Goal: Communication & Community: Answer question/provide support

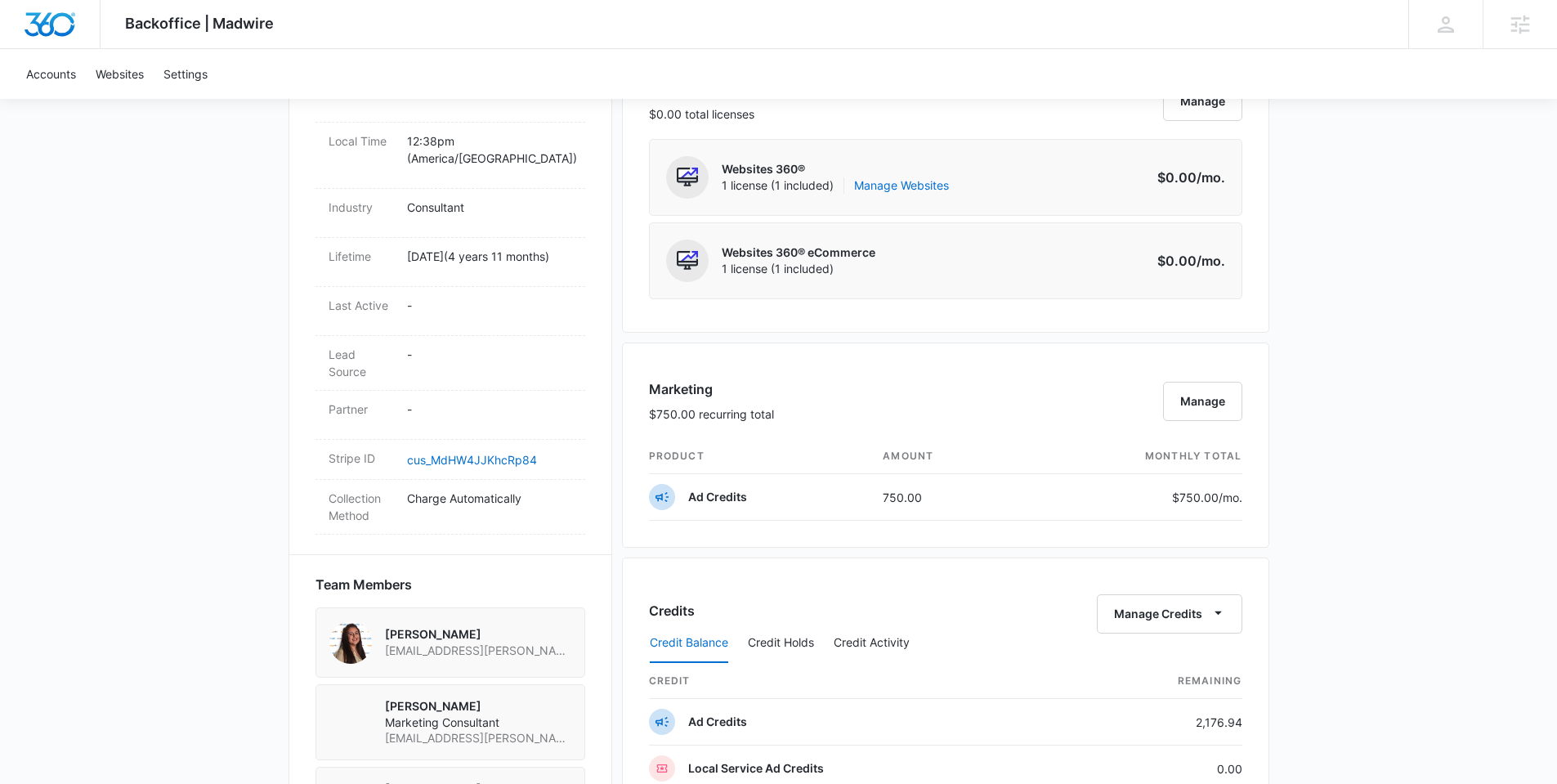
scroll to position [944, 0]
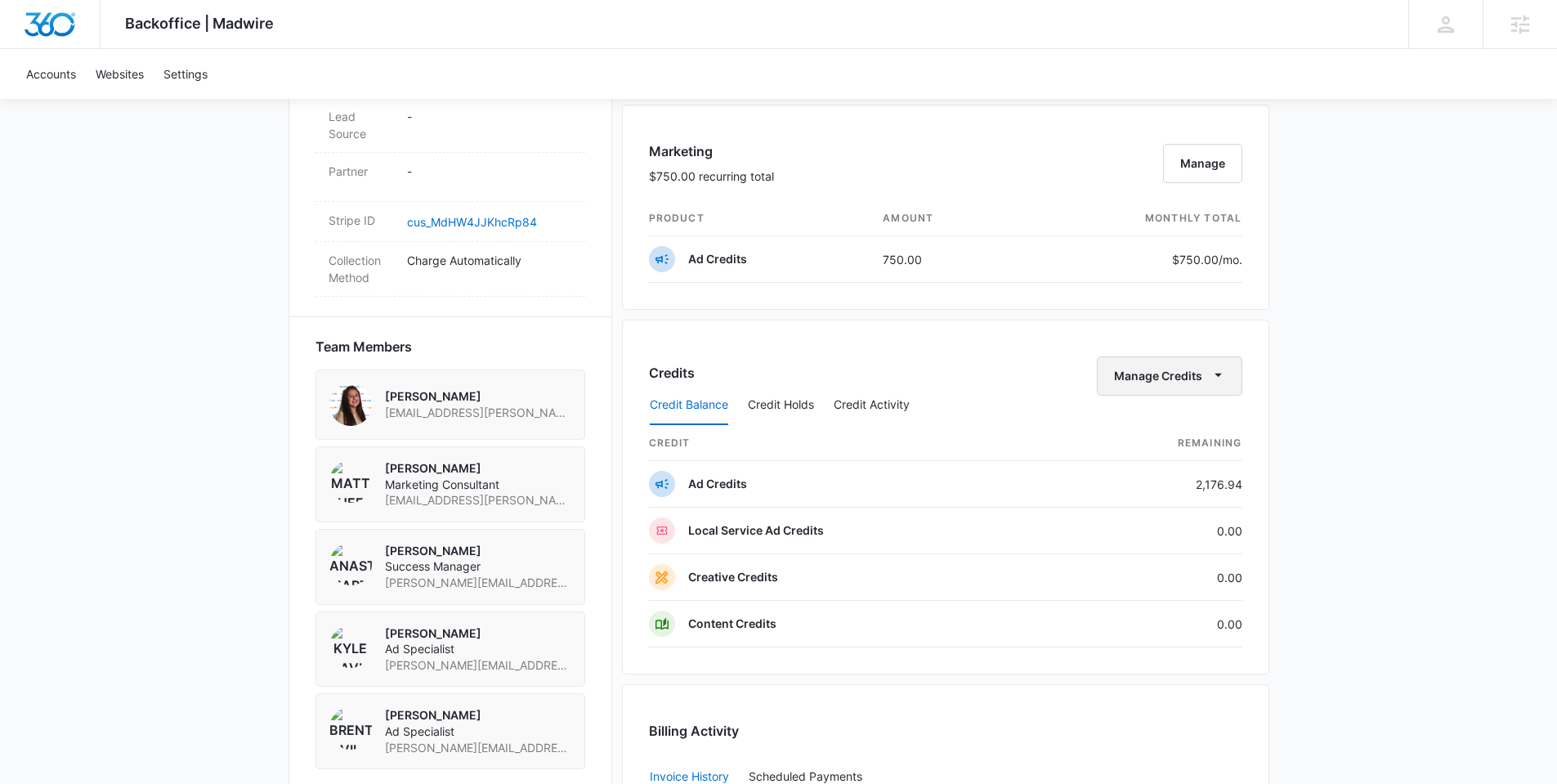
click at [1161, 363] on button "Manage Credits" at bounding box center [1170, 375] width 145 height 39
click at [1144, 419] on button "Transfer Credits" at bounding box center [1170, 428] width 144 height 24
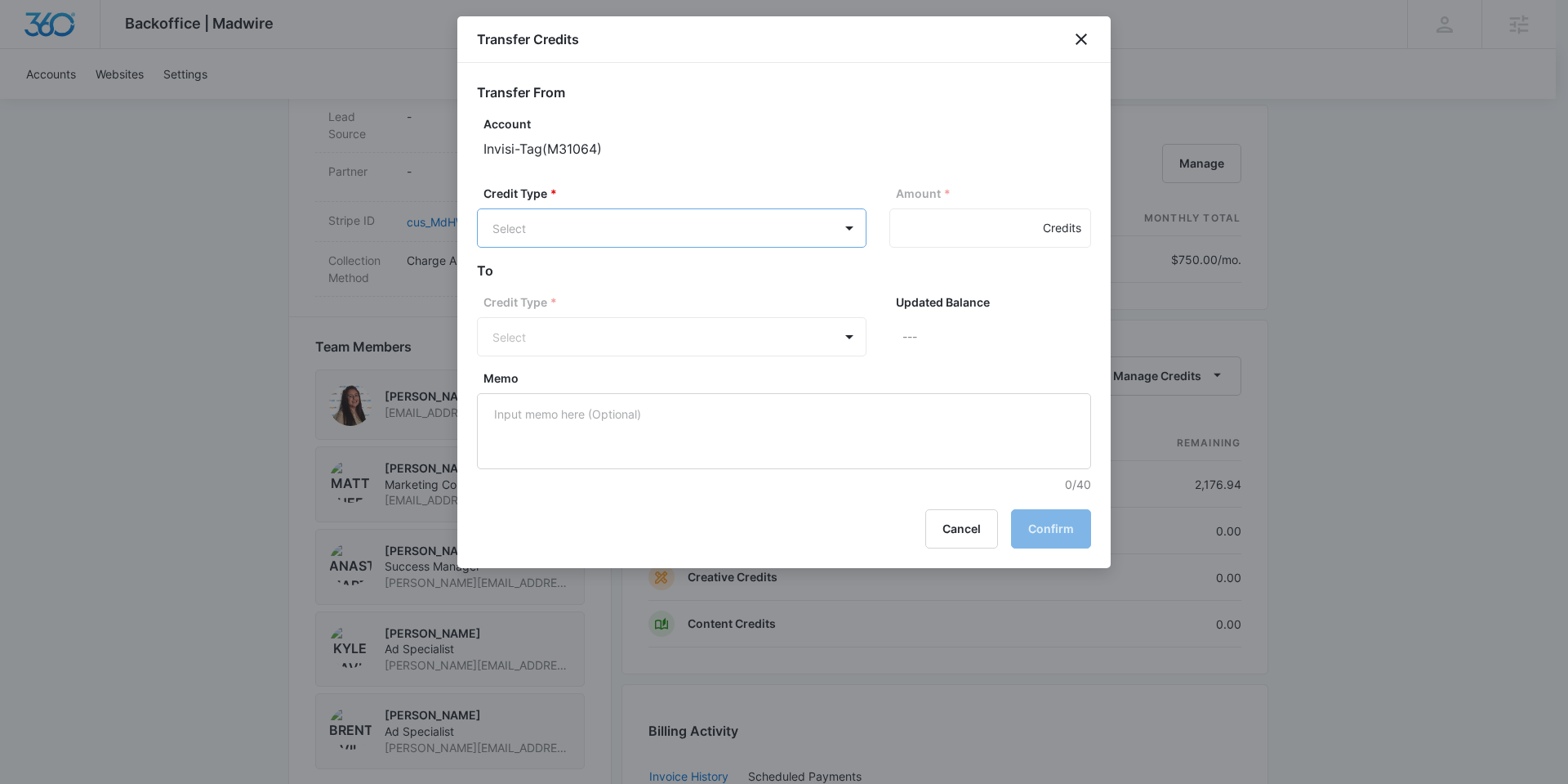
click at [781, 240] on body "Backoffice | Madwire Apps Settings Anastasia Martin-Wegryn anastasia.martin-weg…" at bounding box center [784, 157] width 1568 height 2202
click at [758, 290] on div "Ad Credits (2176.94 Credits)" at bounding box center [669, 290] width 347 height 26
click at [909, 249] on div "Amount * Credits" at bounding box center [990, 216] width 202 height 64
click at [930, 235] on input "Amount *" at bounding box center [990, 228] width 202 height 39
type input "800"
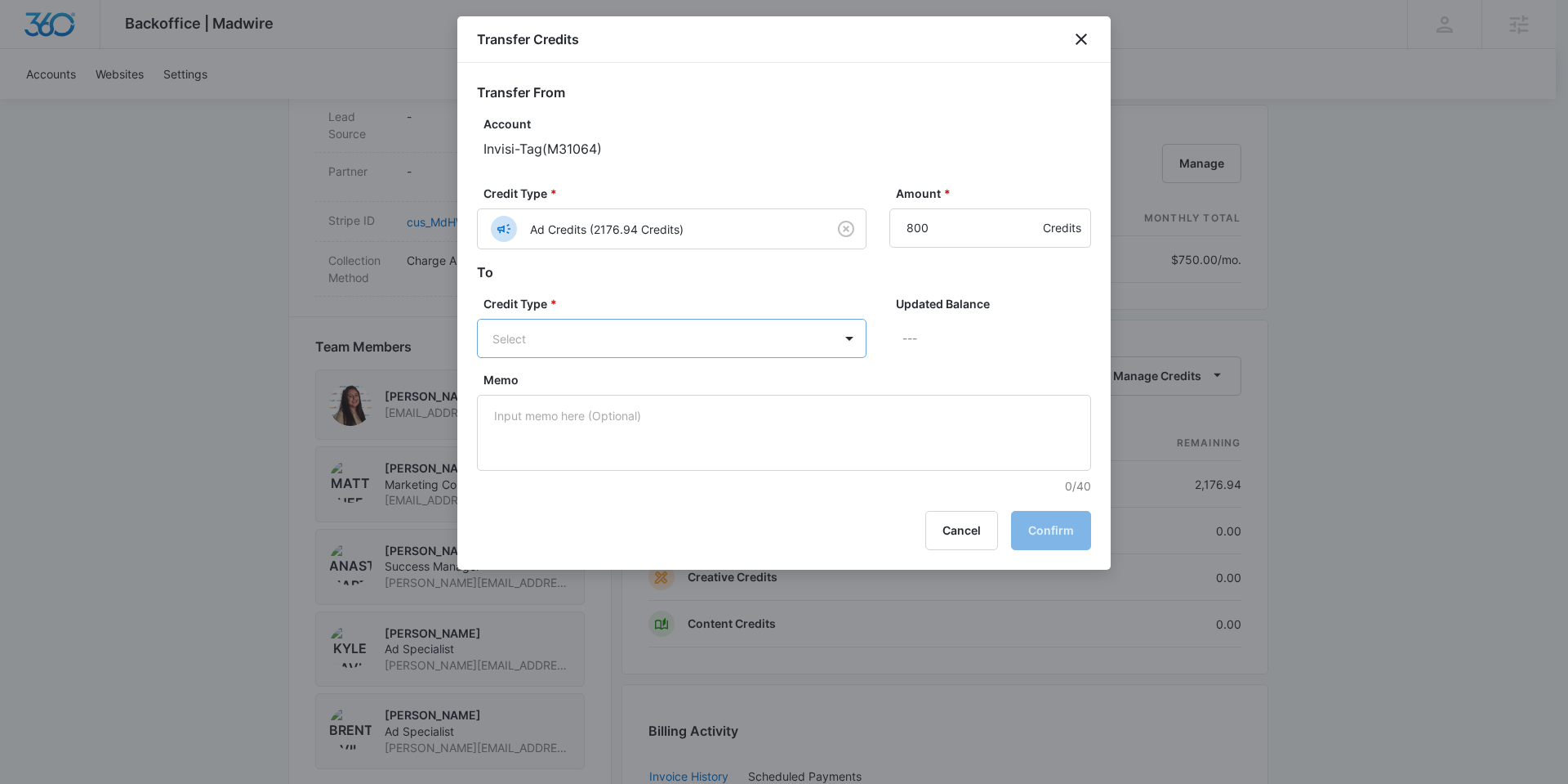
click at [824, 342] on body "Backoffice | Madwire Apps Settings Anastasia Martin-Wegryn anastasia.martin-weg…" at bounding box center [784, 157] width 1568 height 2202
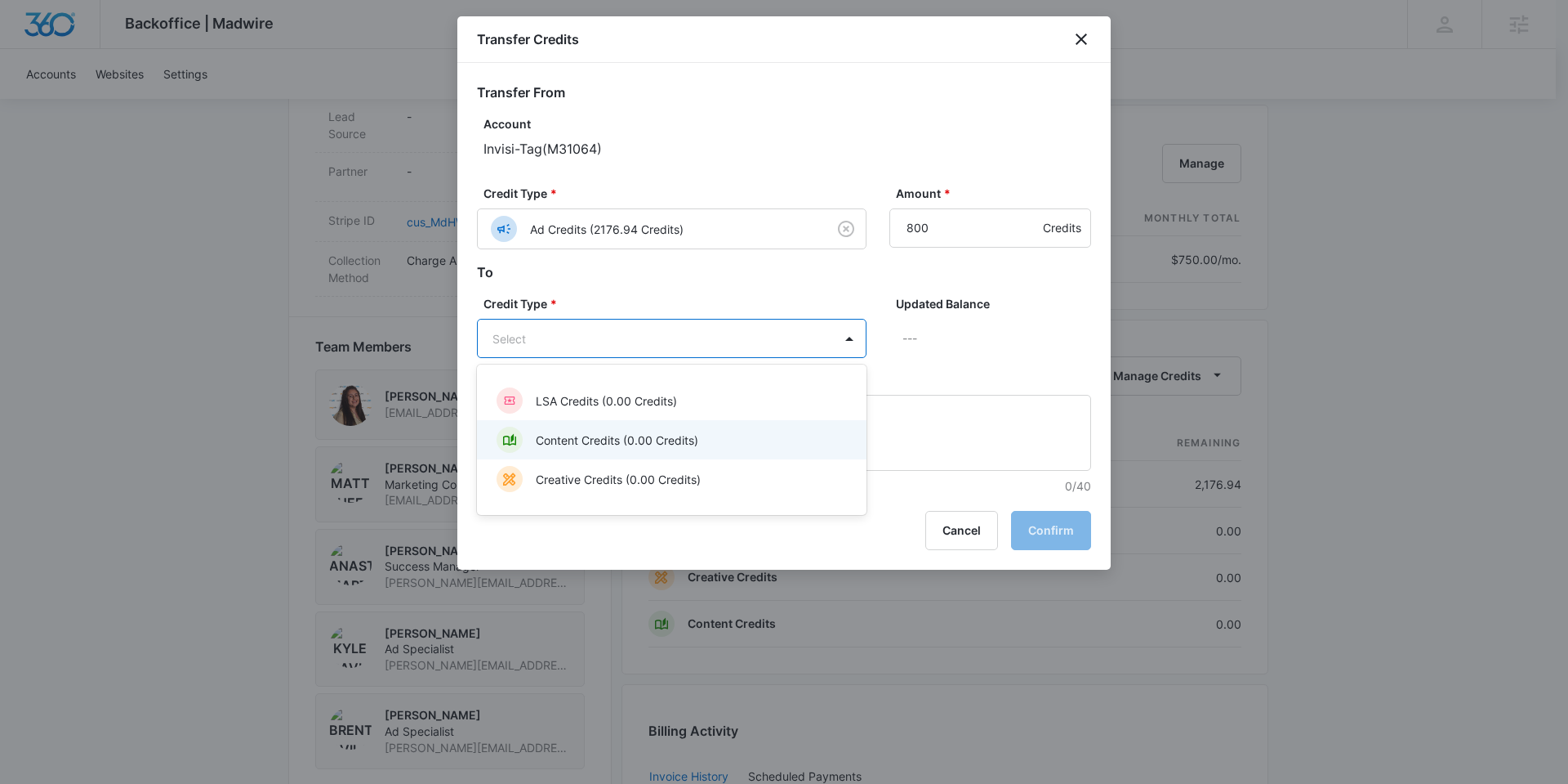
click at [755, 430] on div "Content Credits (0.00 Credits)" at bounding box center [669, 439] width 347 height 26
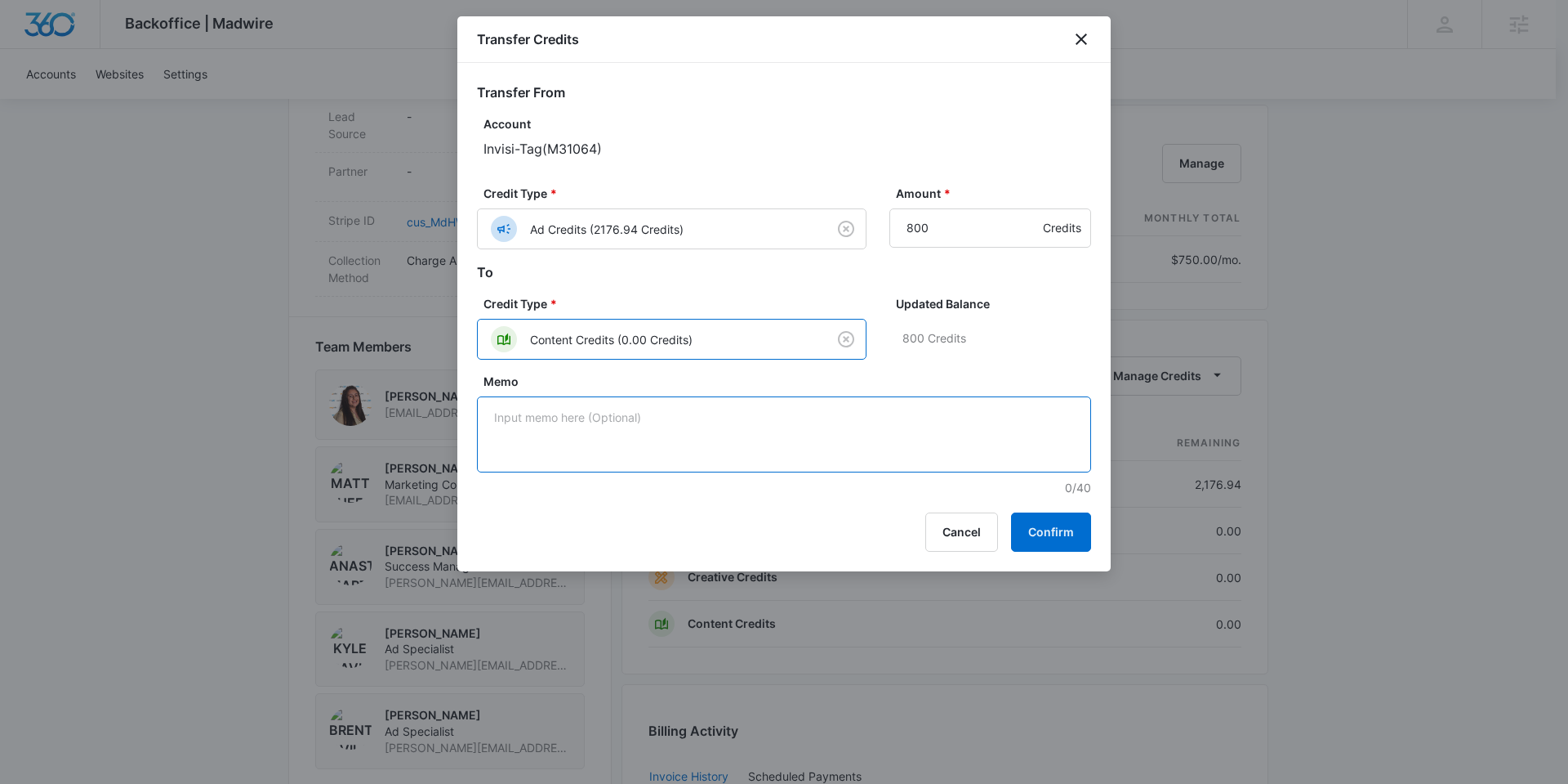
click at [969, 421] on textarea "Memo" at bounding box center [784, 434] width 614 height 76
type textarea "Homepage redesign"
click at [1057, 542] on button "Confirm" at bounding box center [1051, 531] width 80 height 39
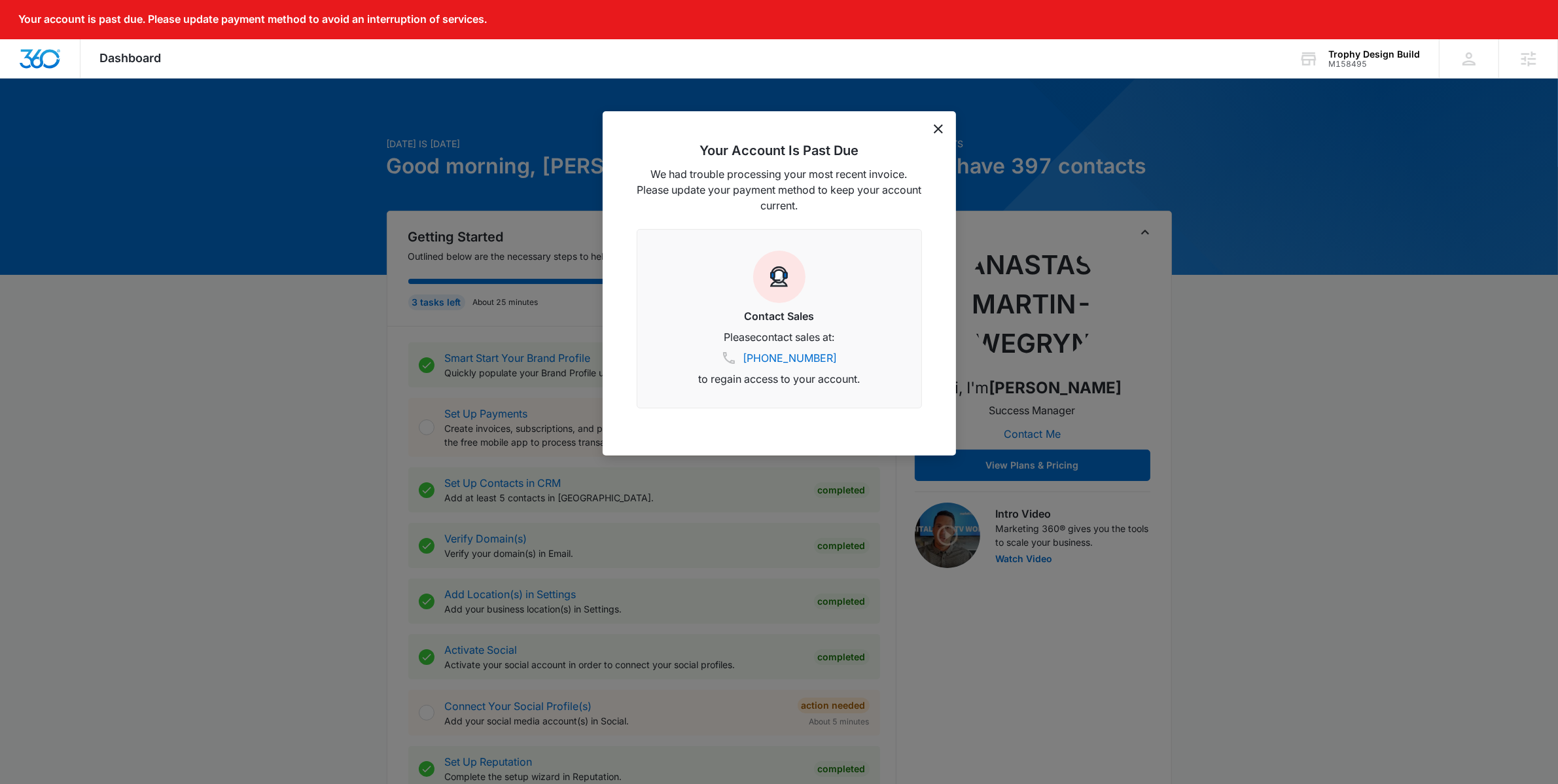
click at [925, 131] on div "Your Account Is Past Due We had trouble processing your most recent invoice. Pl…" at bounding box center [779, 283] width 354 height 344
click at [932, 125] on div "Your Account Is Past Due We had trouble processing your most recent invoice. Pl…" at bounding box center [779, 283] width 354 height 344
click at [943, 126] on div "Your Account Is Past Due We had trouble processing your most recent invoice. Pl…" at bounding box center [779, 283] width 354 height 344
click at [931, 125] on div "Your Account Is Past Due We had trouble processing your most recent invoice. Pl…" at bounding box center [779, 283] width 354 height 344
click at [935, 128] on icon "dismiss this dialog" at bounding box center [939, 129] width 9 height 9
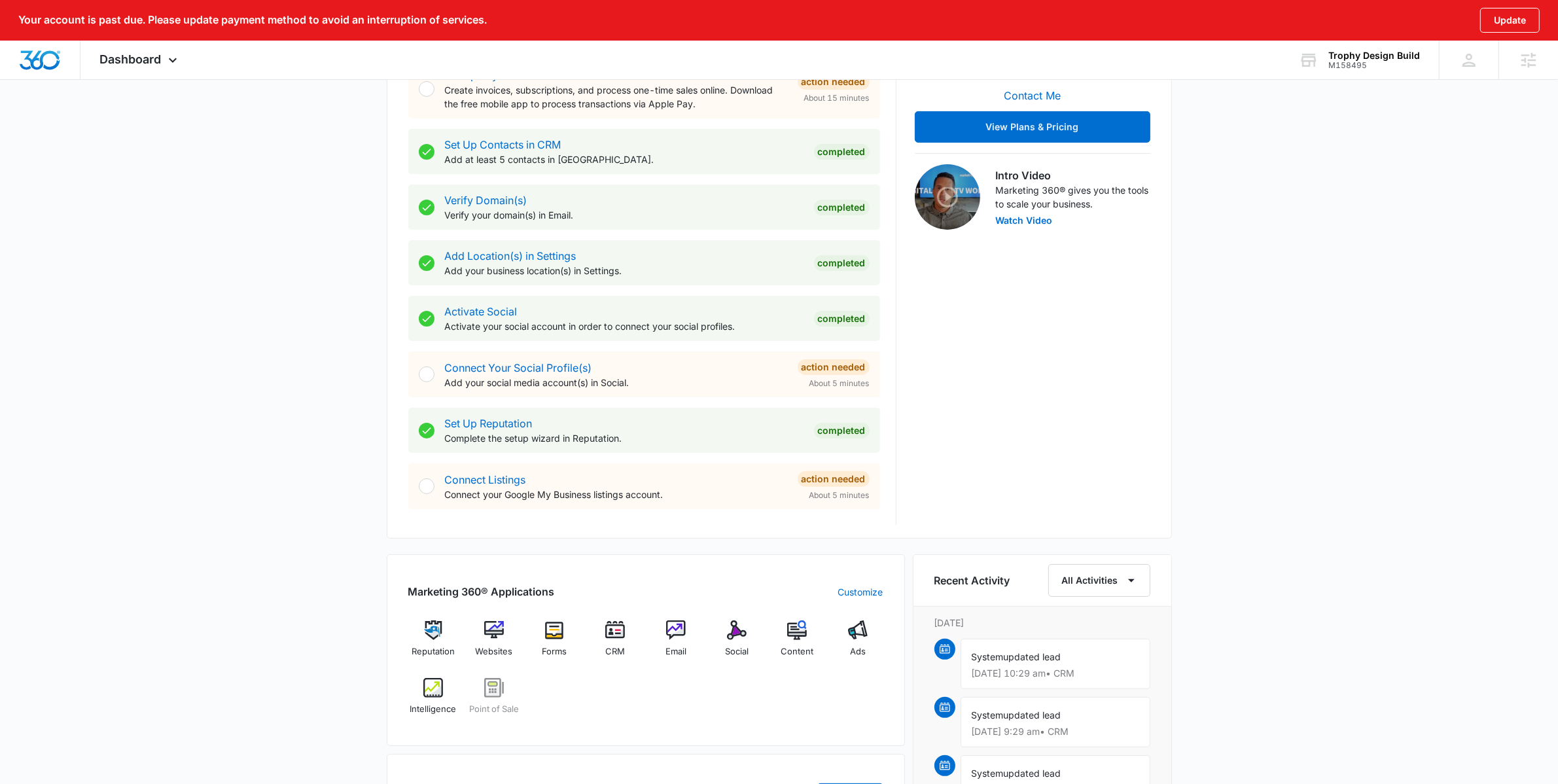
scroll to position [737, 0]
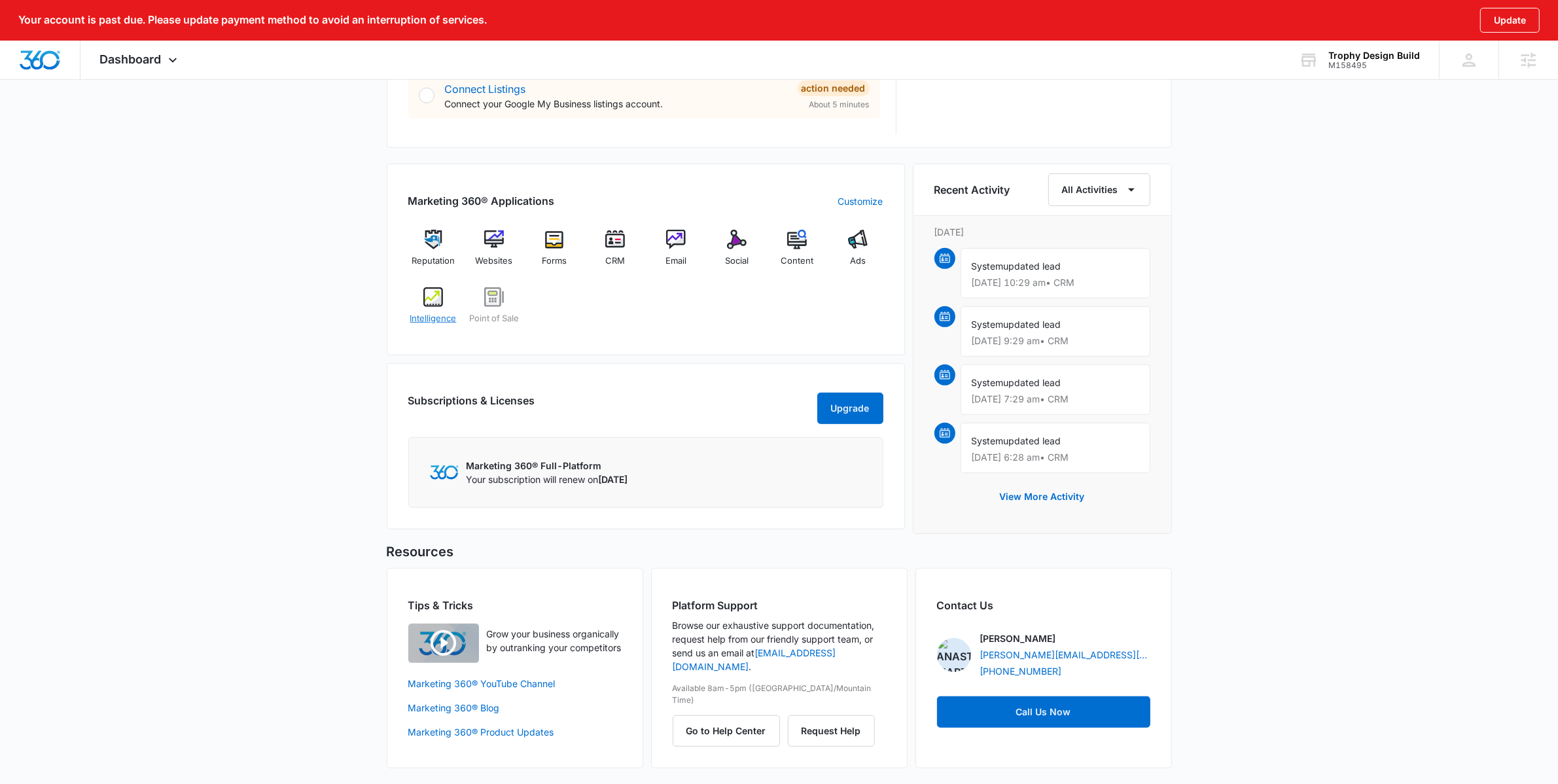
click at [433, 312] on span "Intelligence" at bounding box center [433, 319] width 46 height 13
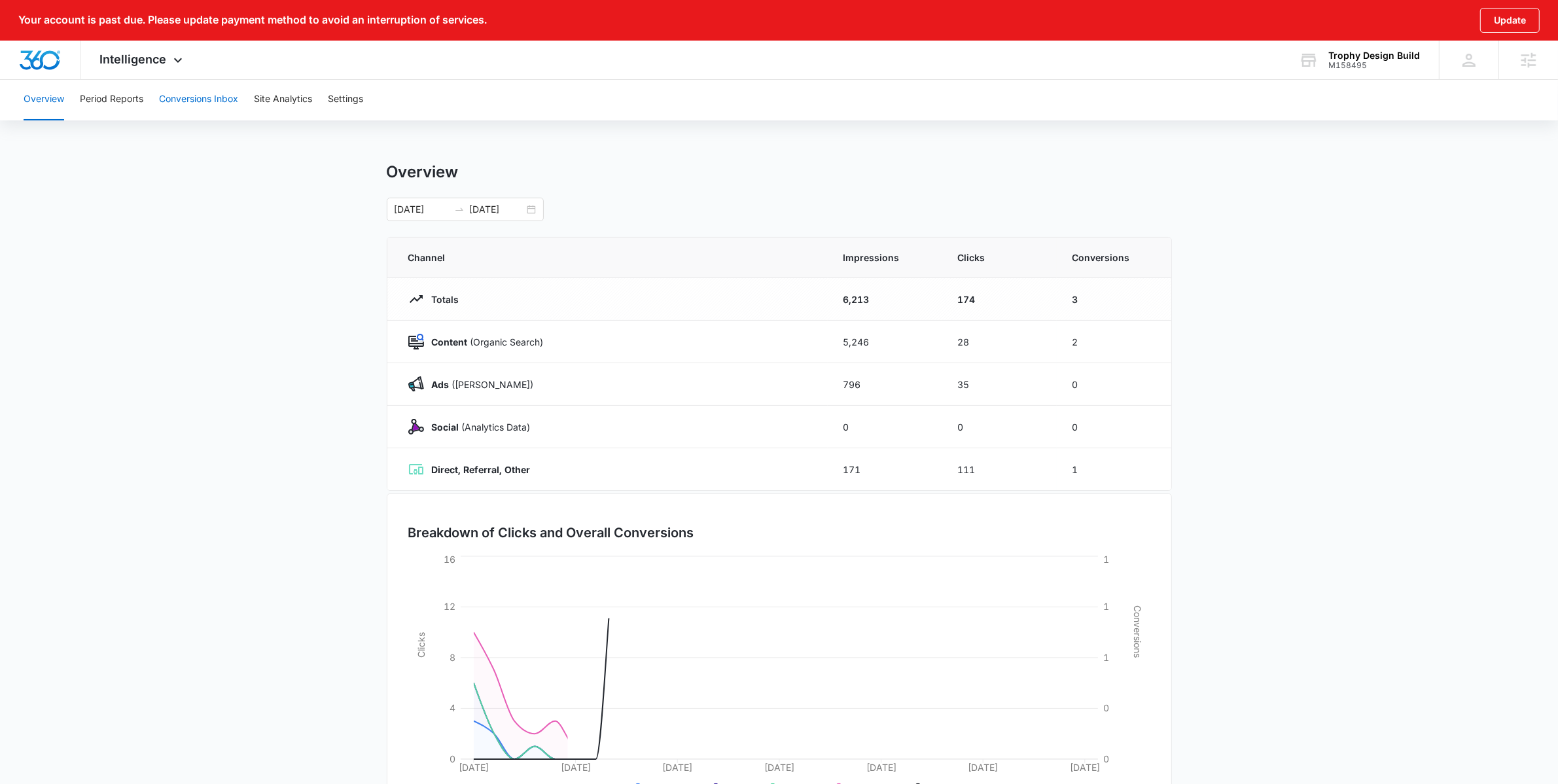
click at [180, 93] on button "Conversions Inbox" at bounding box center [198, 100] width 79 height 42
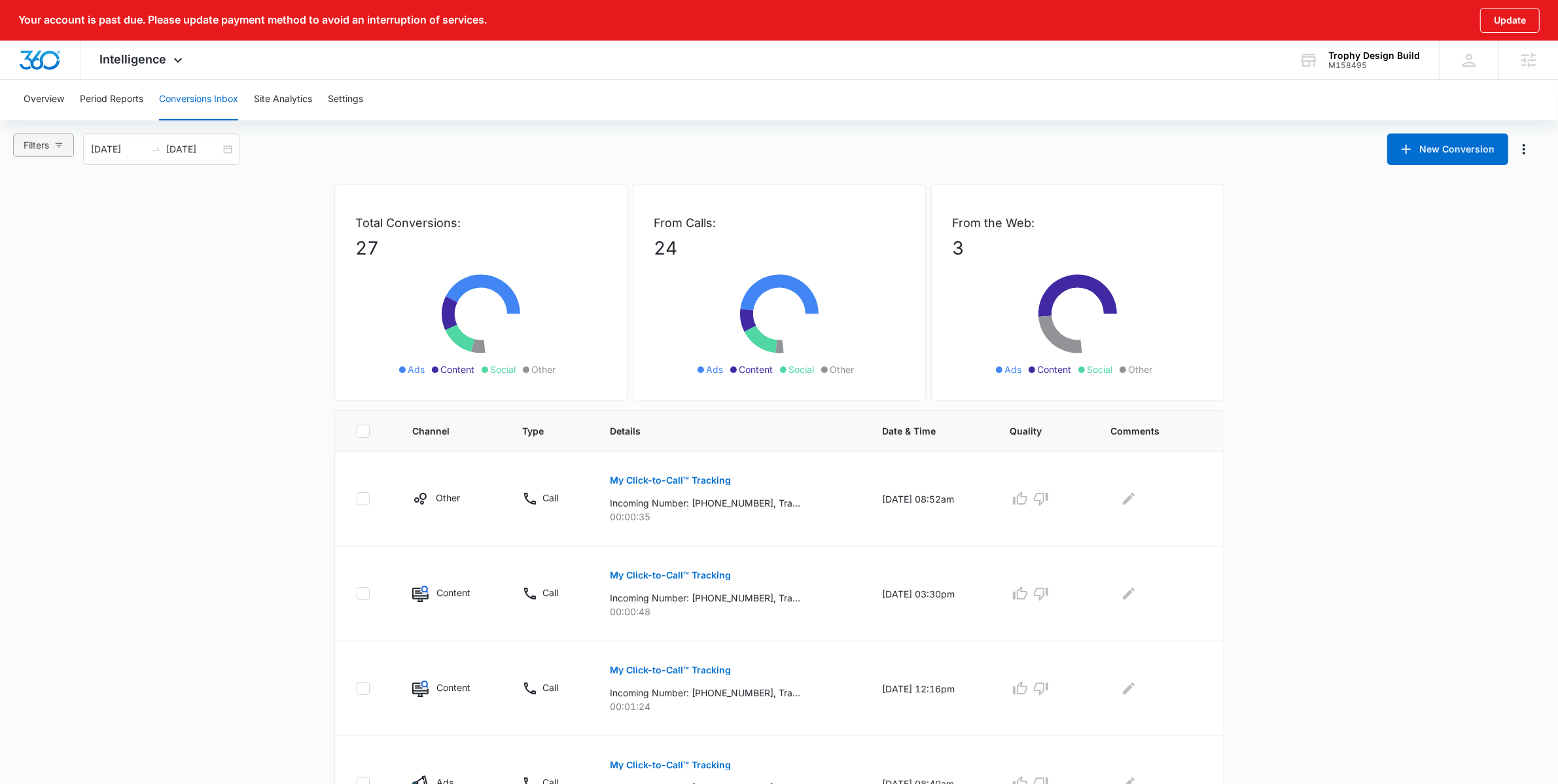
click at [67, 142] on button "Filters" at bounding box center [44, 145] width 61 height 23
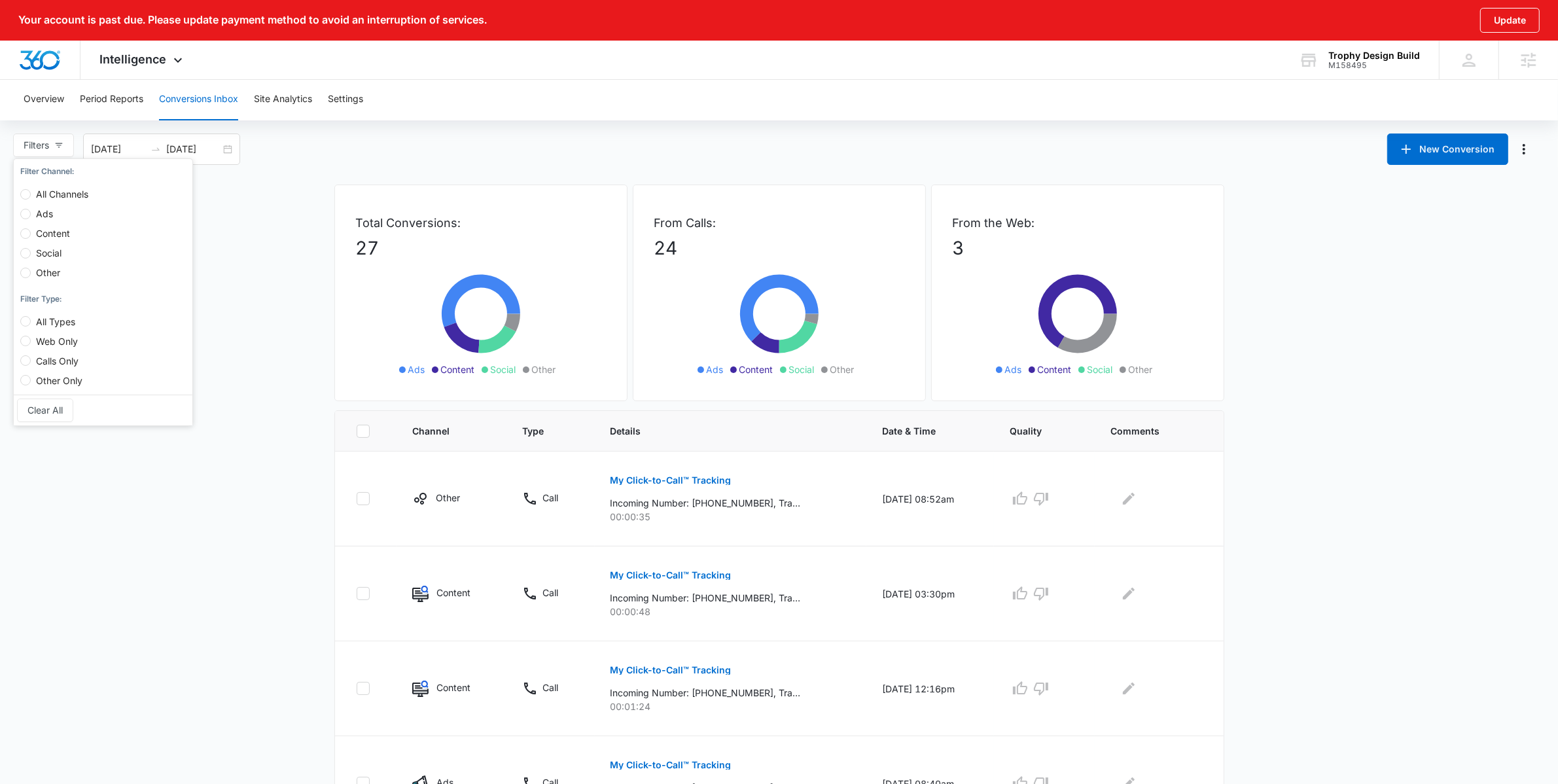
click at [43, 217] on label "Content" at bounding box center [57, 226] width 73 height 20
click at [30, 228] on input "Content" at bounding box center [25, 233] width 10 height 10
radio input "true"
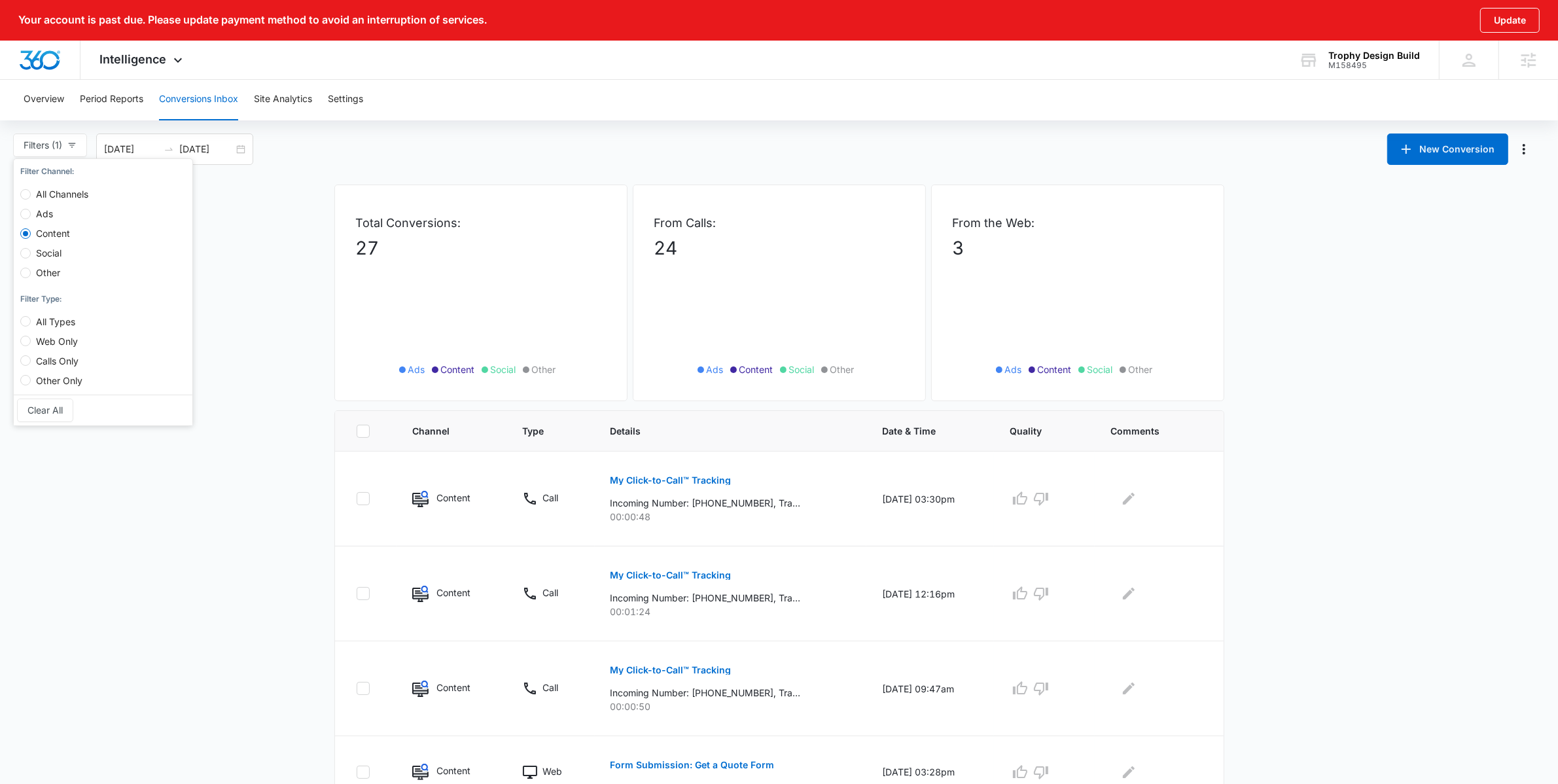
click at [46, 212] on span "Ads" at bounding box center [44, 213] width 27 height 11
click at [30, 212] on input "Ads" at bounding box center [25, 213] width 10 height 10
radio input "true"
radio input "false"
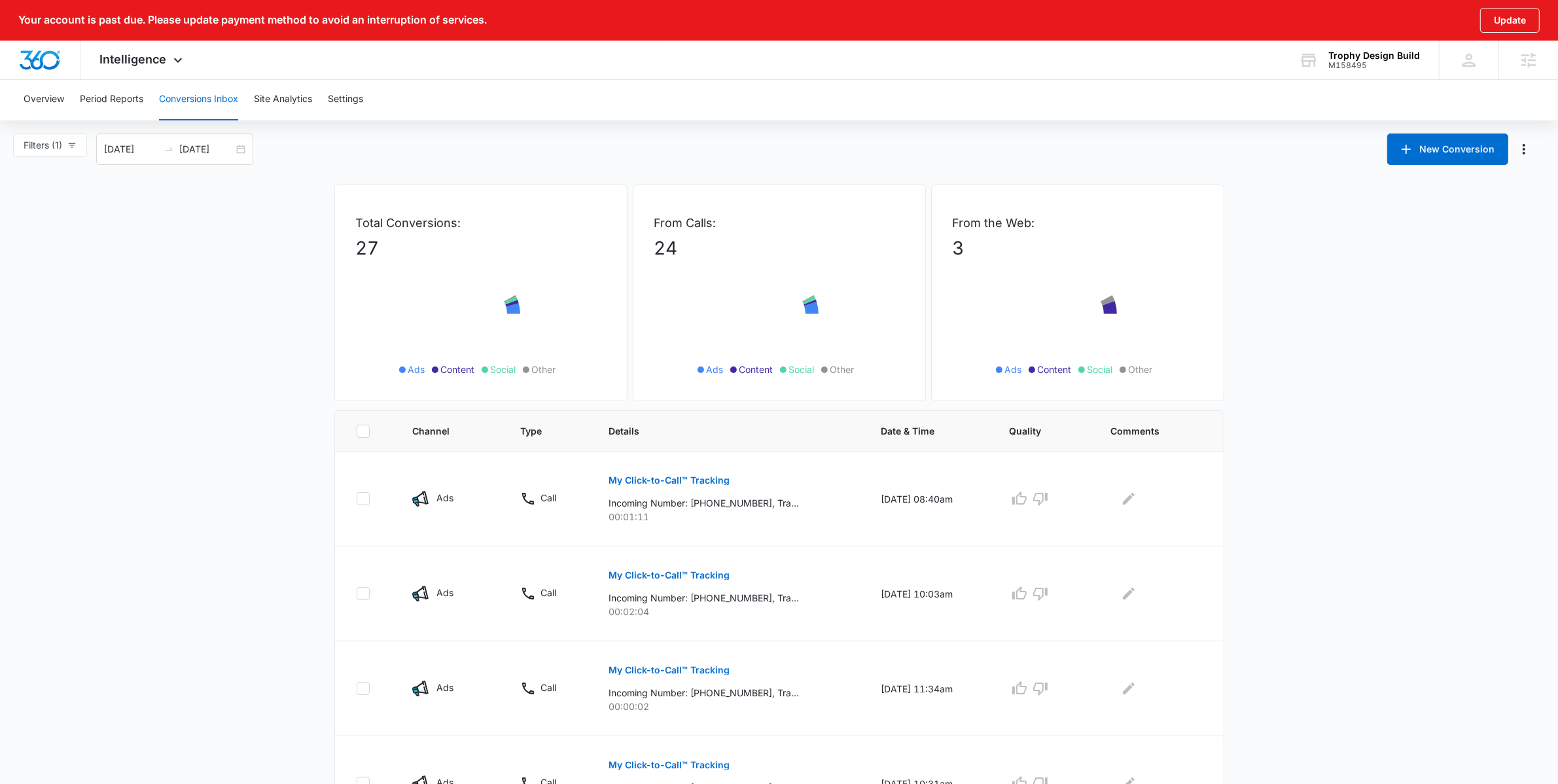
click at [338, 362] on div "Total Conversions: 27 Ads Content Social Other" at bounding box center [480, 292] width 293 height 216
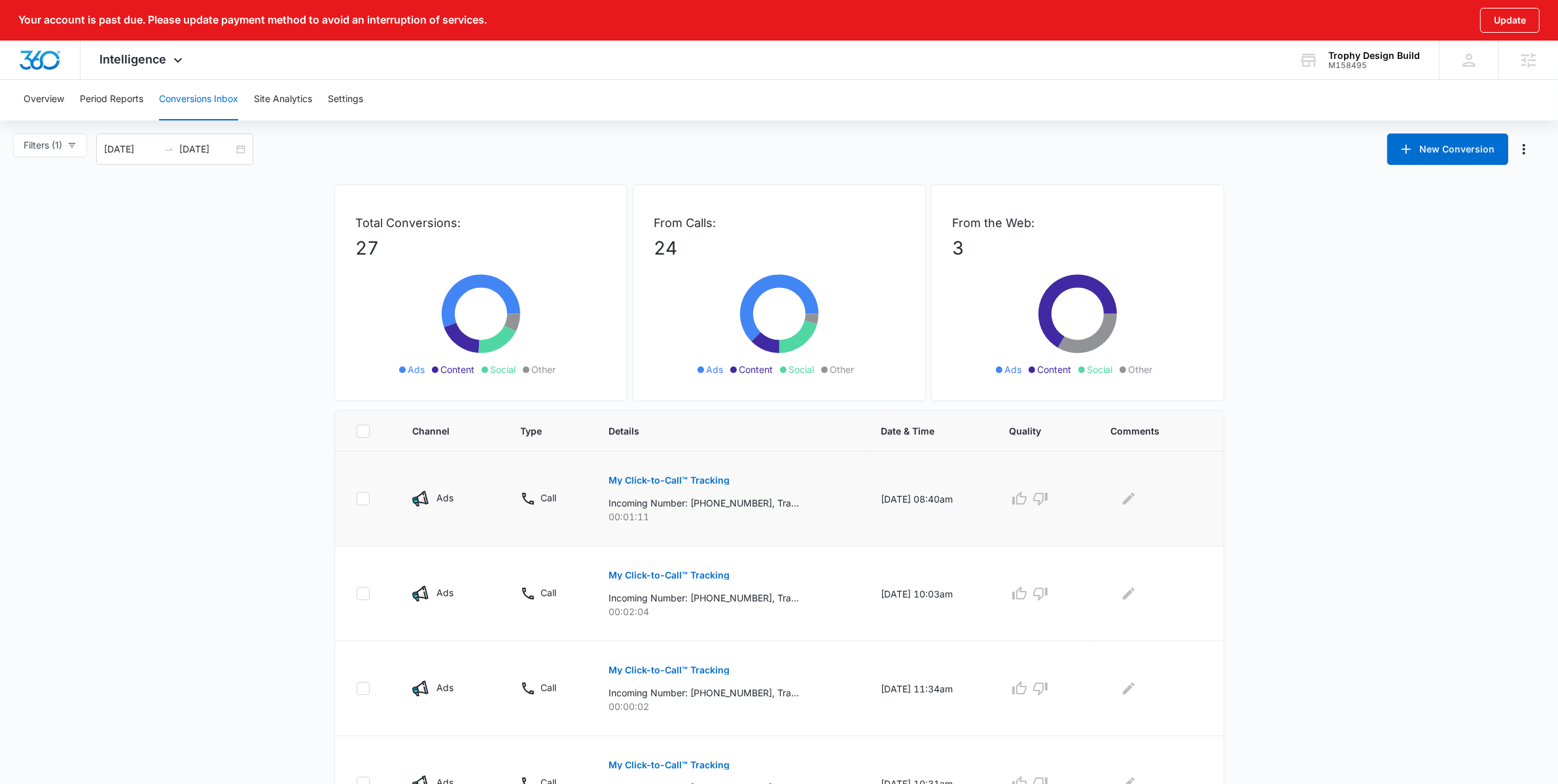
click at [655, 476] on p "My Click-to-Call™ Tracking" at bounding box center [668, 480] width 121 height 9
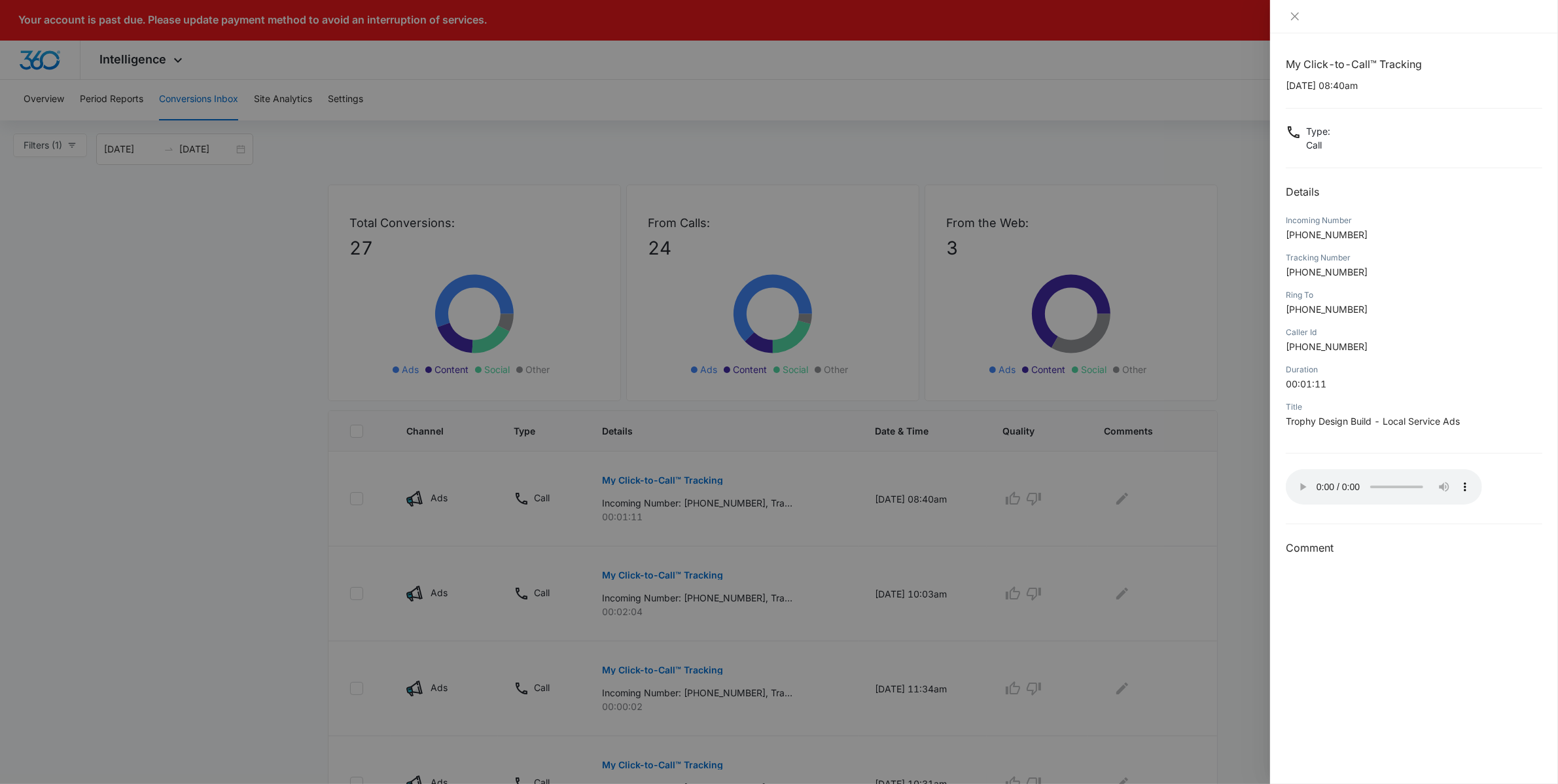
click at [150, 519] on div at bounding box center [779, 392] width 1558 height 784
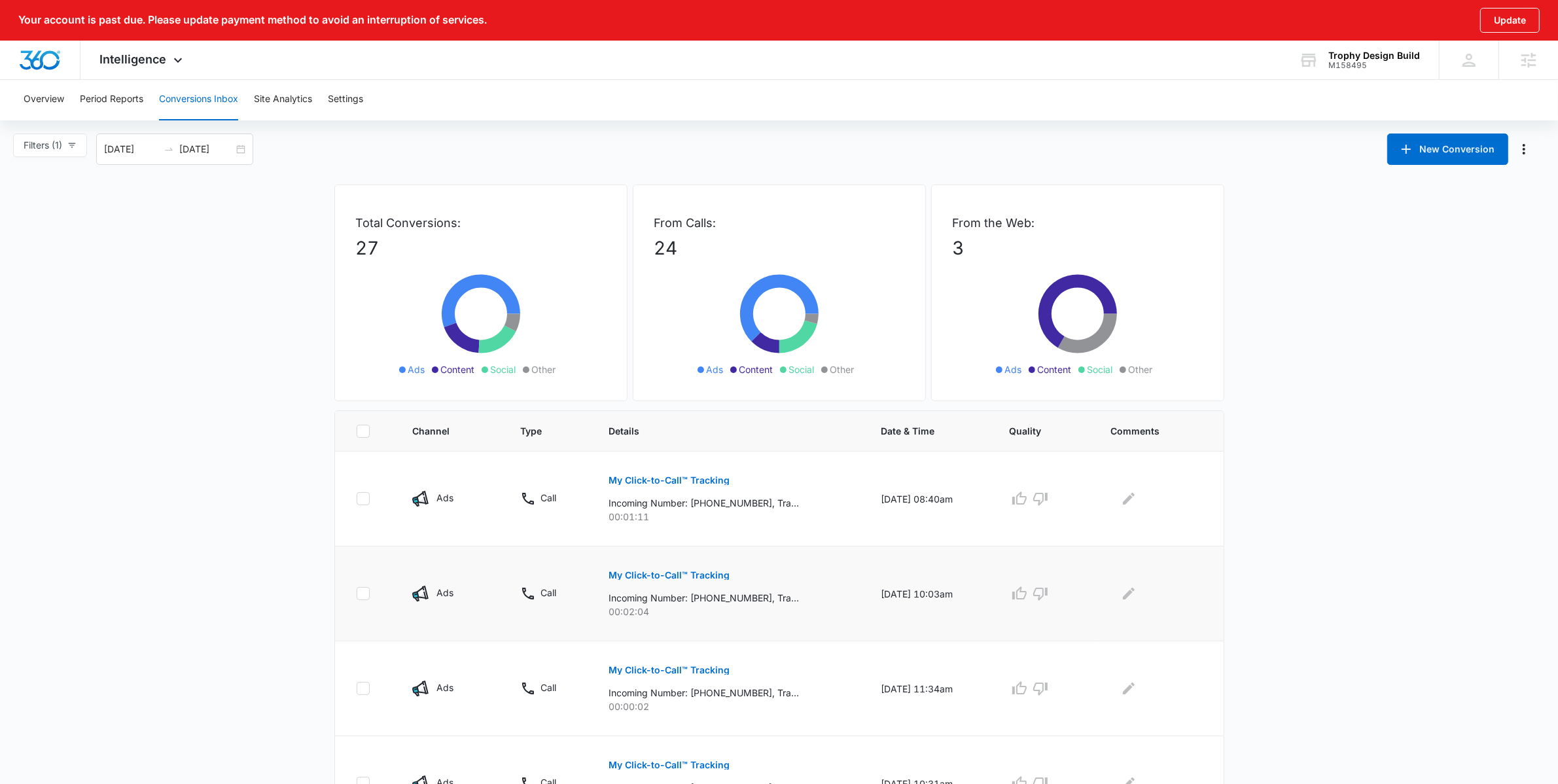
click at [640, 587] on button "My Click-to-Call™ Tracking" at bounding box center [668, 575] width 121 height 31
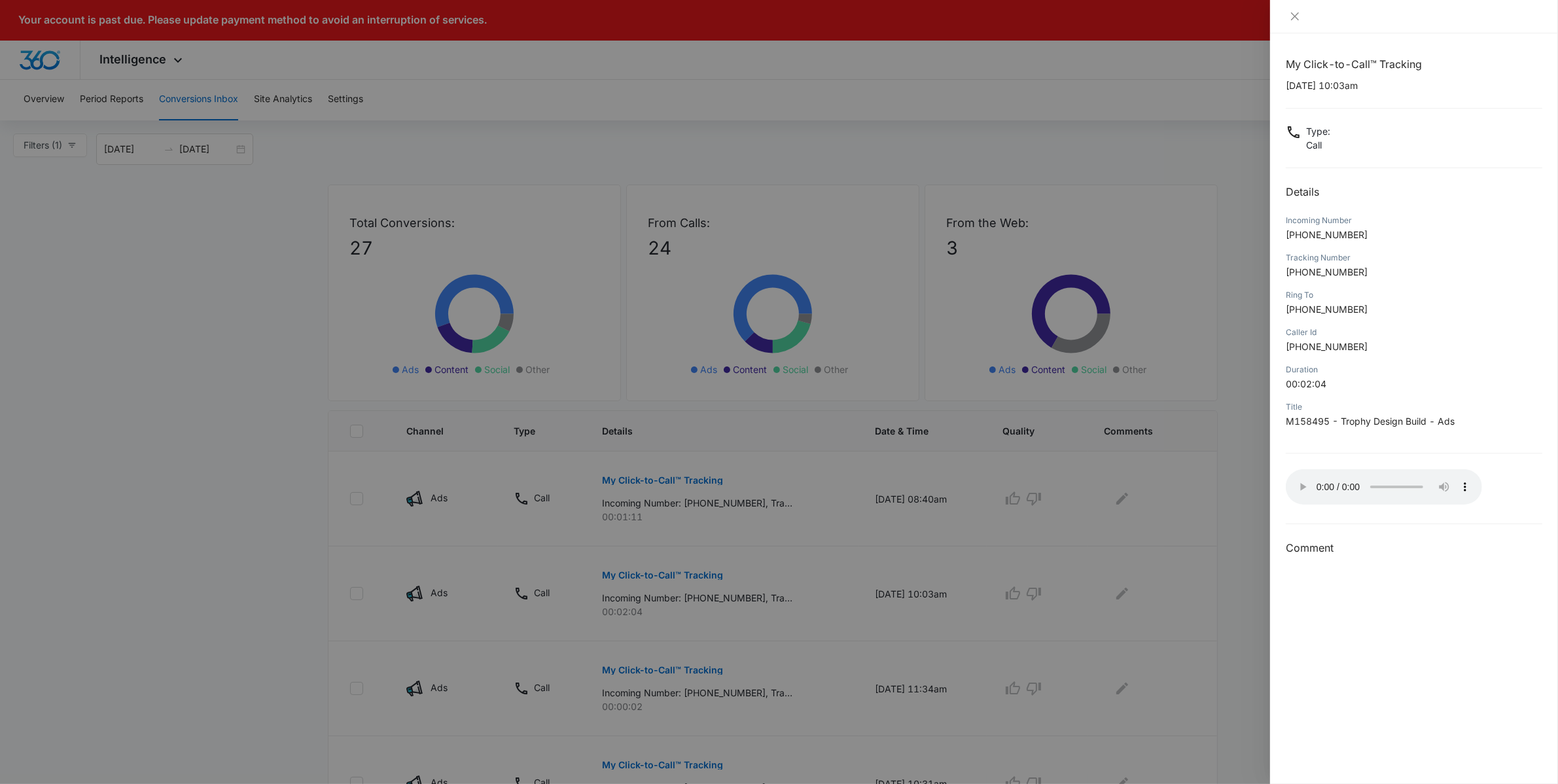
click at [228, 527] on div at bounding box center [779, 392] width 1558 height 784
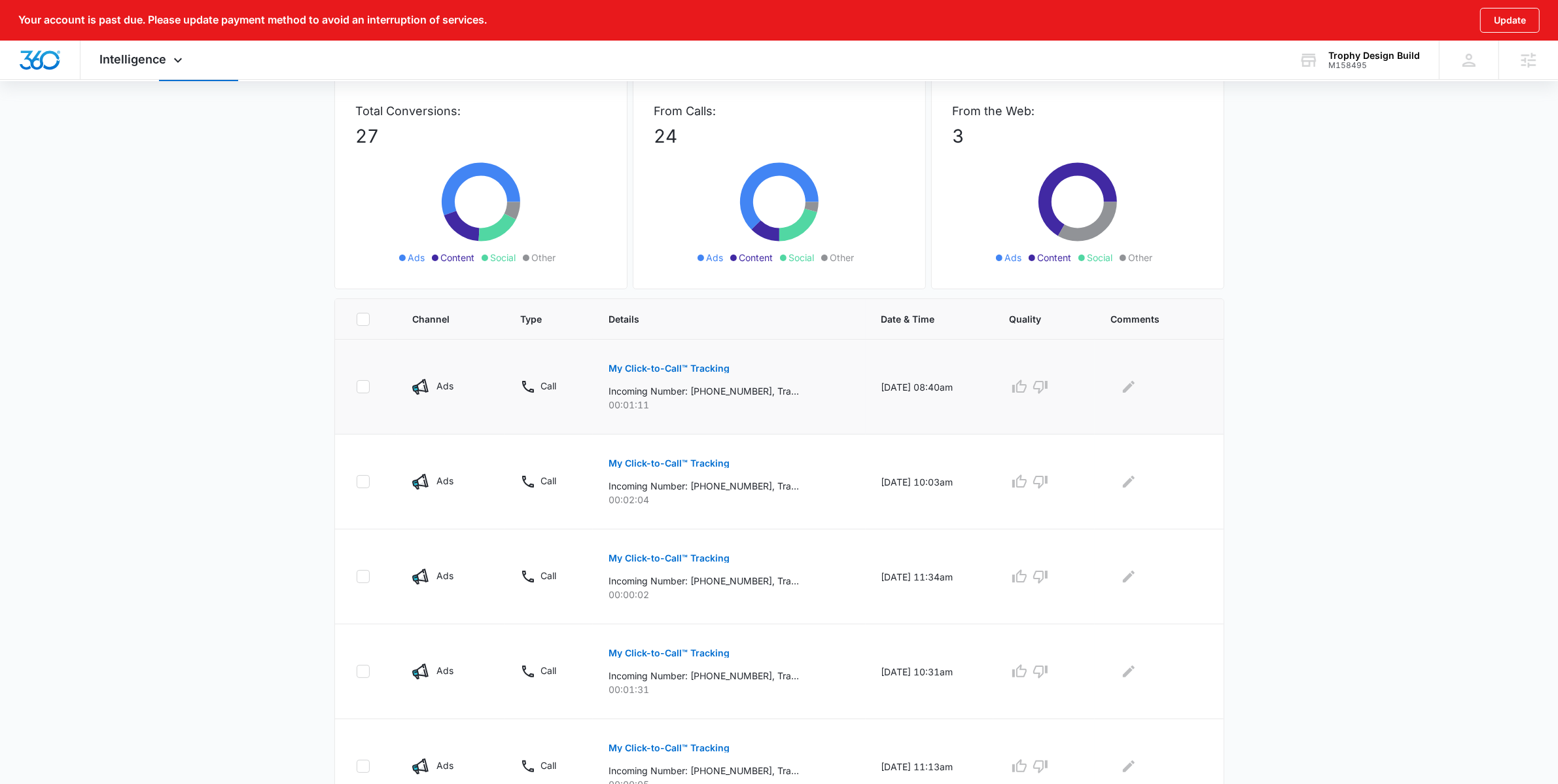
scroll to position [296, 0]
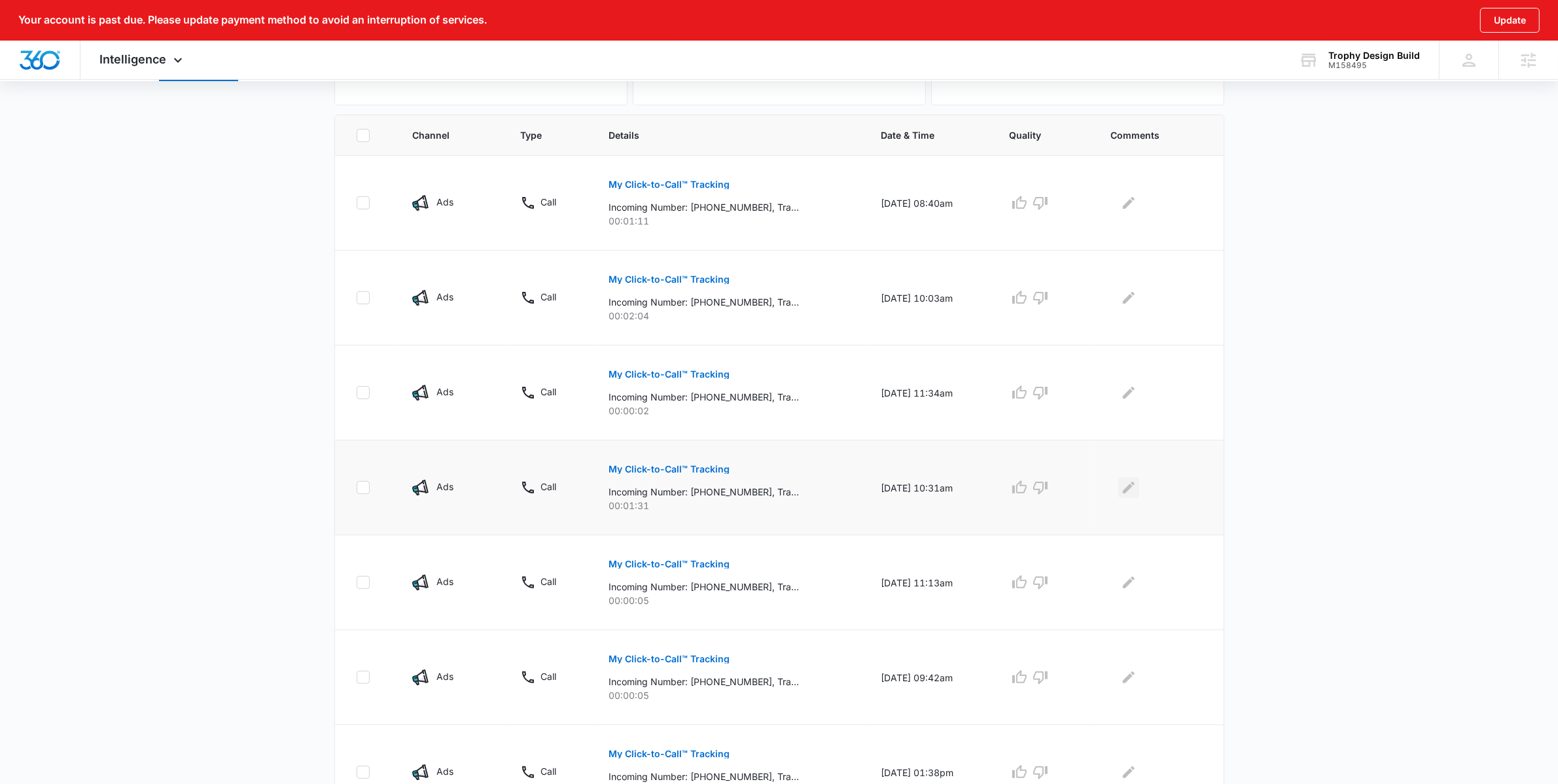
click at [1132, 494] on icon "Edit Comments" at bounding box center [1128, 487] width 16 height 16
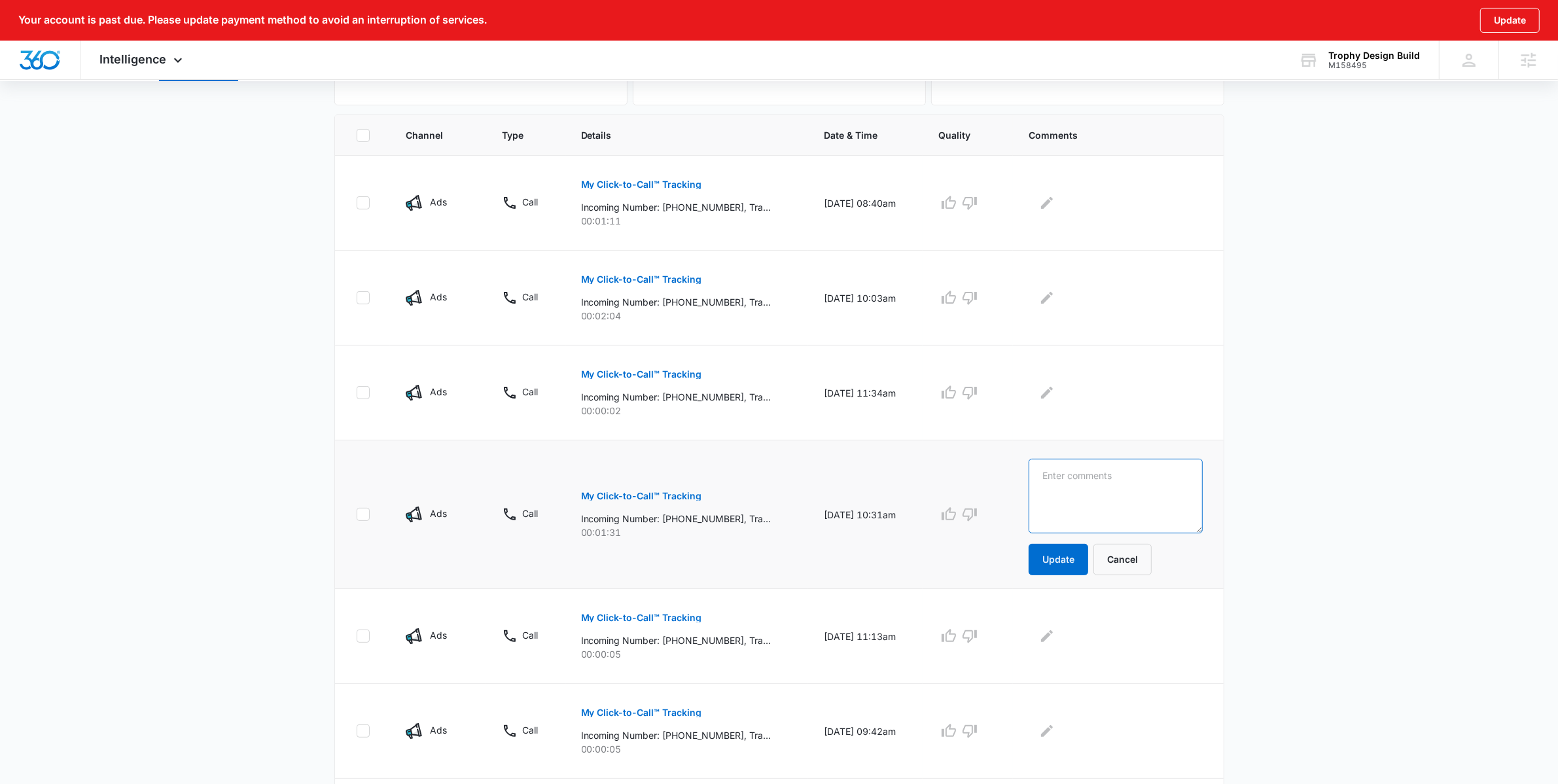
click at [1133, 494] on textarea at bounding box center [1115, 496] width 173 height 75
type textarea "LSA lead - solicitor"
click at [1078, 570] on button "Update" at bounding box center [1058, 559] width 59 height 31
click at [978, 515] on icon "button" at bounding box center [970, 511] width 16 height 16
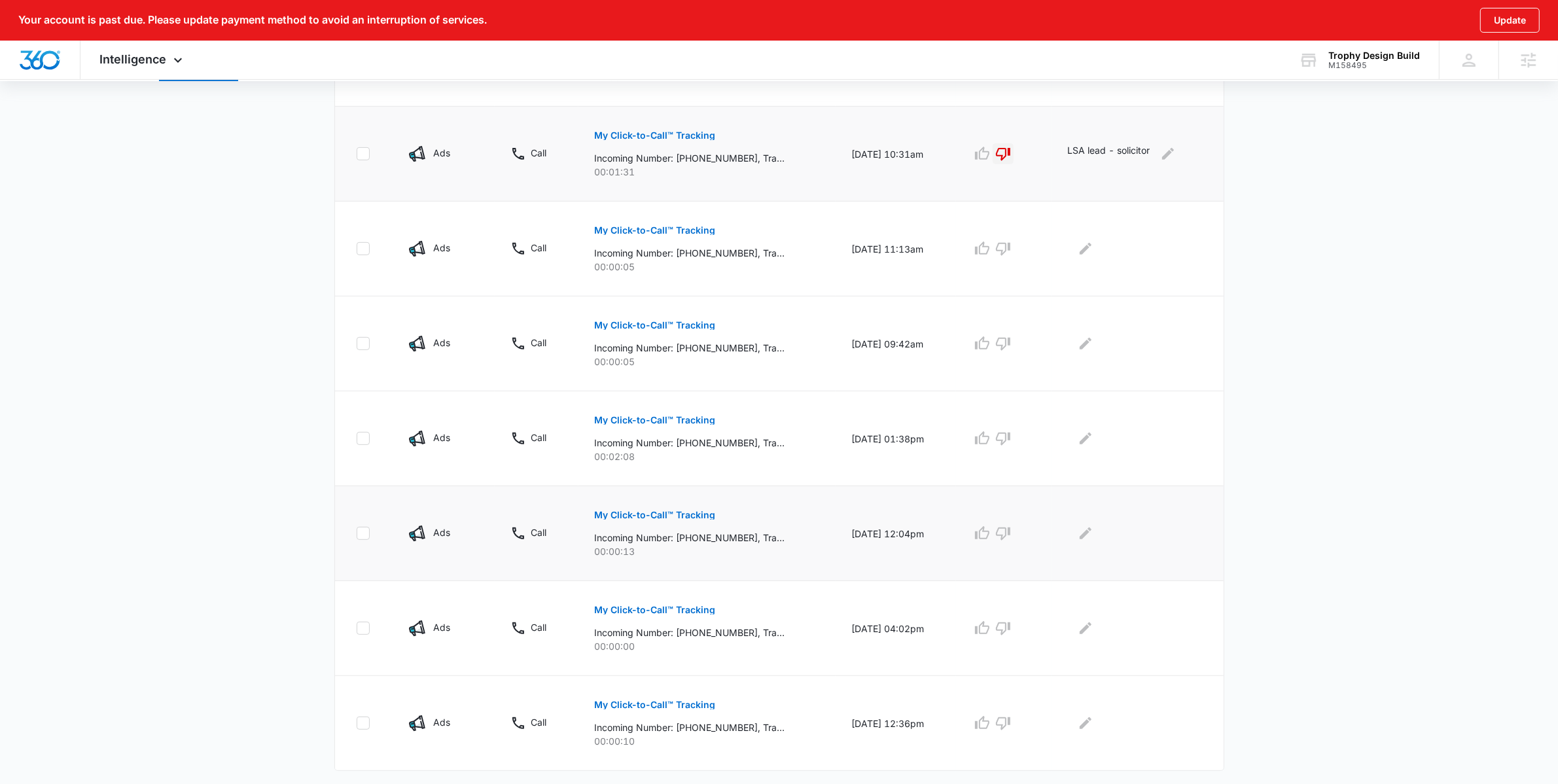
scroll to position [658, 0]
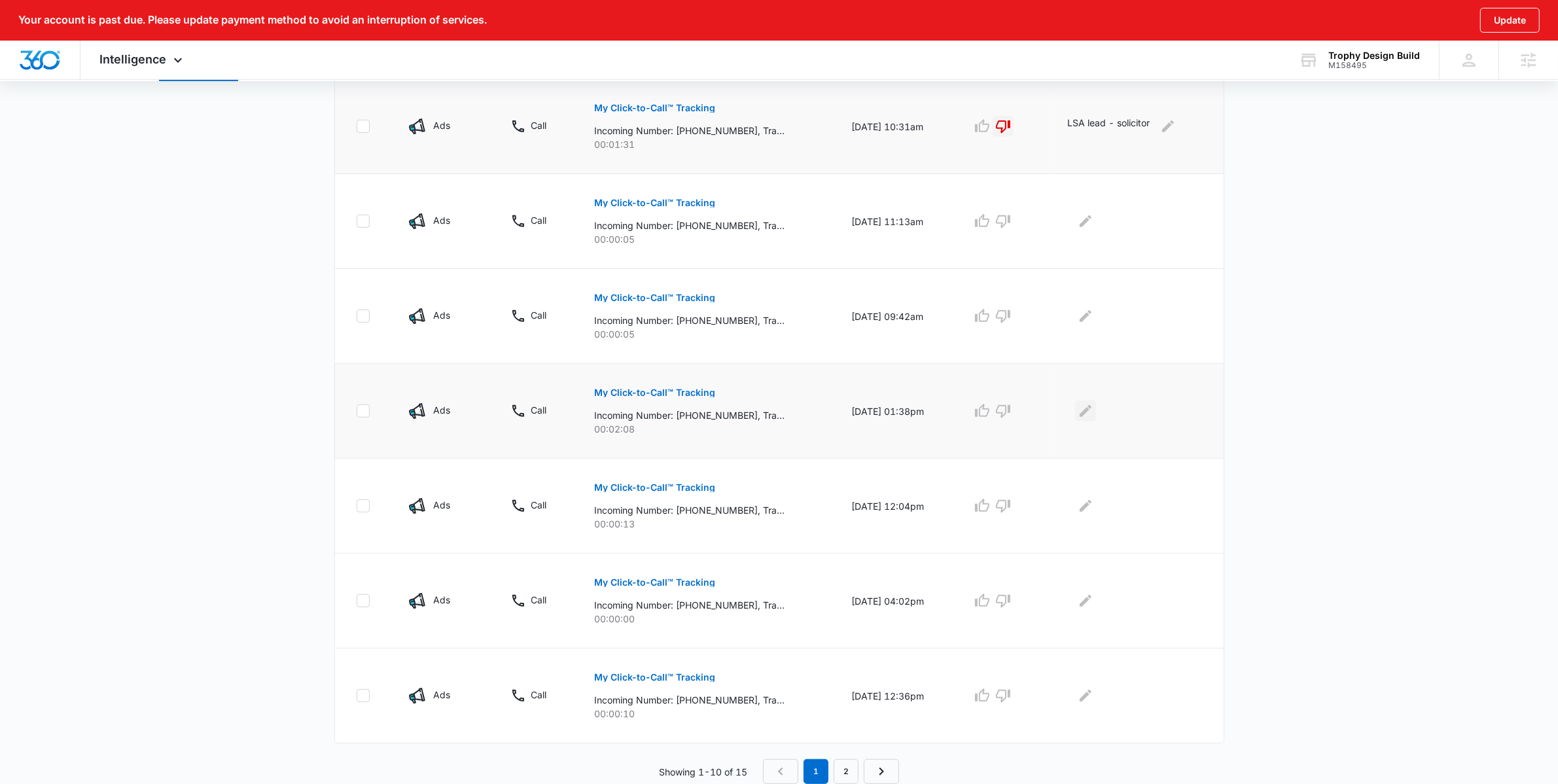
click at [1093, 417] on icon "Edit Comments" at bounding box center [1086, 411] width 16 height 16
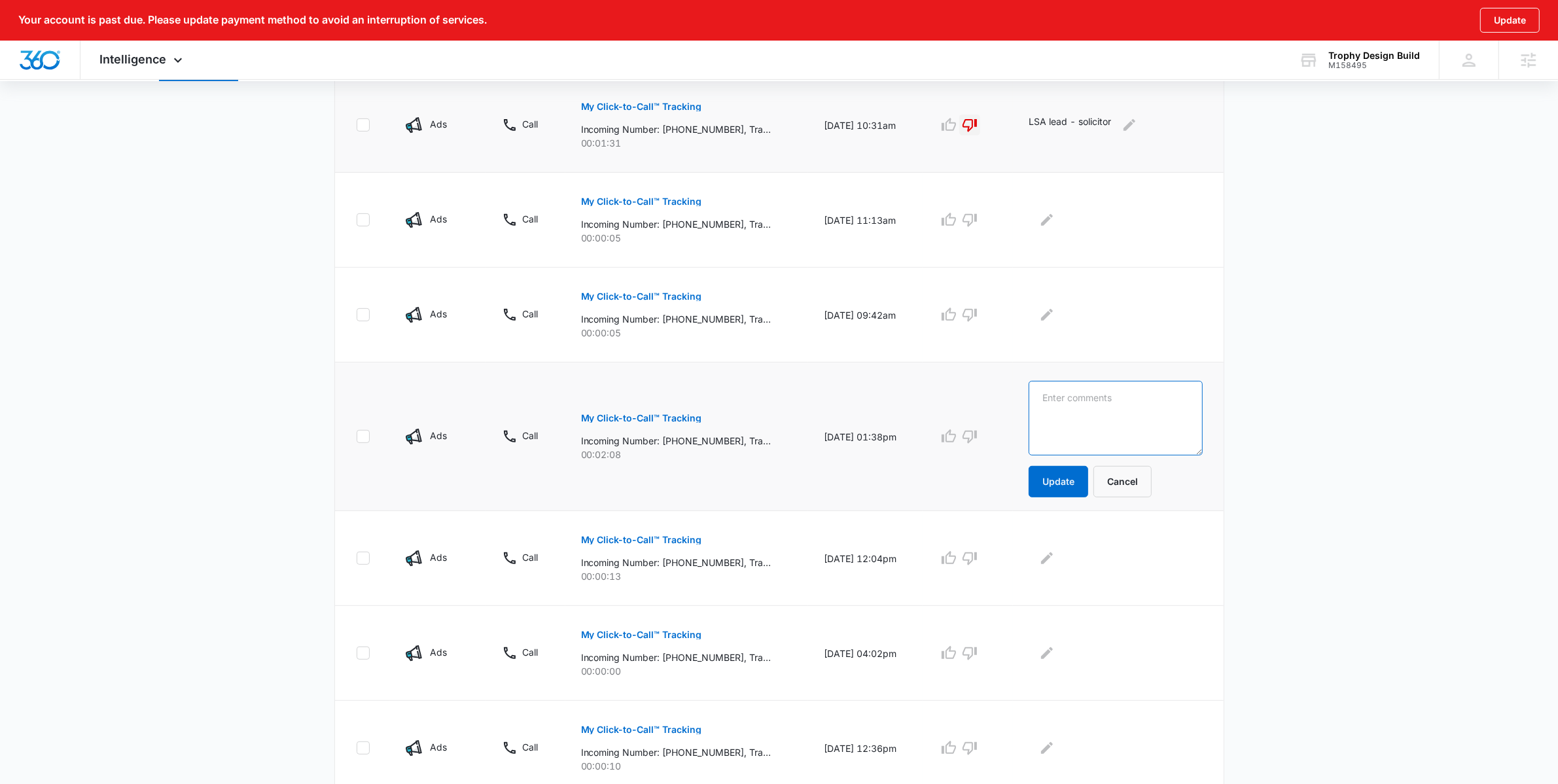
click at [1094, 417] on textarea at bounding box center [1115, 419] width 173 height 75
type textarea "vance leonard. land acquisition biz. asked if we buy land"
click at [1061, 492] on button "Update" at bounding box center [1058, 482] width 59 height 31
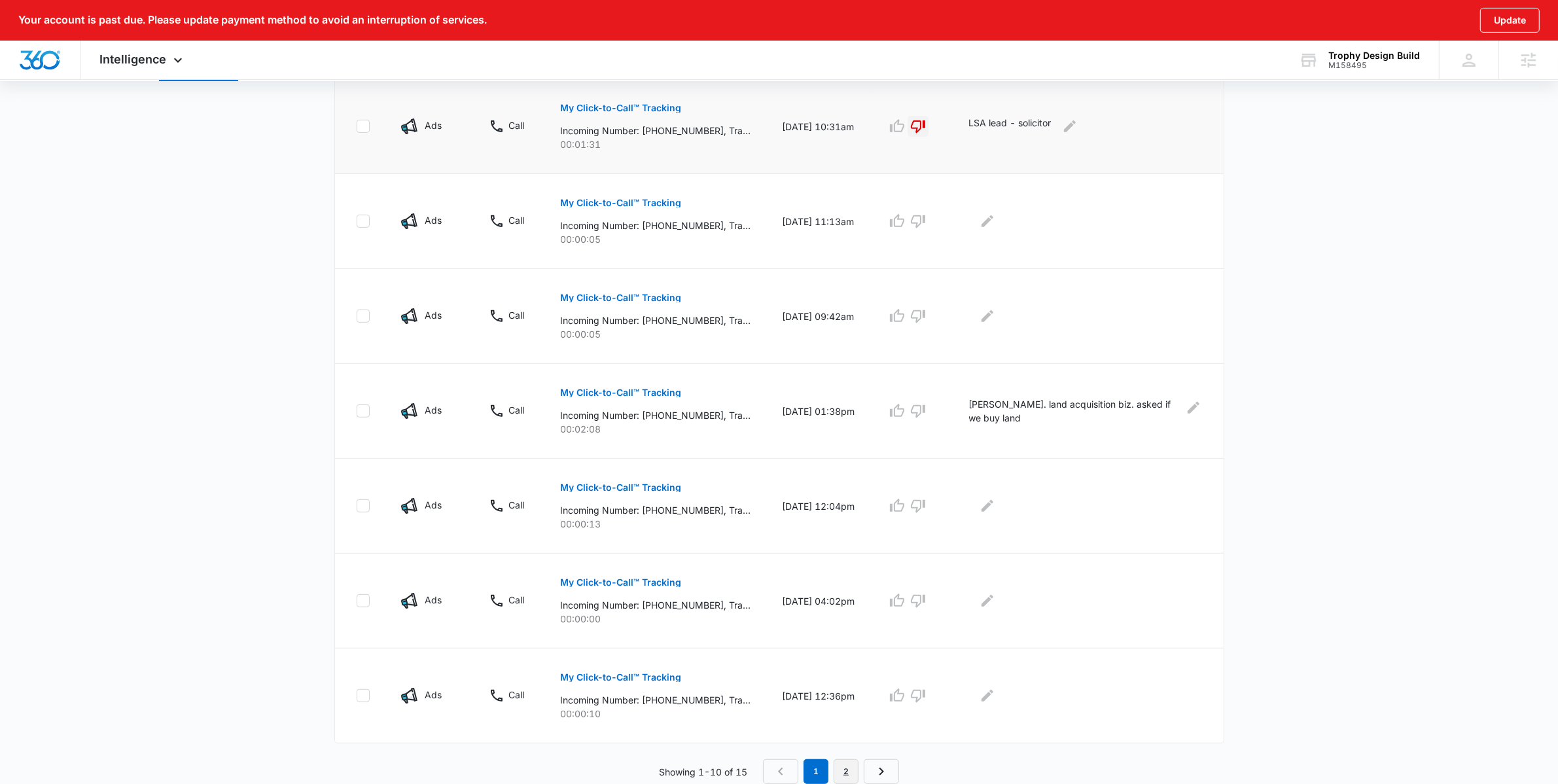
click at [849, 775] on link "2" at bounding box center [847, 772] width 25 height 25
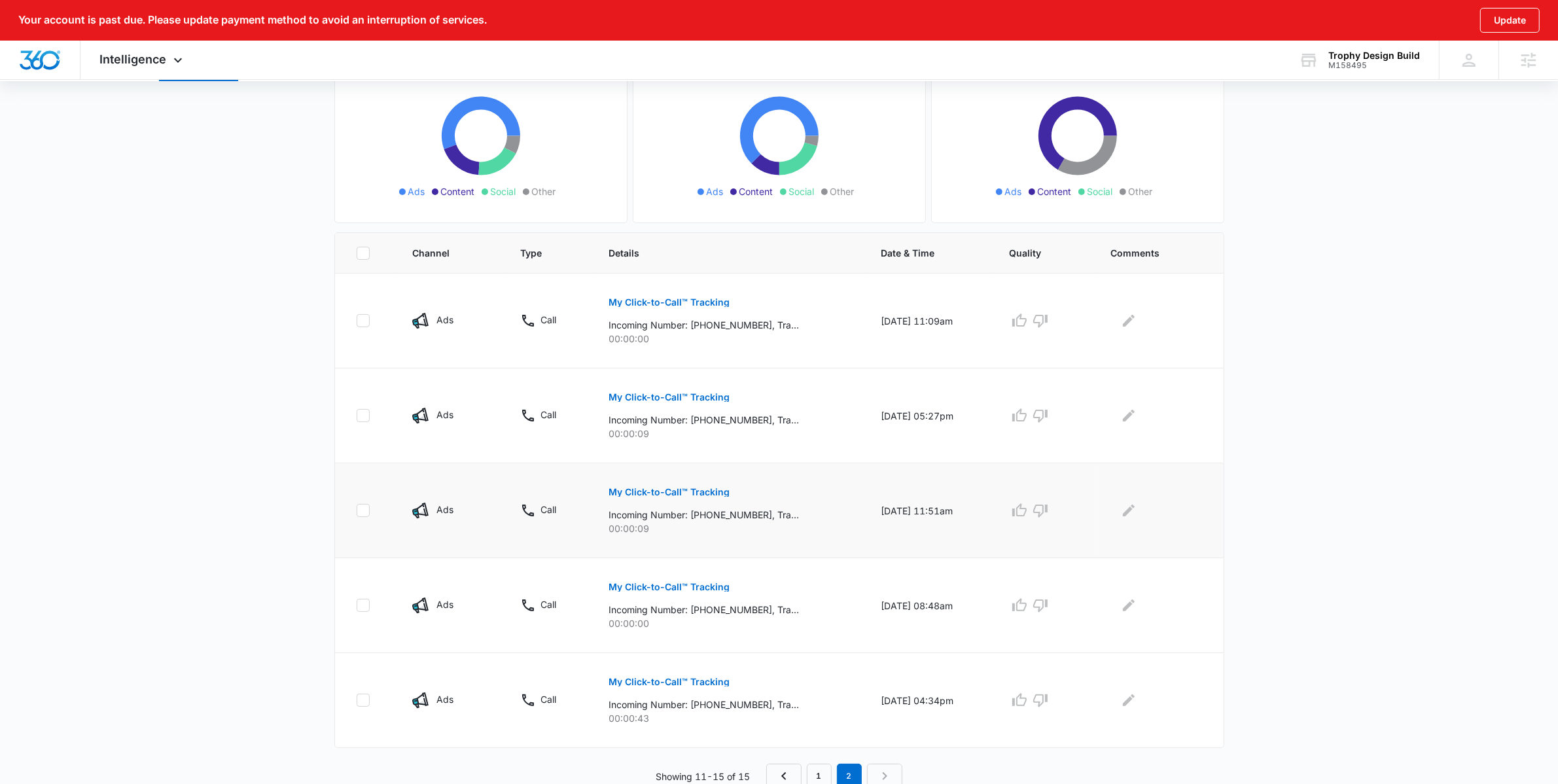
scroll to position [184, 0]
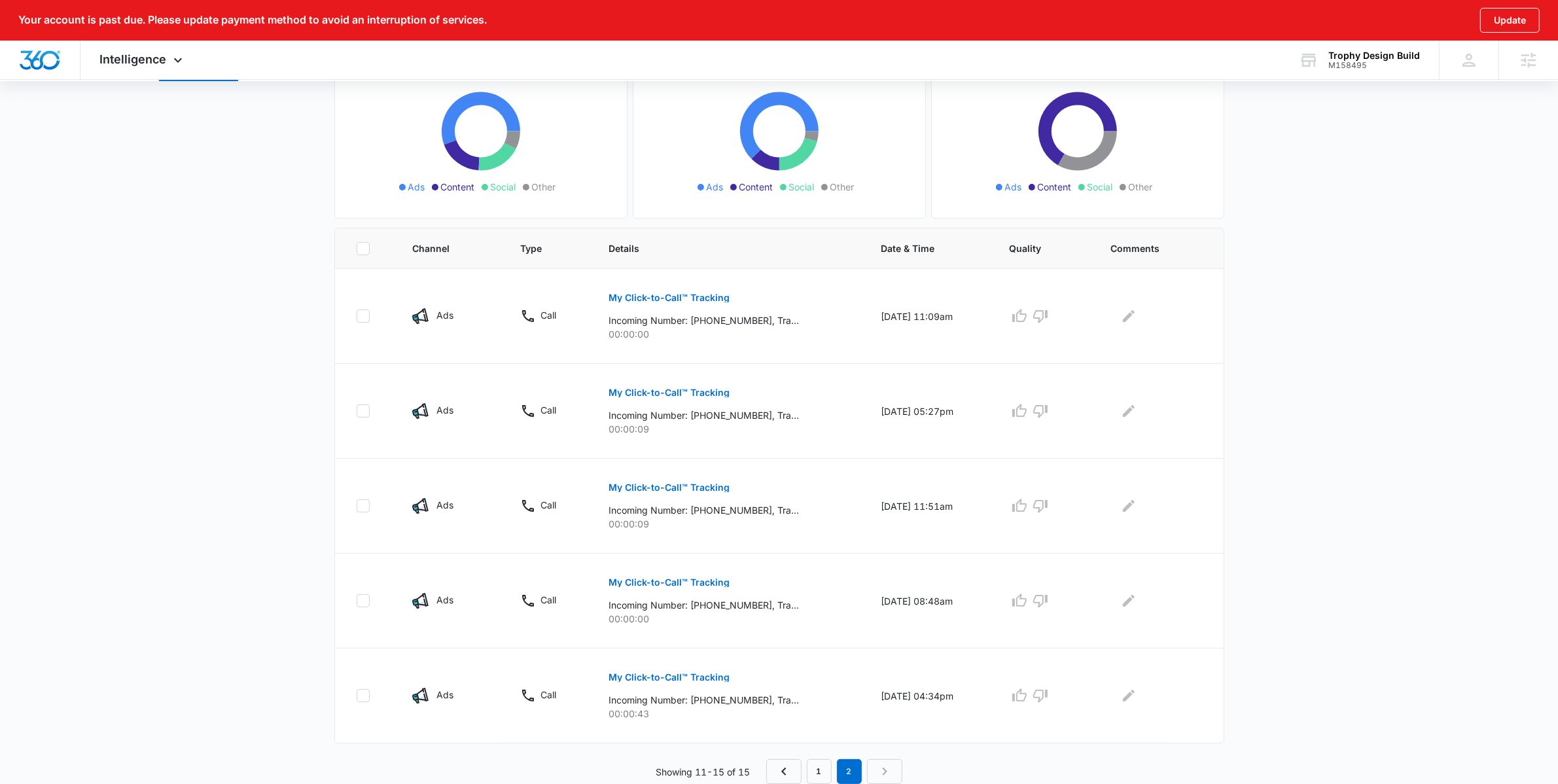
click at [1397, 429] on main "Filters (1) Filter Channel : All Channels Ads Content Social Other Filter Type …" at bounding box center [779, 367] width 1558 height 833
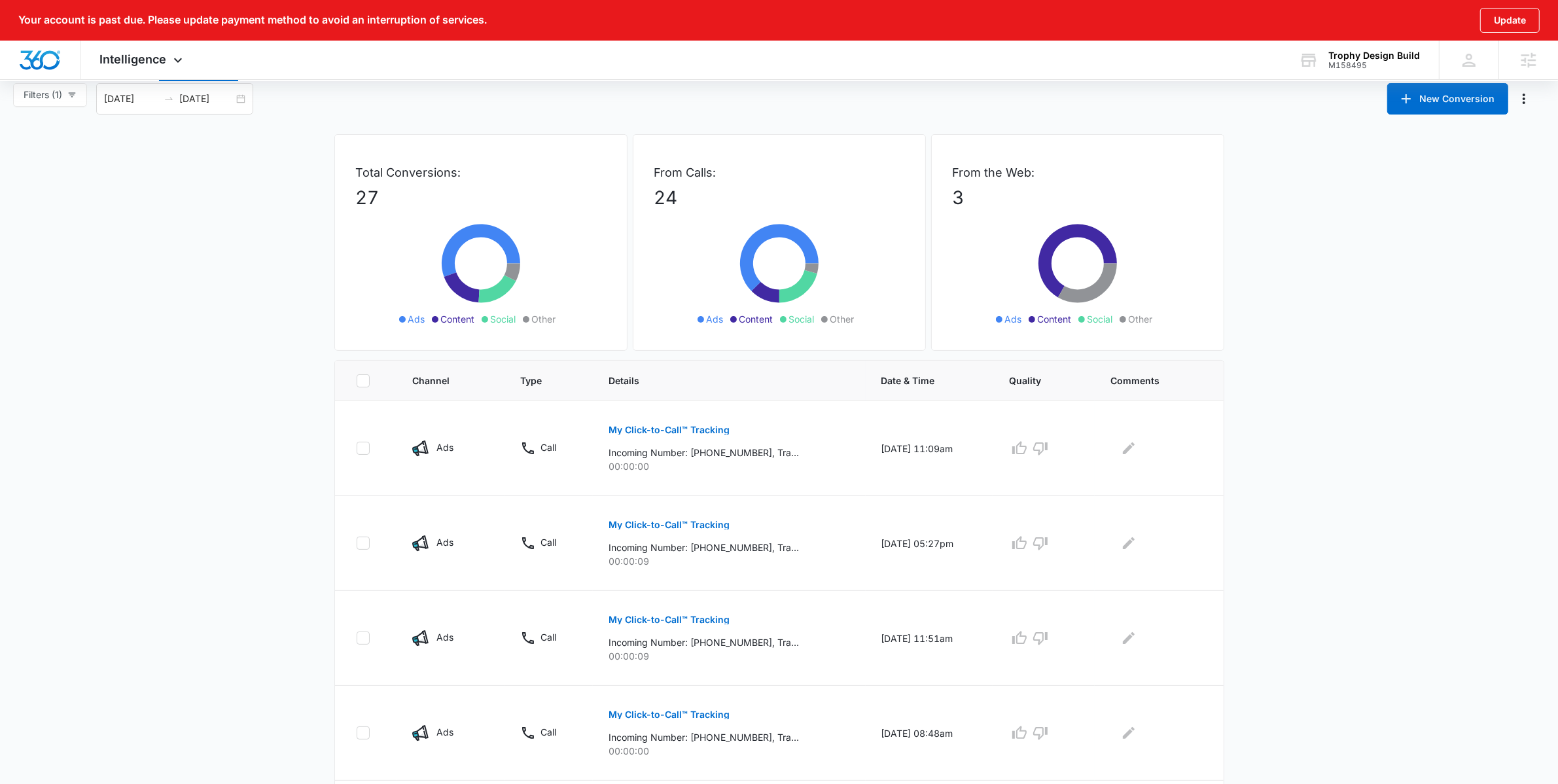
scroll to position [0, 0]
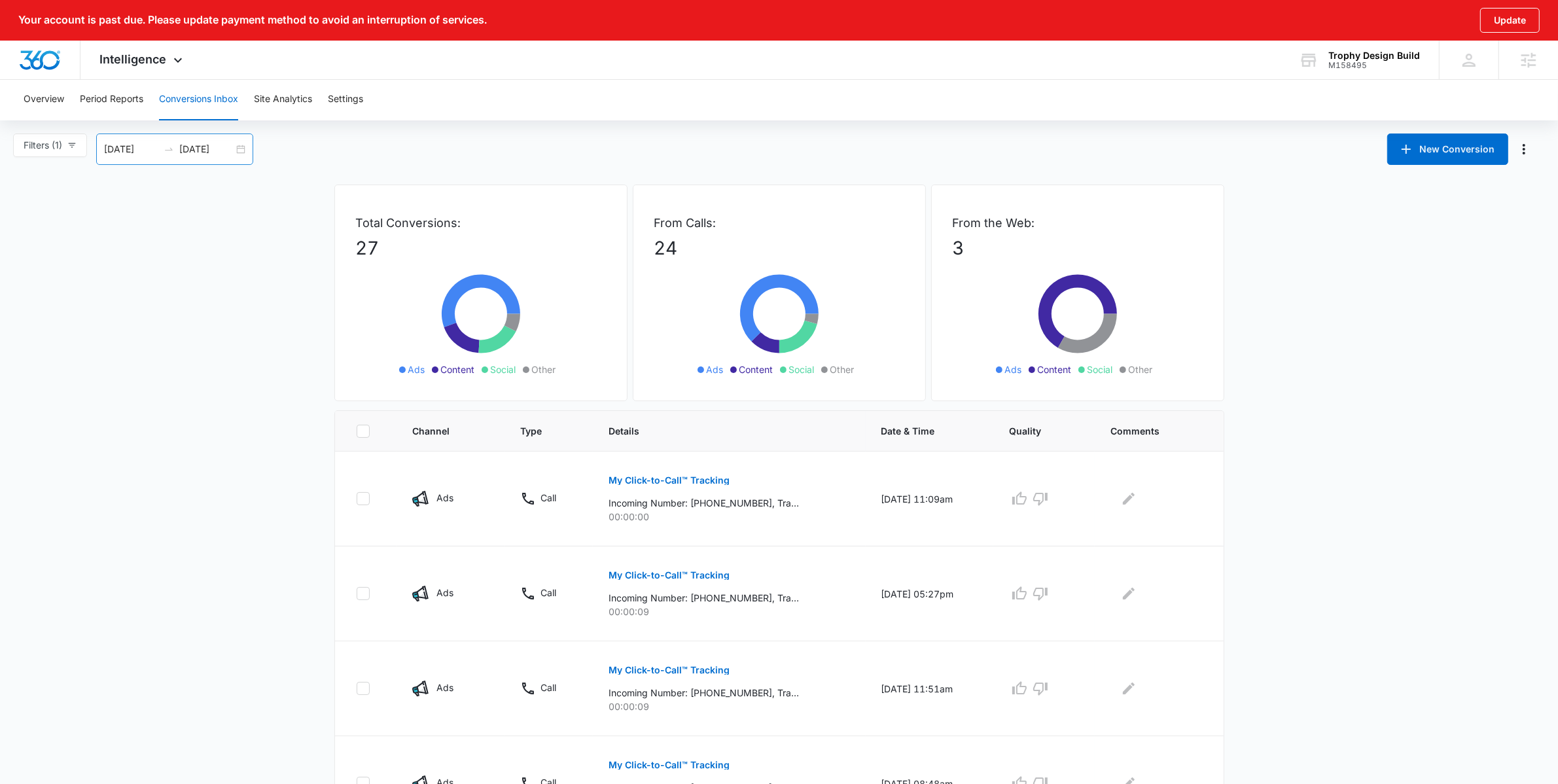
click at [241, 148] on div "08/06/2025 09/05/2025" at bounding box center [174, 149] width 157 height 31
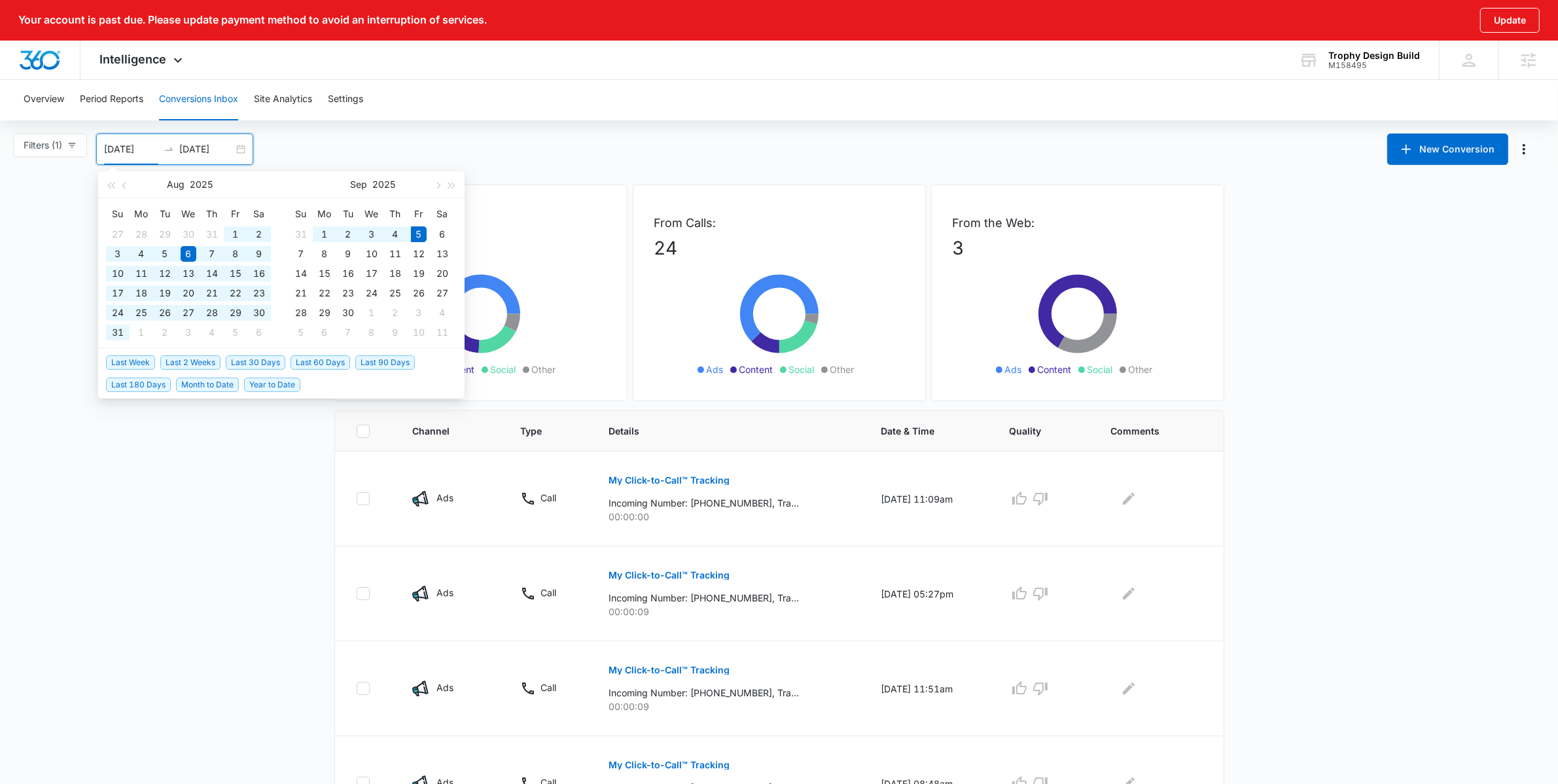
click at [337, 361] on span "Last 60 Days" at bounding box center [320, 362] width 59 height 14
type input "07/07/2025"
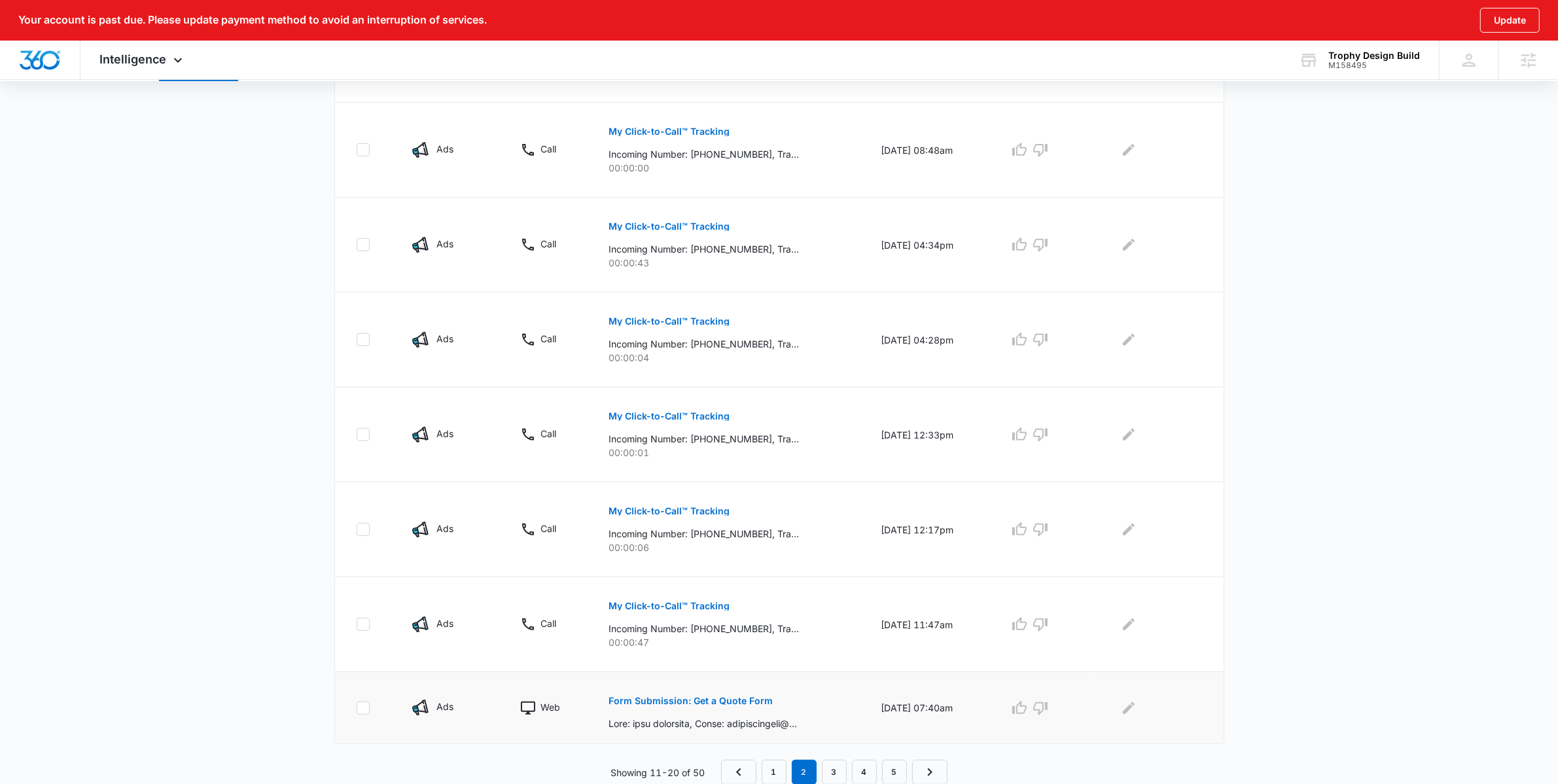
scroll to position [632, 0]
click at [745, 707] on p "Form Submission: Get a Quote Form" at bounding box center [690, 702] width 164 height 9
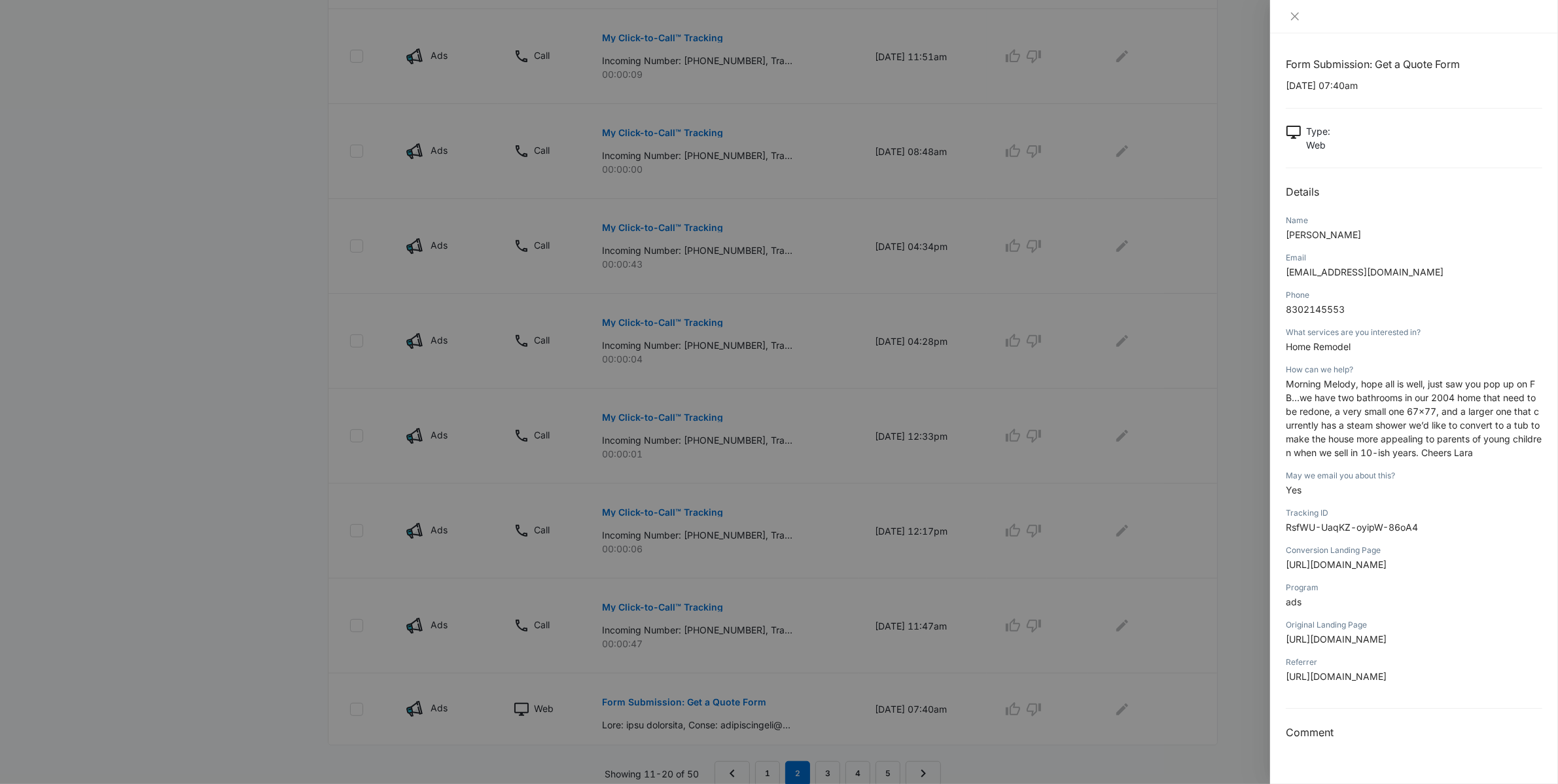
click at [1214, 551] on div at bounding box center [779, 392] width 1558 height 784
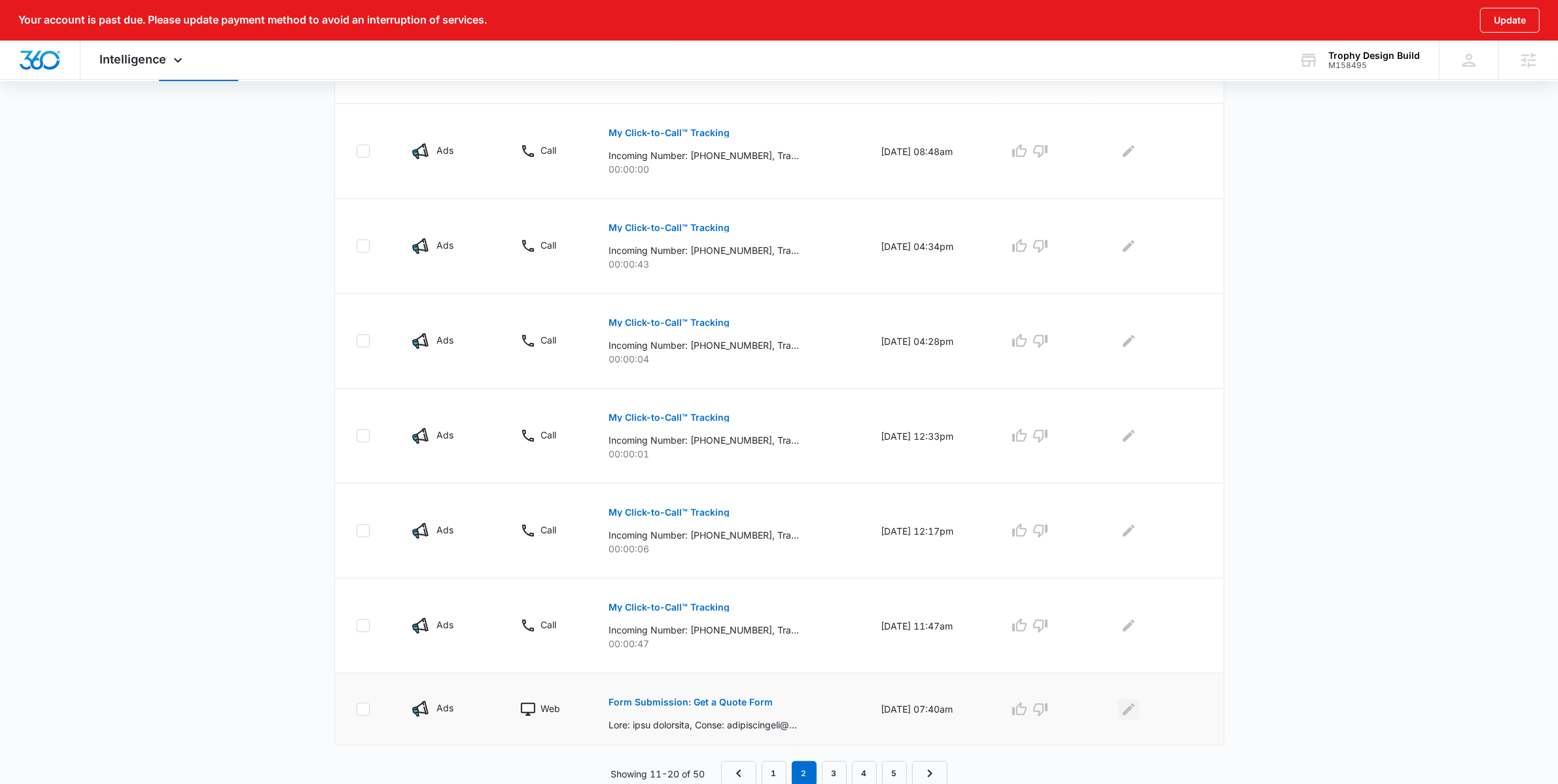
drag, startPoint x: 1143, startPoint y: 714, endPoint x: 1134, endPoint y: 714, distance: 9.0
click at [1134, 714] on button "Edit Comments" at bounding box center [1128, 709] width 21 height 21
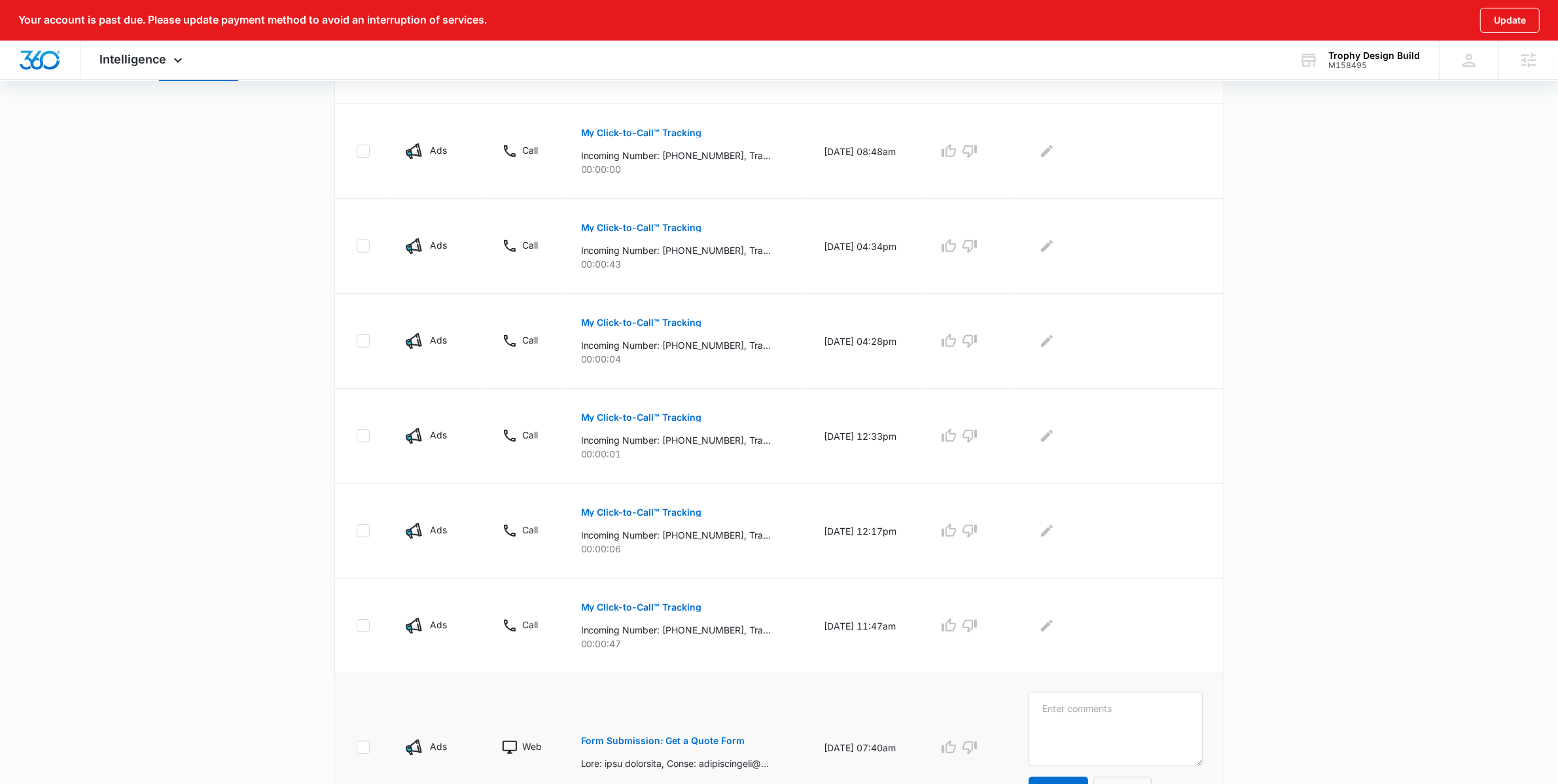
click at [1134, 714] on textarea at bounding box center [1115, 729] width 173 height 75
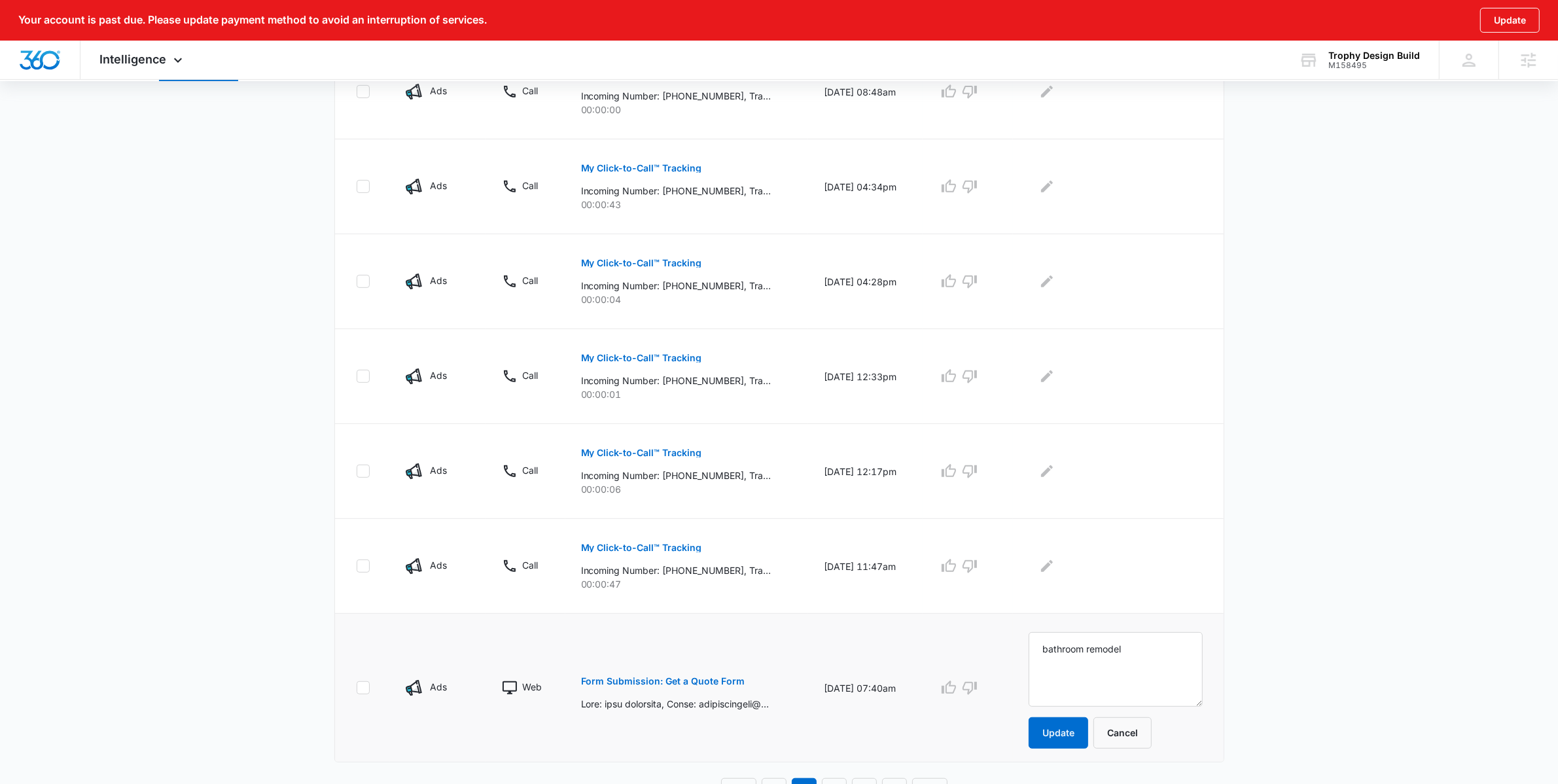
scroll to position [712, 0]
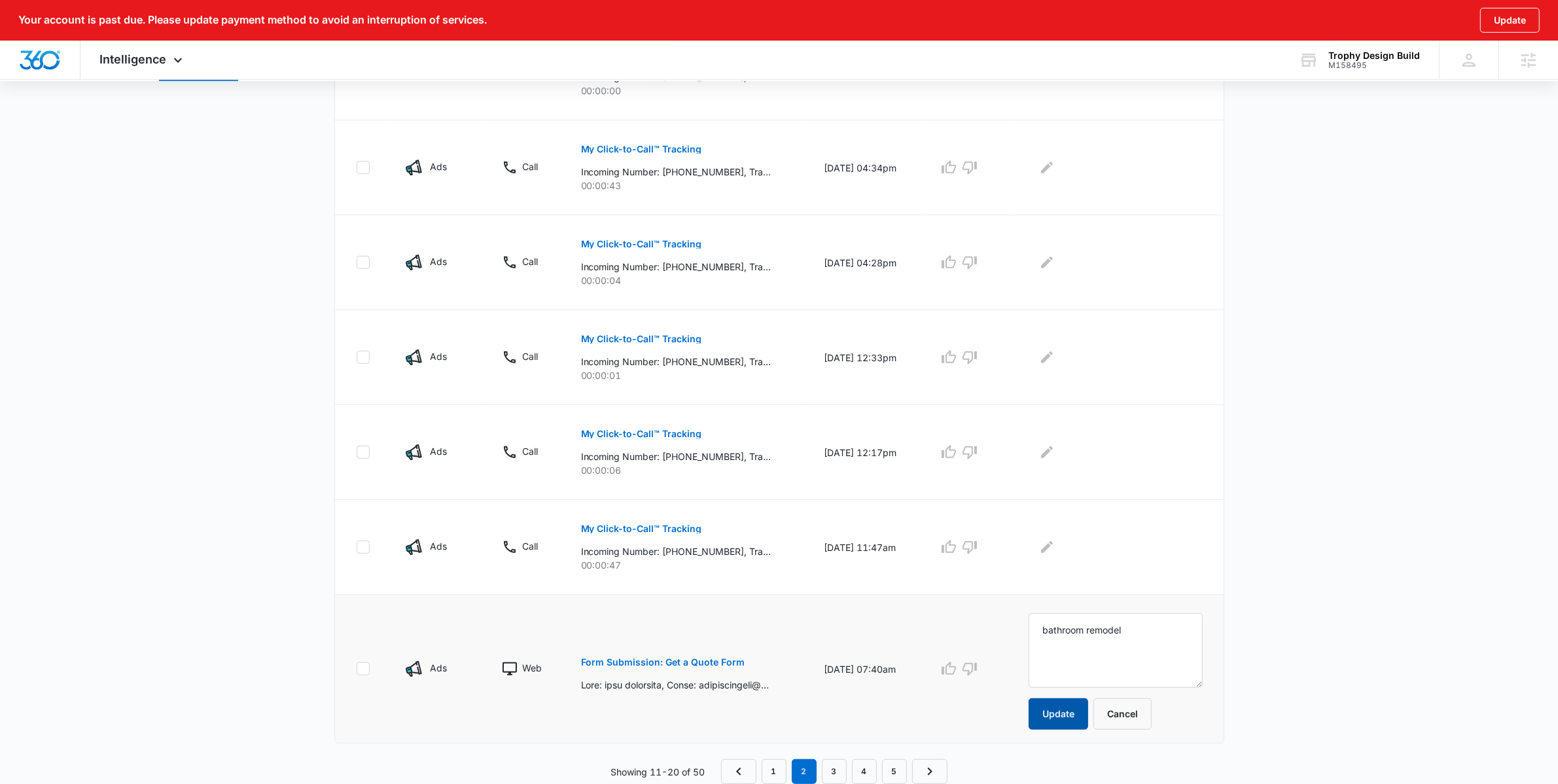
type textarea "bathroom remodel"
click at [1078, 720] on button "Update" at bounding box center [1058, 714] width 59 height 31
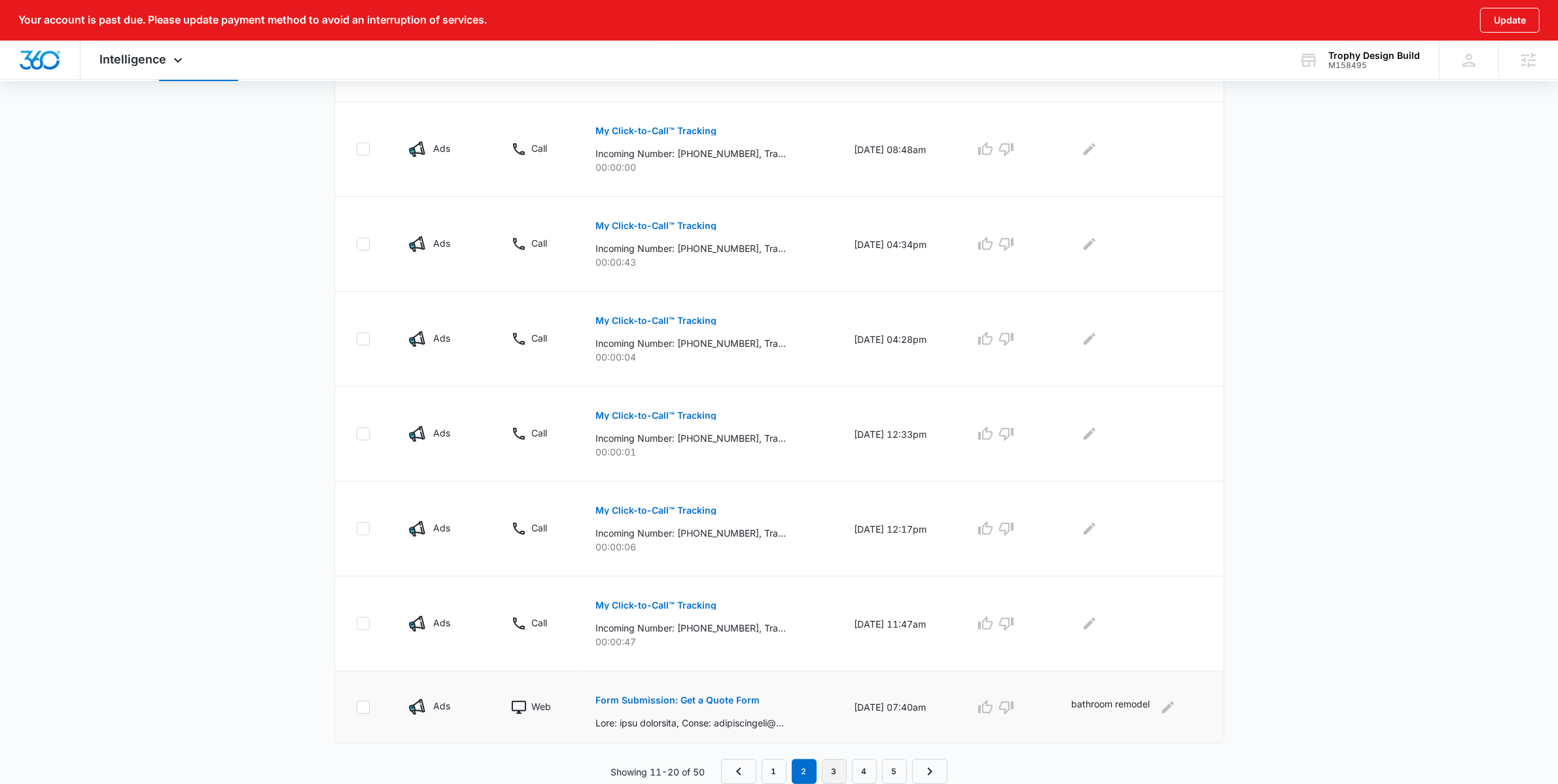
scroll to position [636, 0]
click at [825, 774] on link "3" at bounding box center [834, 772] width 25 height 25
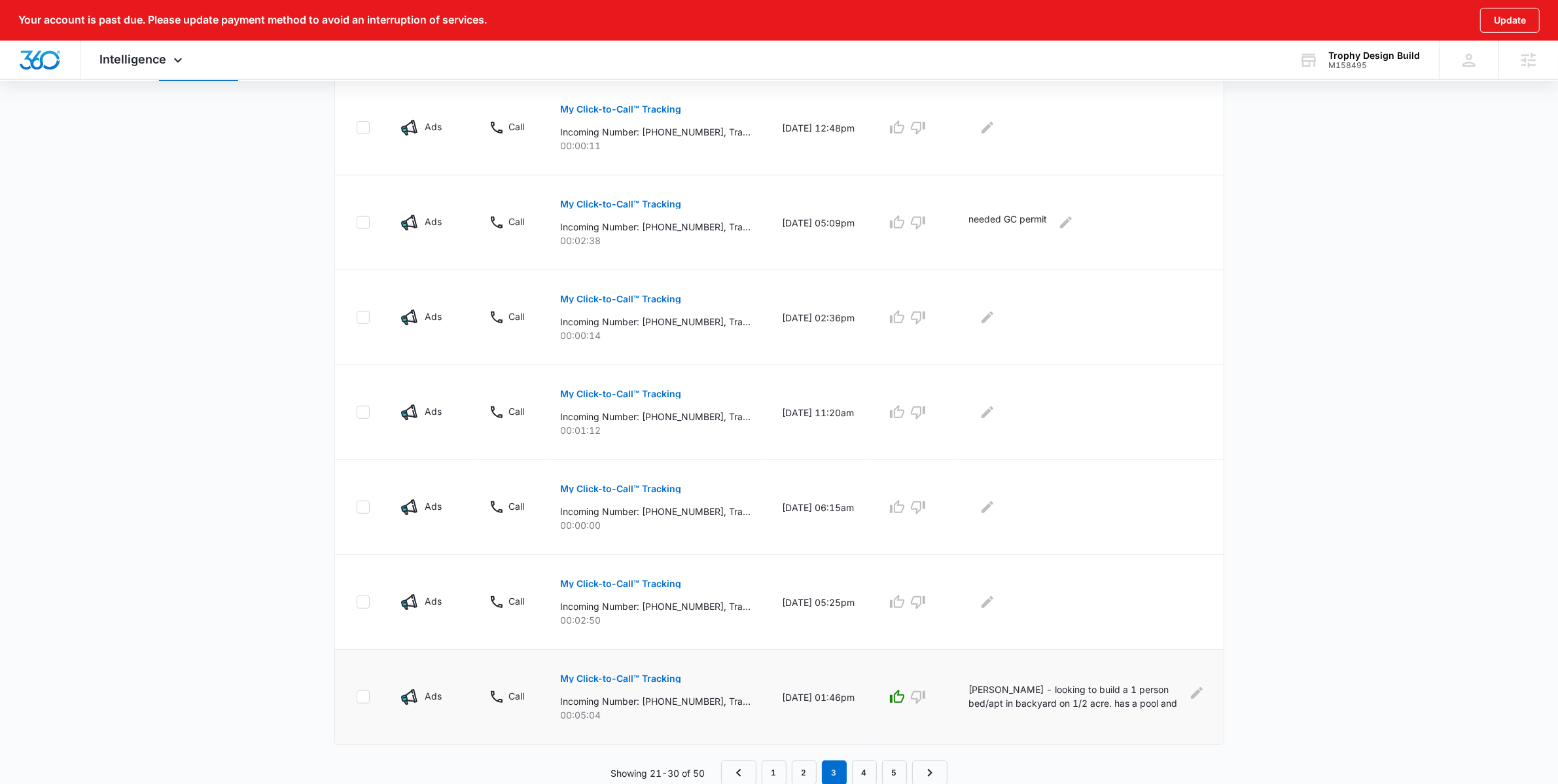
scroll to position [658, 0]
click at [658, 584] on p "My Click-to-Call™ Tracking" at bounding box center [621, 583] width 121 height 9
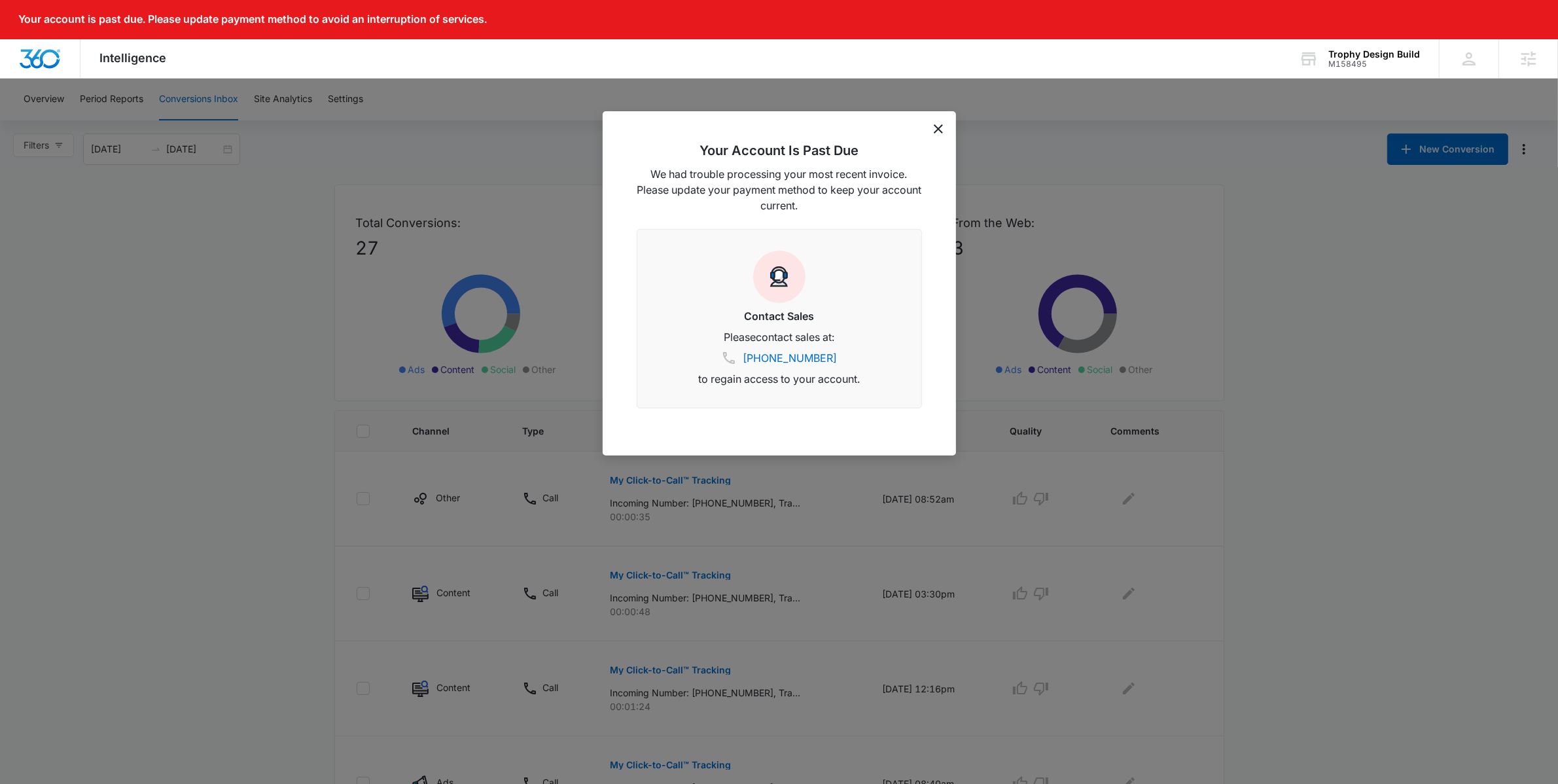
click at [934, 125] on icon "dismiss this dialog" at bounding box center [939, 129] width 9 height 9
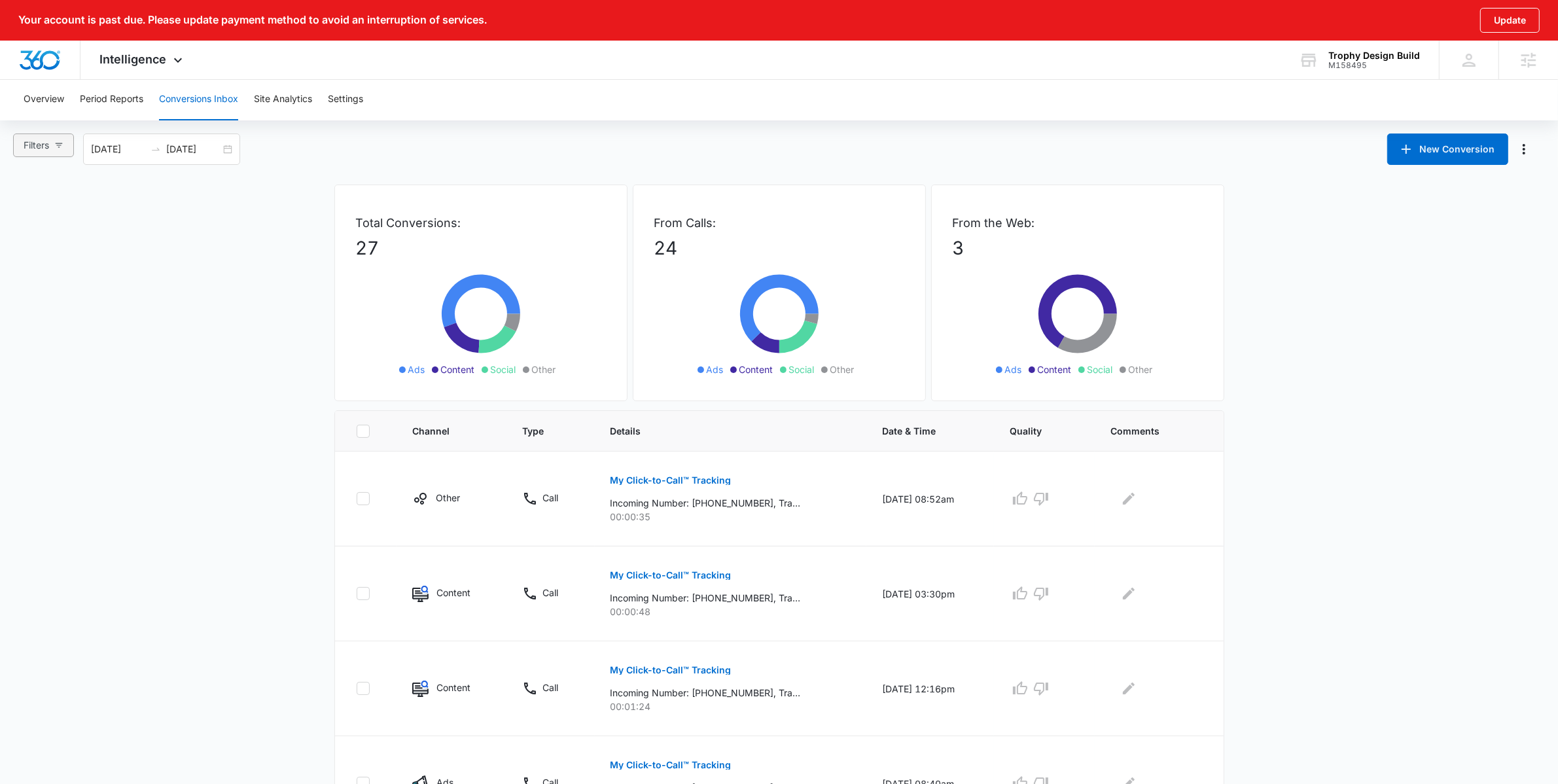
click at [59, 148] on icon "button" at bounding box center [59, 145] width 9 height 9
click at [48, 216] on span "Ads" at bounding box center [44, 213] width 27 height 11
click at [30, 216] on input "Ads" at bounding box center [25, 213] width 10 height 10
radio input "true"
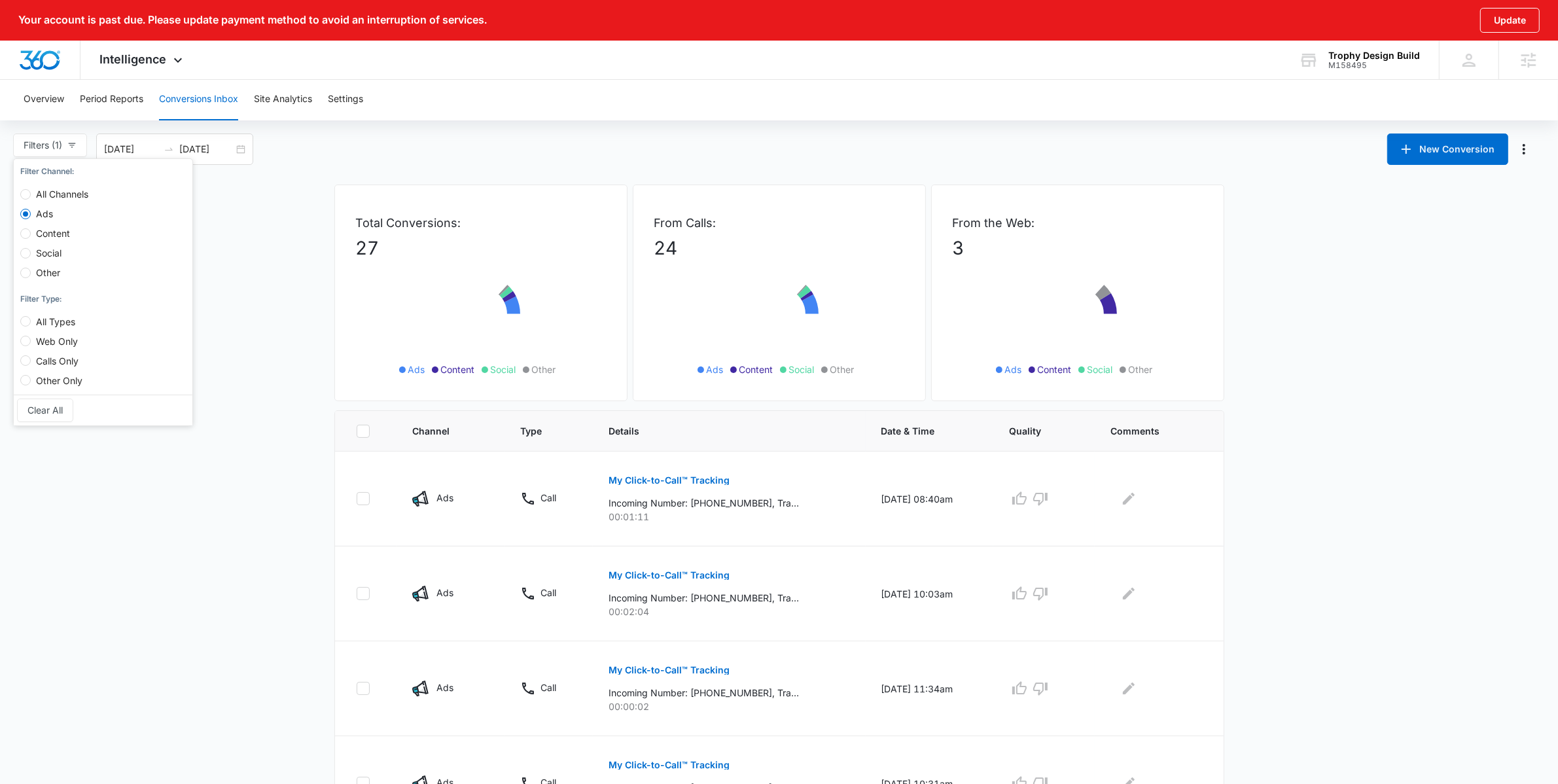
click at [299, 301] on main "Filters (1) Filter Channel : All Channels Ads Content Social Other Filter Type …" at bounding box center [779, 787] width 1558 height 1307
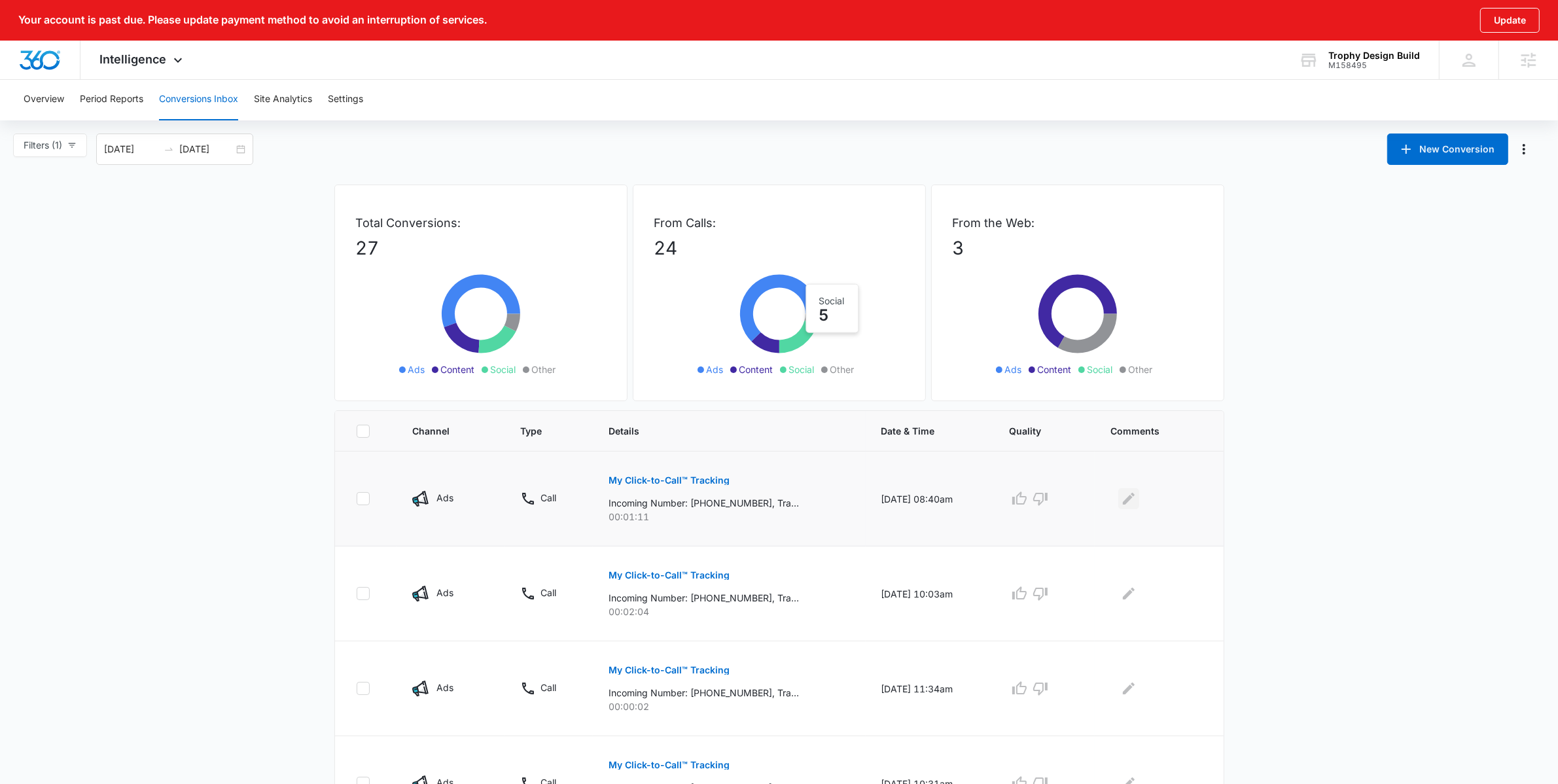
click at [1132, 503] on icon "Edit Comments" at bounding box center [1128, 498] width 12 height 12
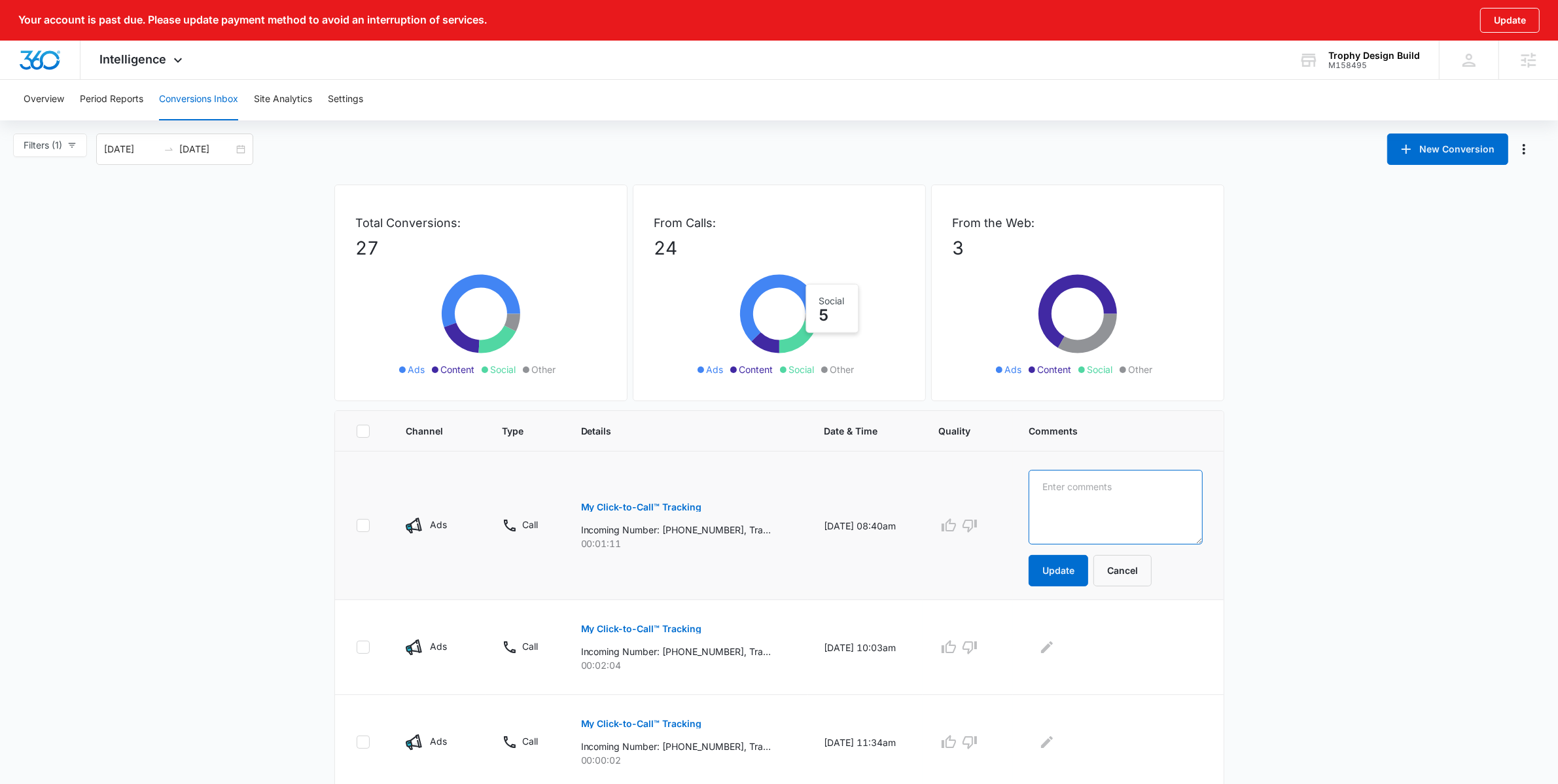
click at [1138, 504] on textarea at bounding box center [1115, 508] width 173 height 75
type textarea "LSA lead - no answer. john david. solicting"
click at [1069, 568] on button "Update" at bounding box center [1058, 571] width 59 height 31
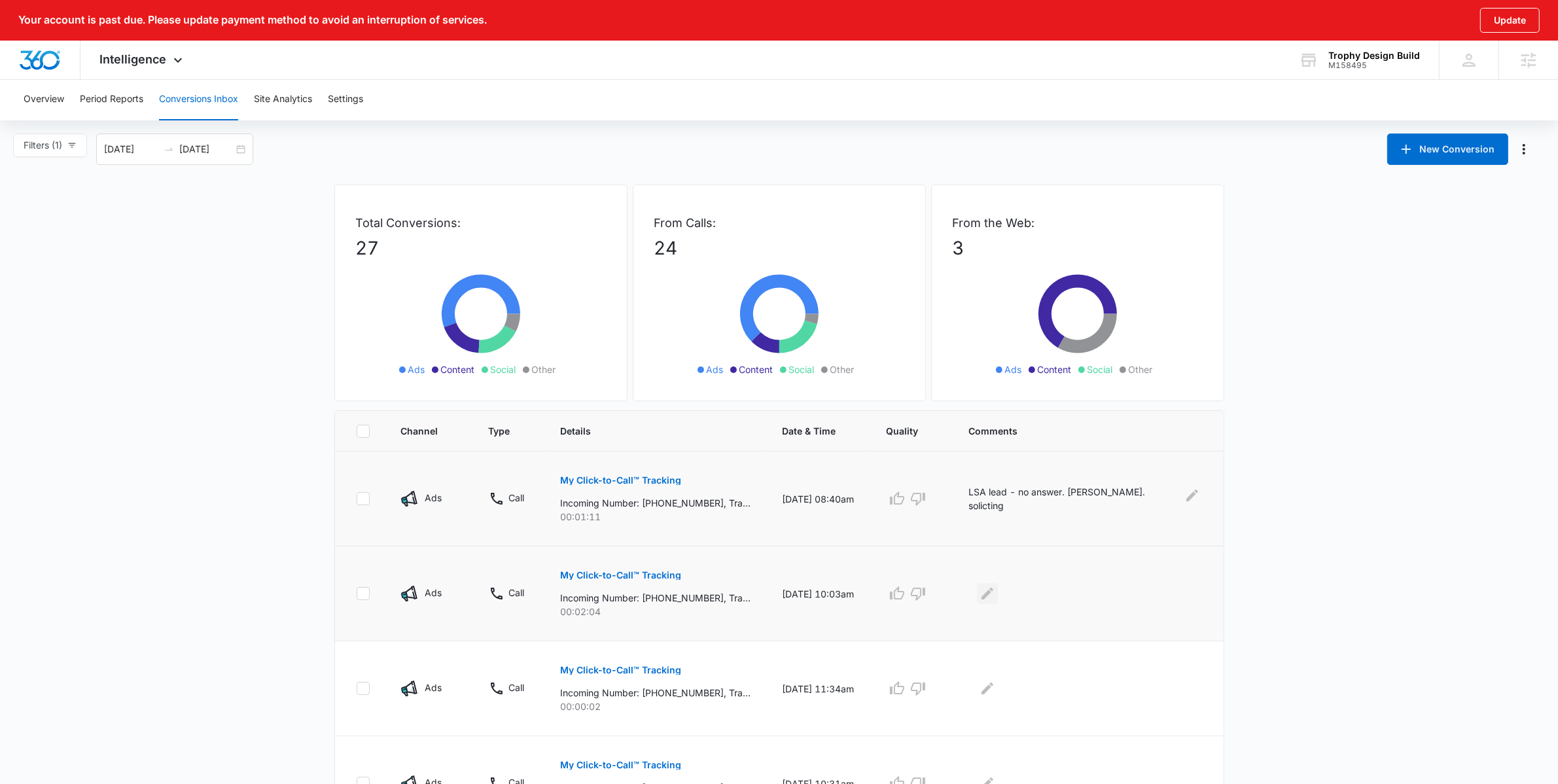
click at [996, 594] on icon "Edit Comments" at bounding box center [987, 593] width 16 height 16
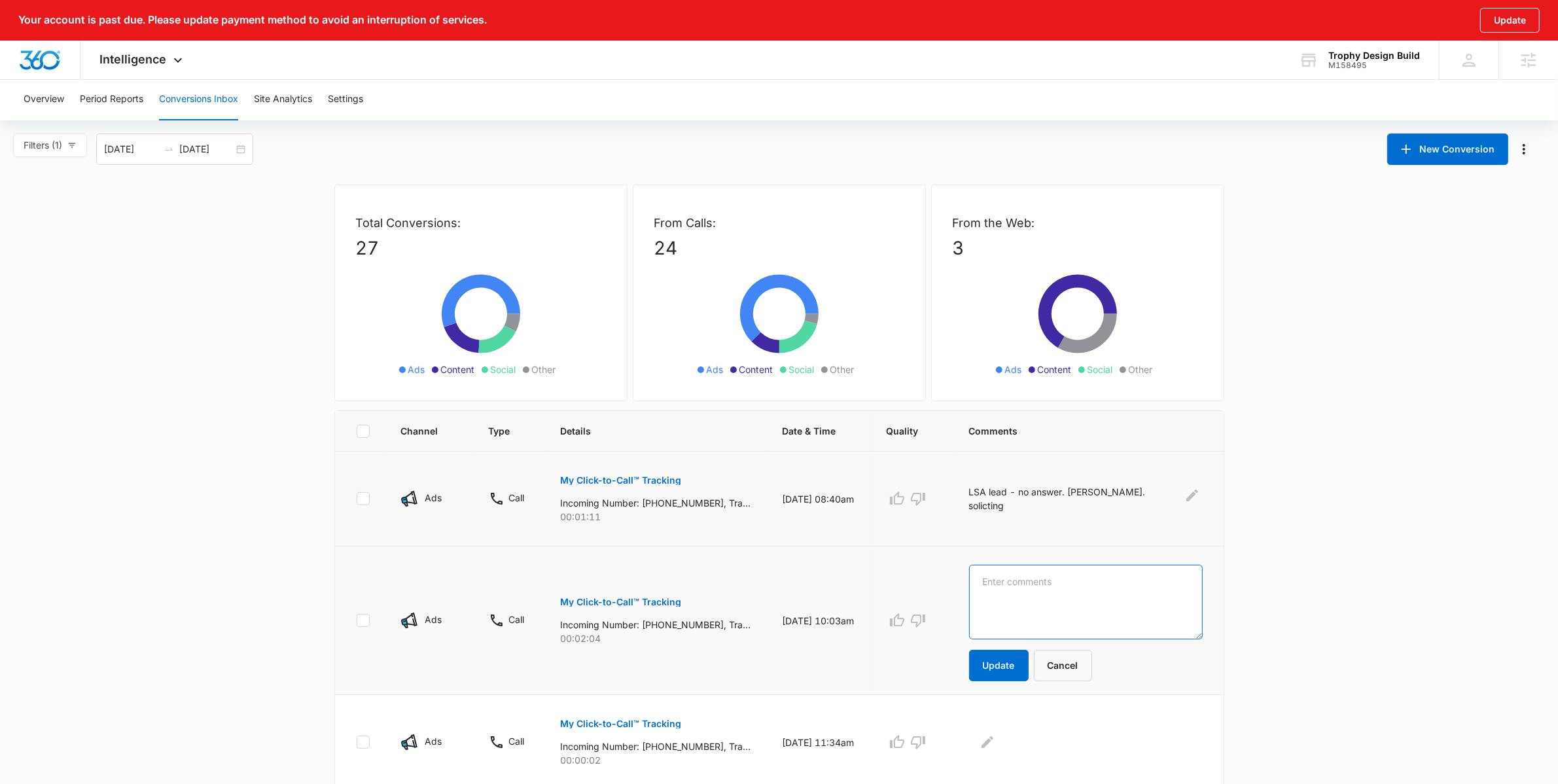
click at [1032, 601] on textarea at bounding box center [1086, 602] width 234 height 75
type textarea "kitchen remodel lead. cabinet installs"
click at [1029, 675] on button "Update" at bounding box center [999, 665] width 59 height 31
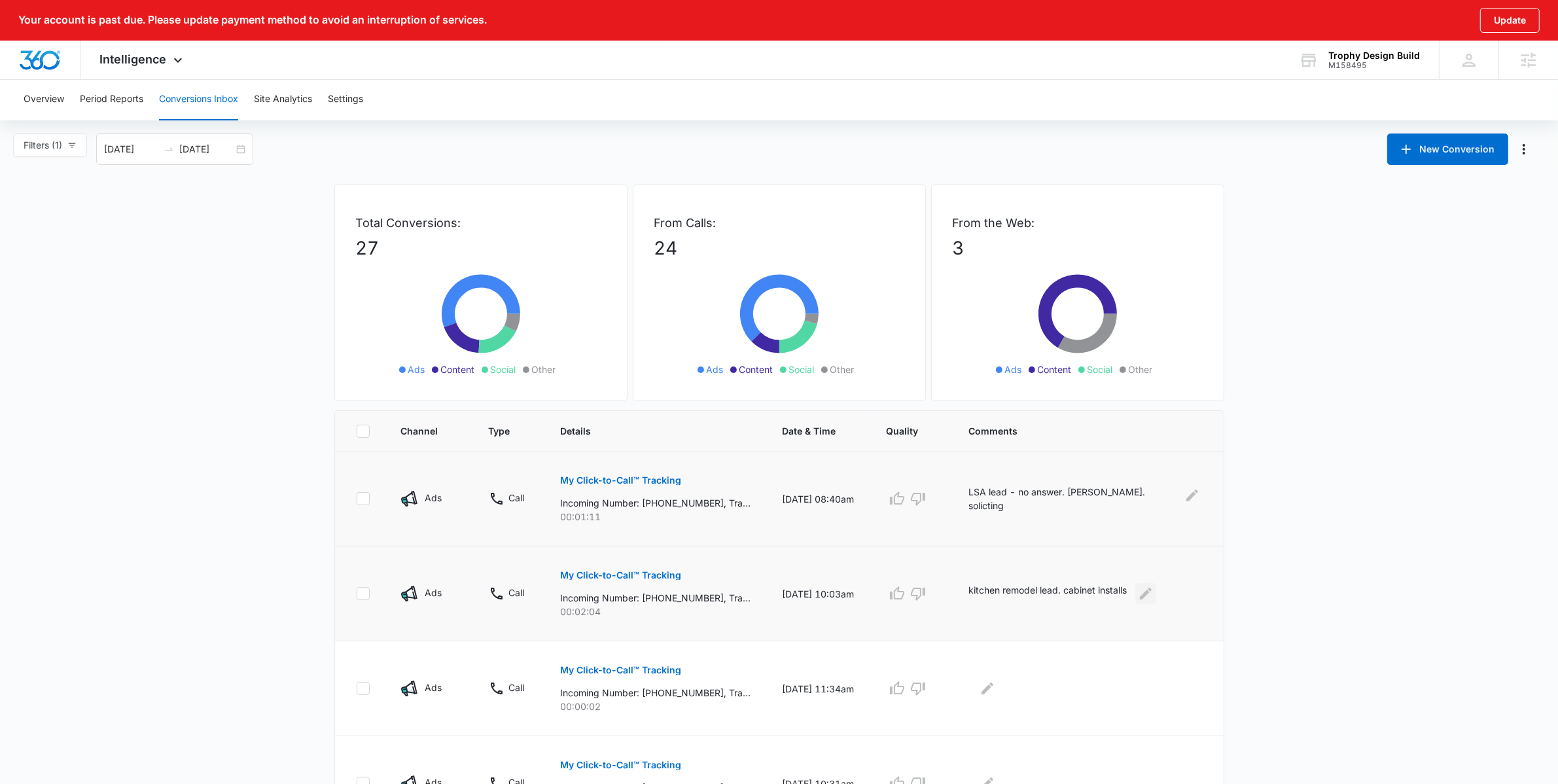
click at [1152, 596] on icon "Edit Comments" at bounding box center [1146, 593] width 12 height 12
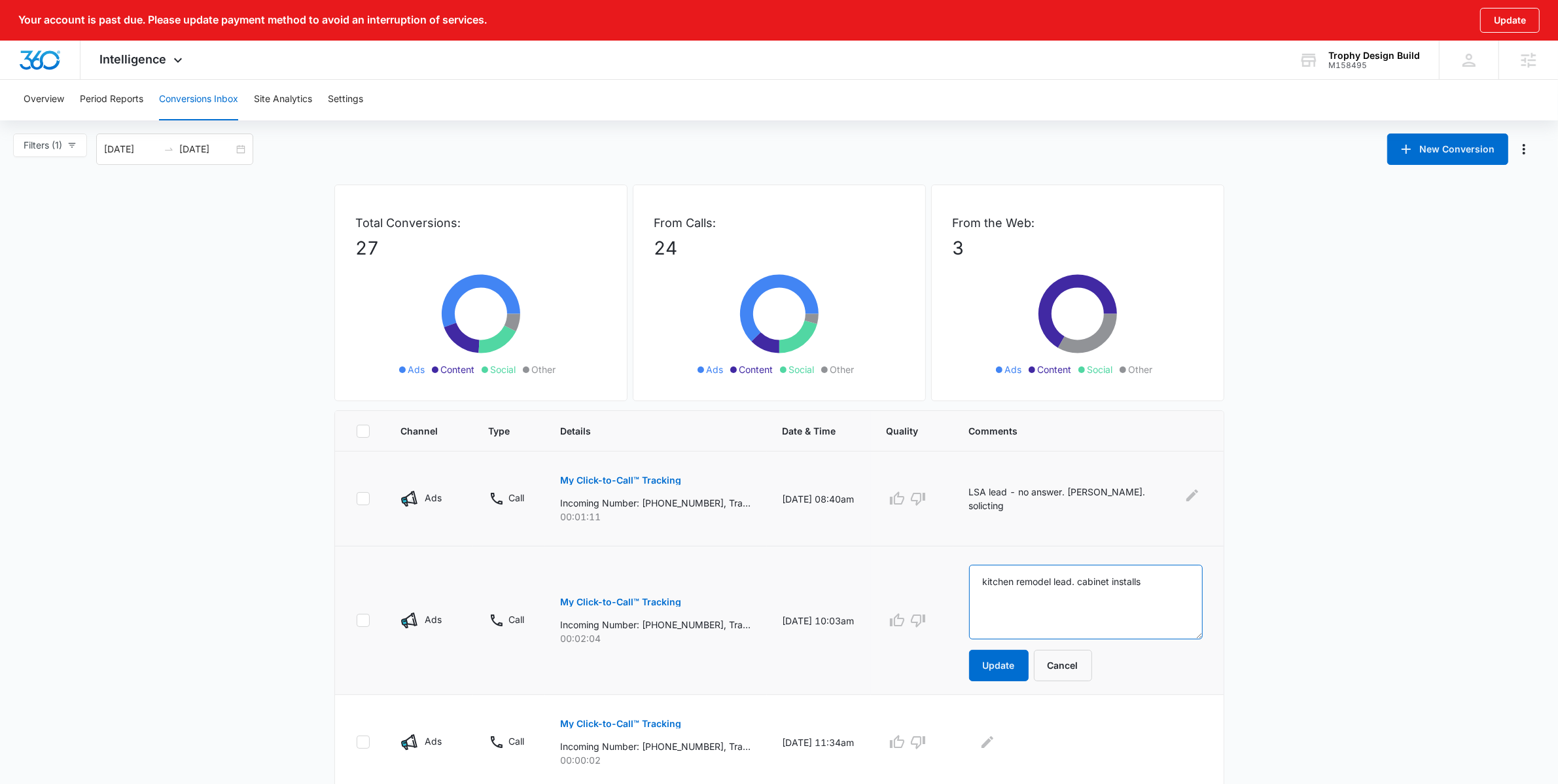
click at [1171, 590] on textarea "kitchen remodel lead. cabinet installs" at bounding box center [1086, 602] width 234 height 75
type textarea "kitchen remodel lead. cabinet installs in new braunfels"
click at [1029, 668] on button "Update" at bounding box center [999, 665] width 59 height 31
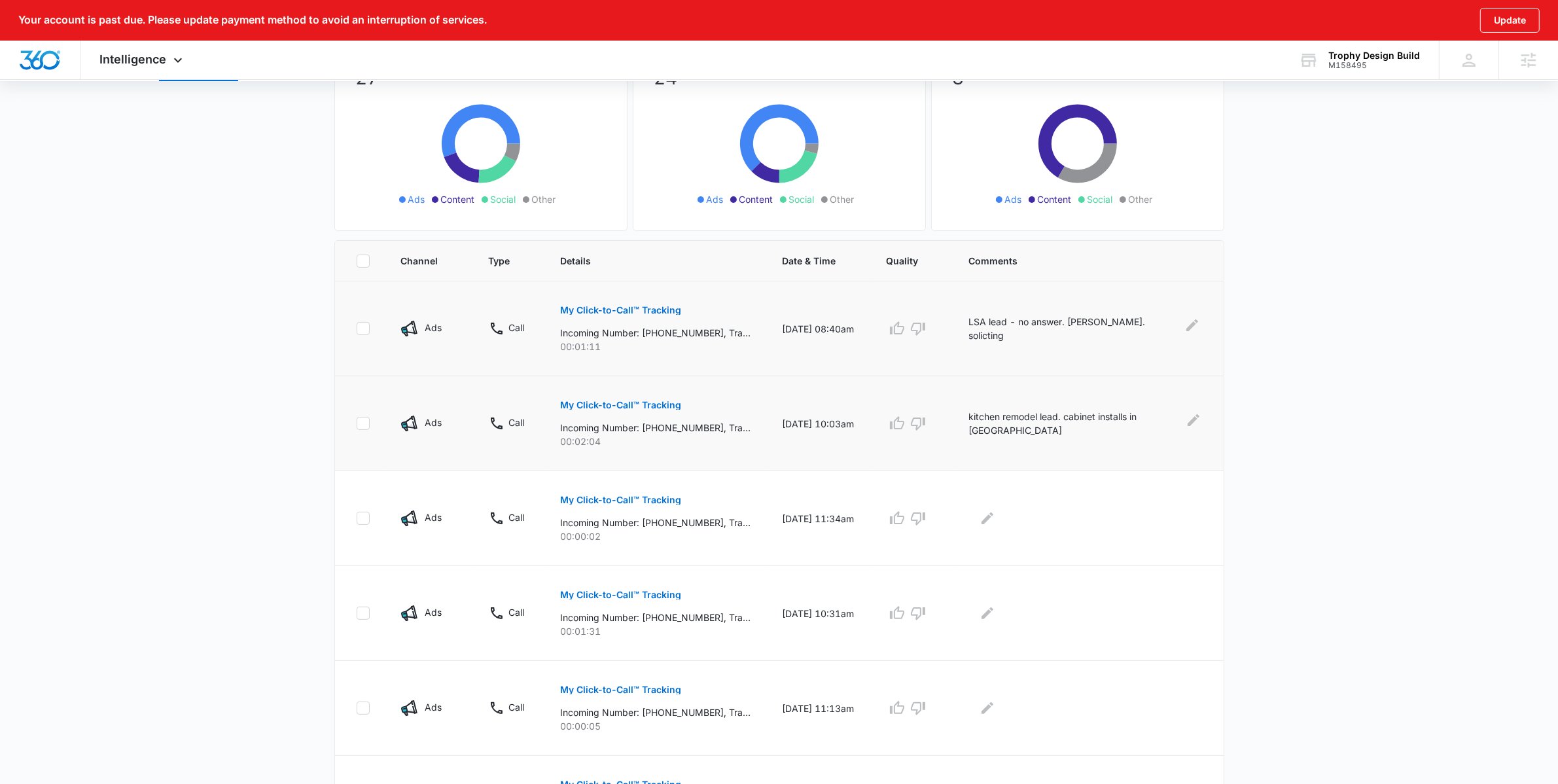
scroll to position [230, 0]
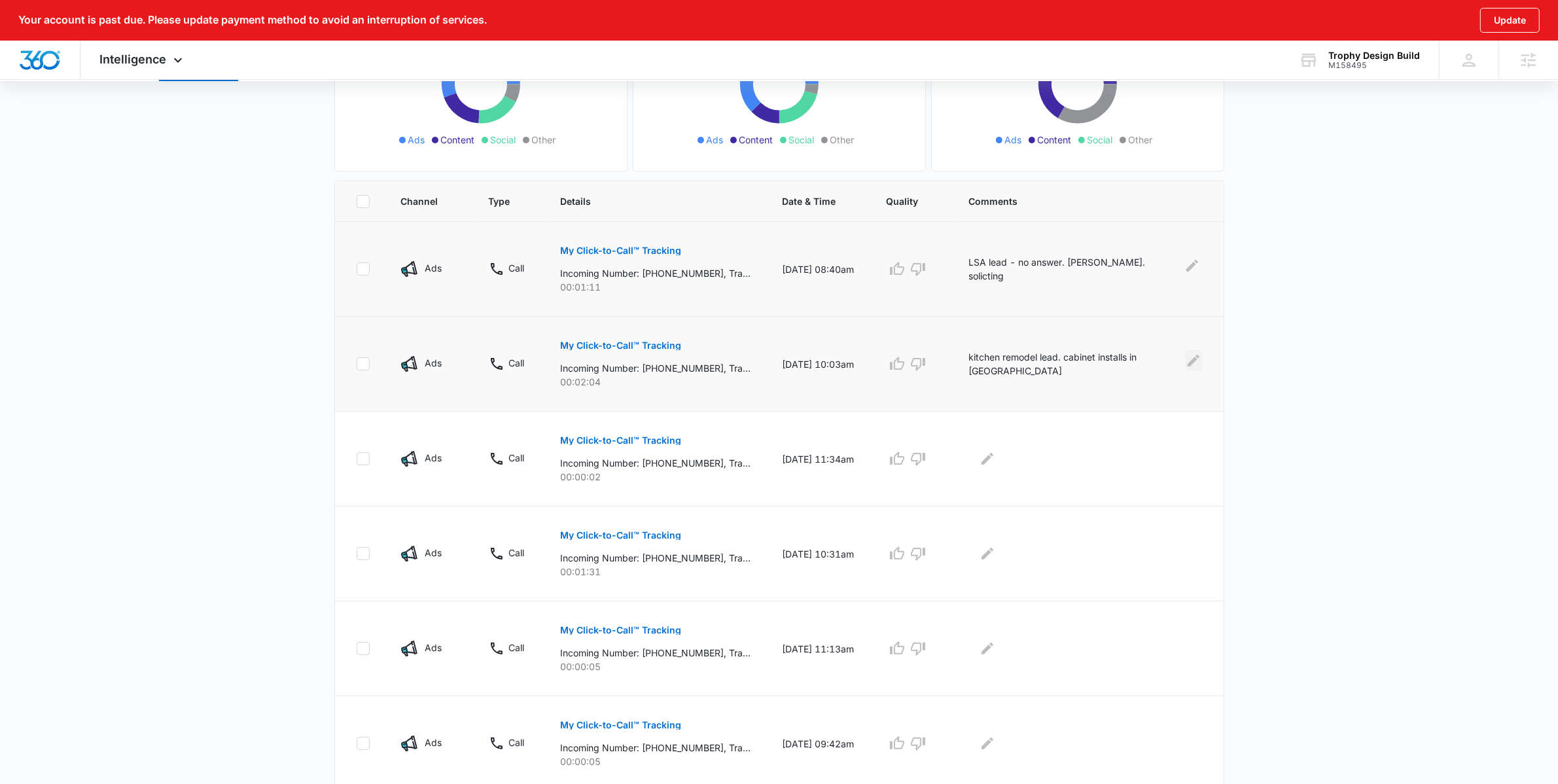
click at [1192, 362] on icon "Edit Comments" at bounding box center [1193, 360] width 12 height 12
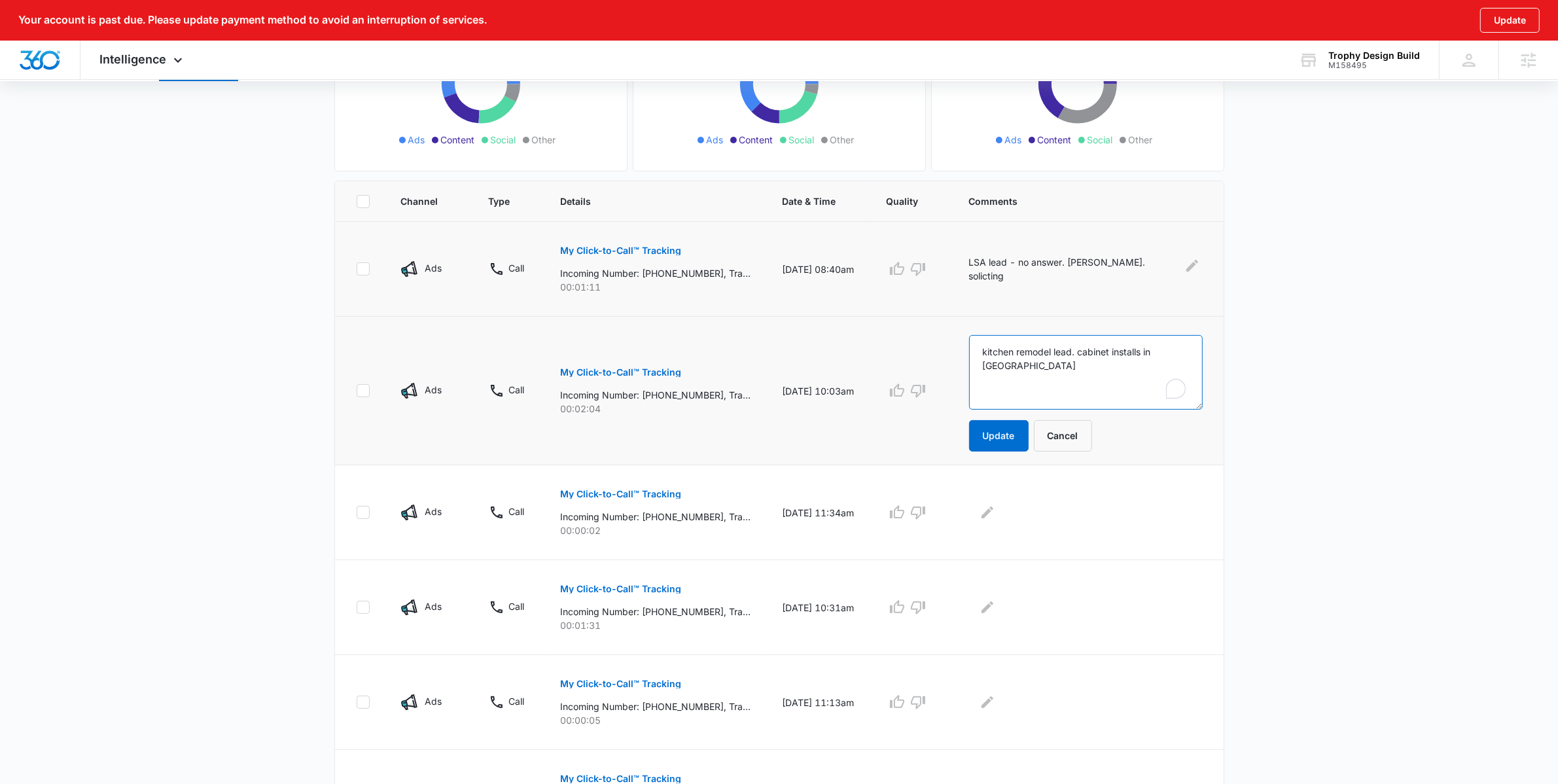
click at [1182, 376] on textarea "kitchen remodel lead. cabinet installs in new braunfels" at bounding box center [1086, 372] width 234 height 75
type textarea "kitchen remodel lead. cabinet installs in new braunfels. chelsea lopez - est sc…"
click at [1000, 449] on button "Update" at bounding box center [999, 436] width 59 height 31
click at [1016, 449] on button "Update" at bounding box center [999, 436] width 59 height 31
click at [905, 390] on icon "button" at bounding box center [897, 390] width 16 height 16
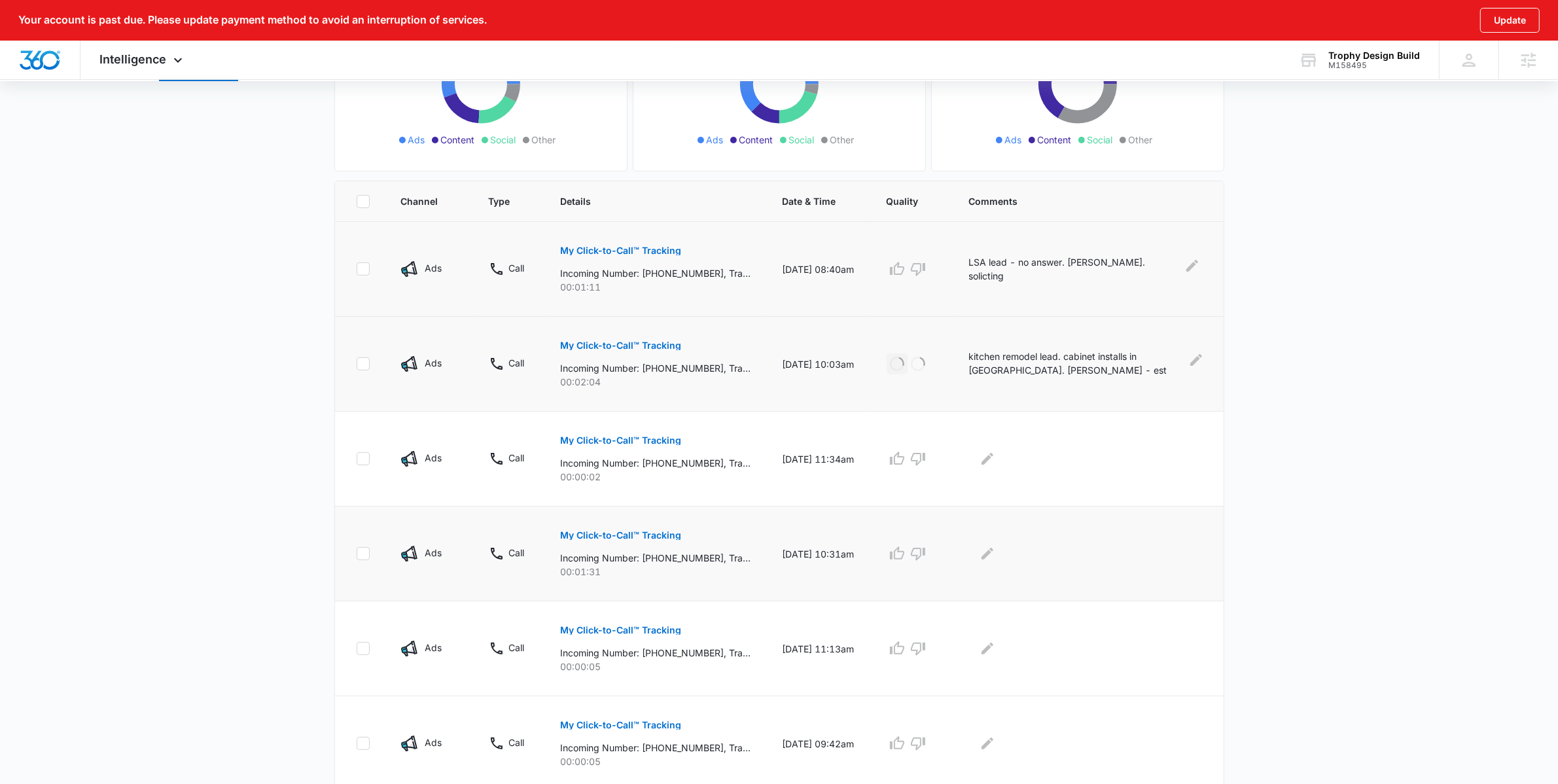
click at [645, 542] on button "My Click-to-Call™ Tracking" at bounding box center [621, 535] width 121 height 31
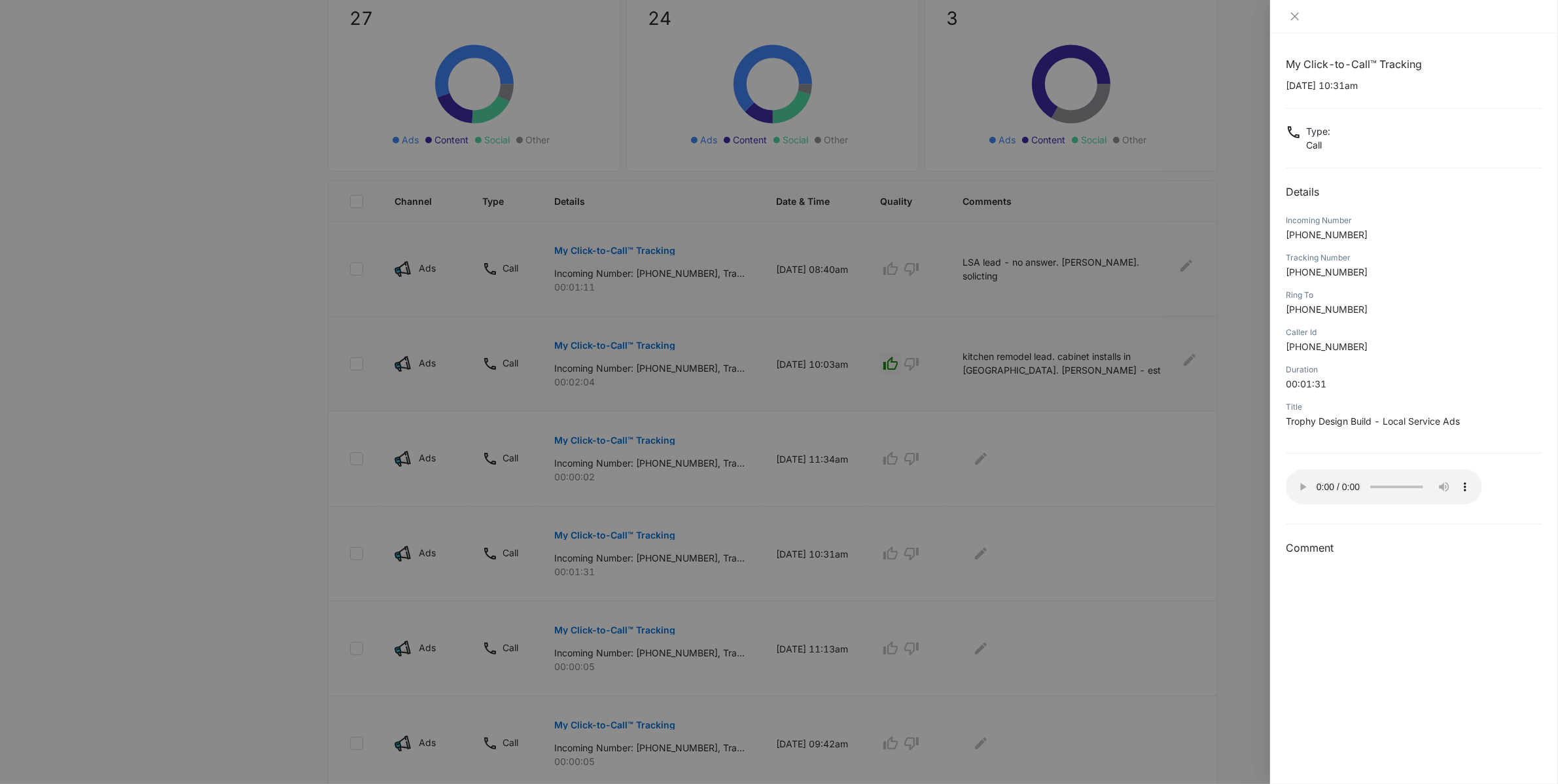
click at [267, 609] on div at bounding box center [779, 392] width 1558 height 784
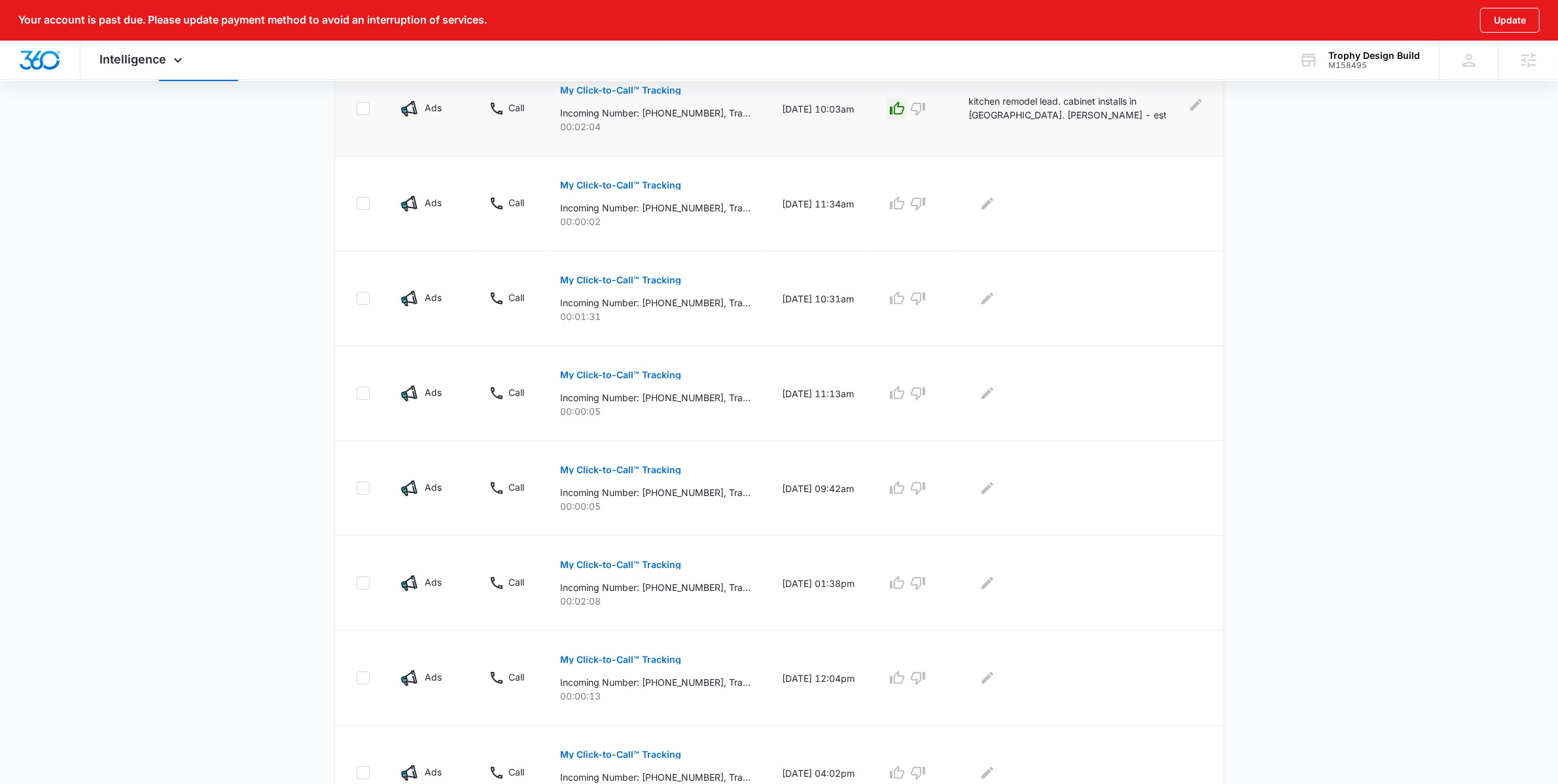
scroll to position [486, 0]
click at [609, 558] on button "My Click-to-Call™ Tracking" at bounding box center [621, 564] width 121 height 31
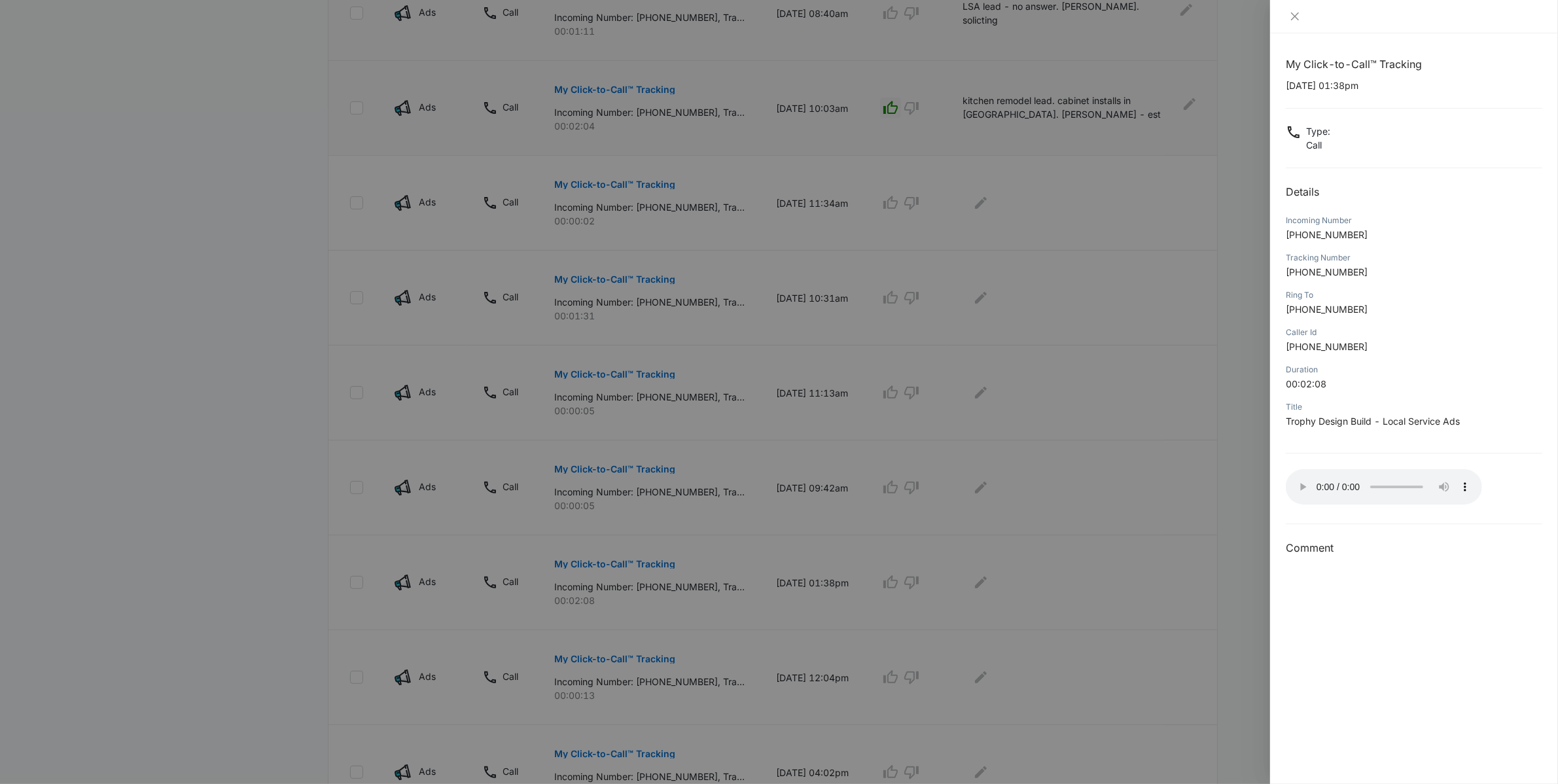
click at [1228, 624] on div at bounding box center [779, 392] width 1558 height 784
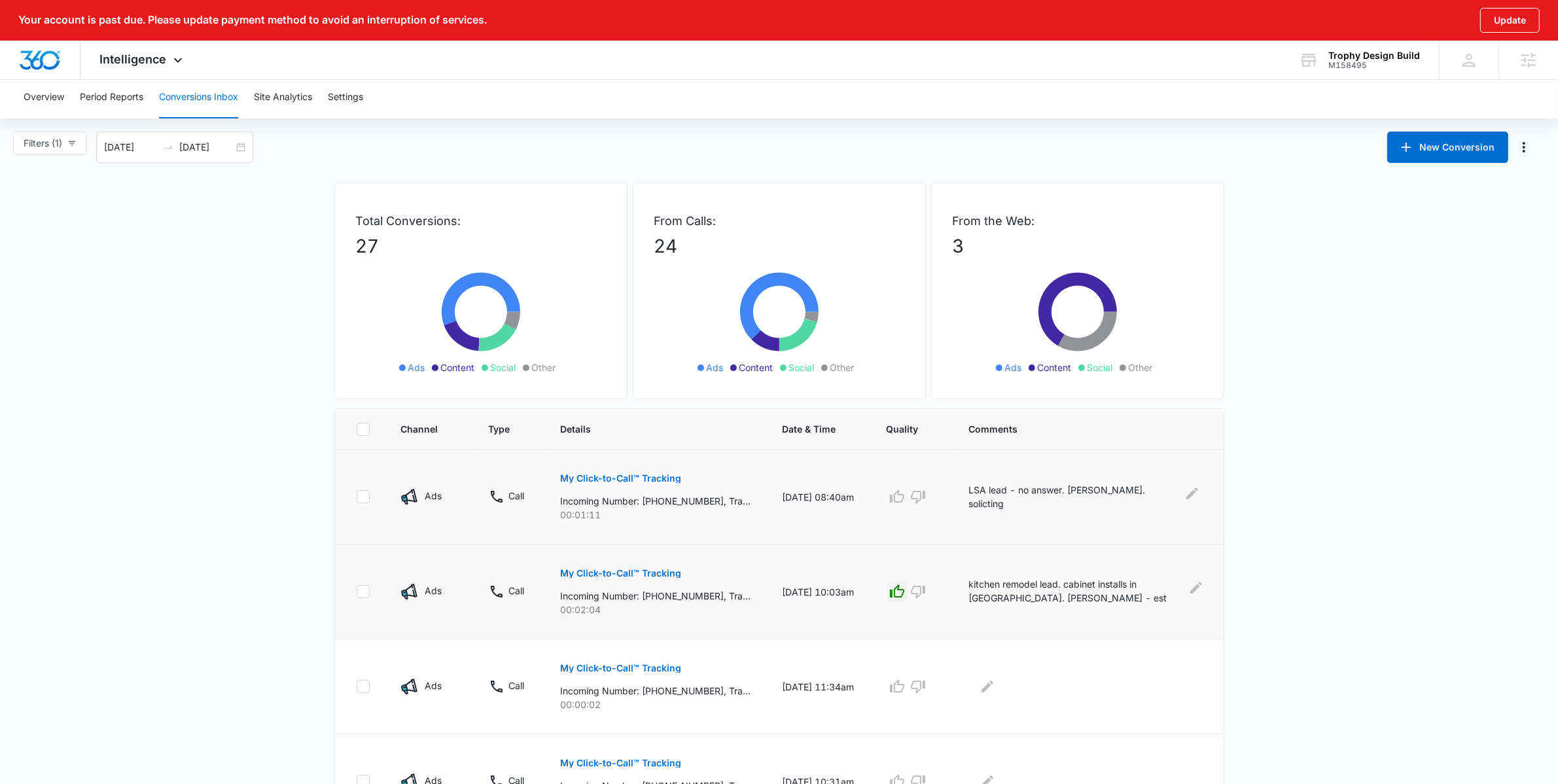
scroll to position [0, 0]
click at [241, 153] on div "08/06/2025 09/05/2025" at bounding box center [174, 149] width 157 height 31
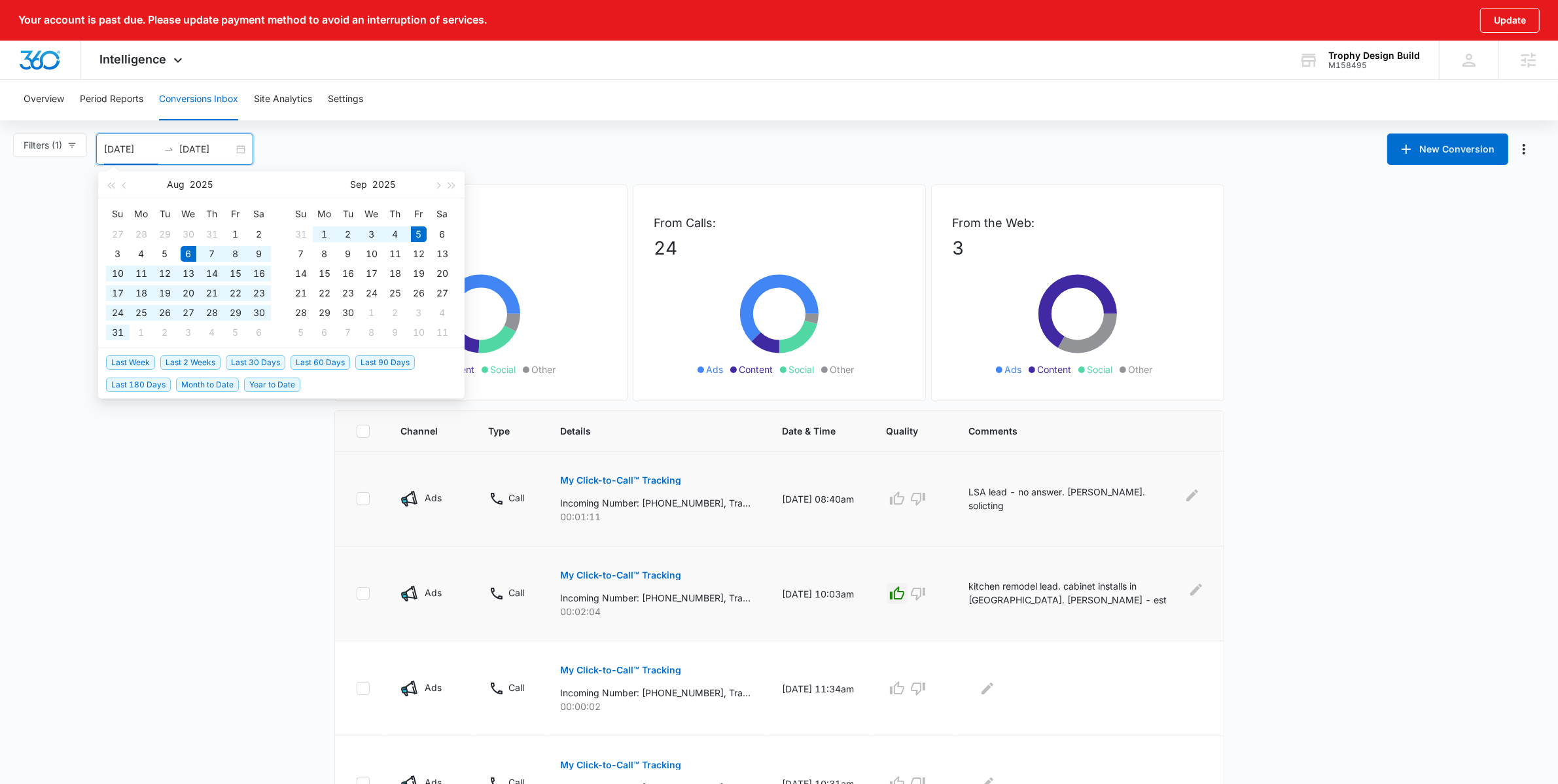
click at [323, 366] on span "Last 60 Days" at bounding box center [320, 362] width 59 height 14
type input "07/07/2025"
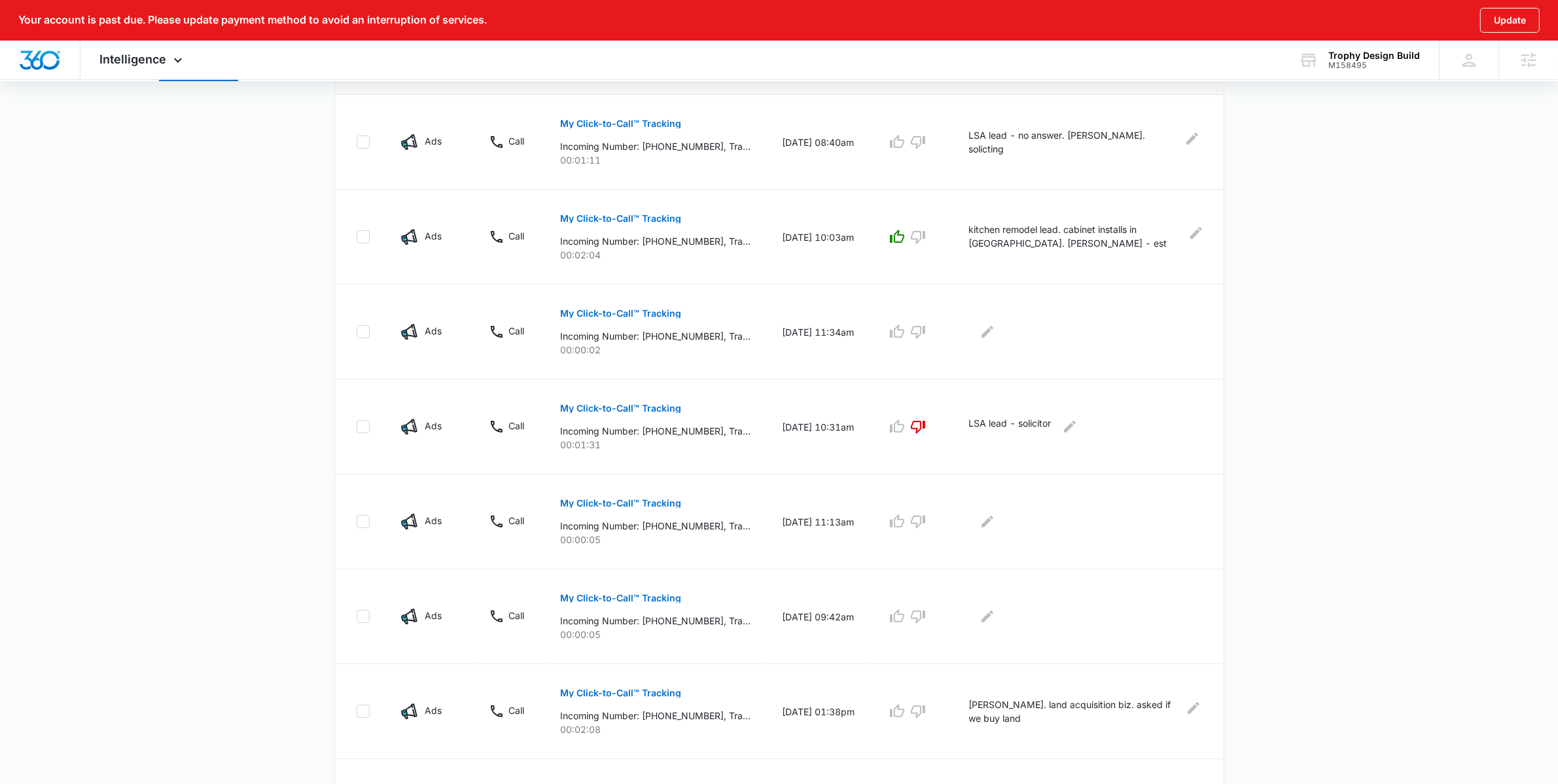
scroll to position [658, 0]
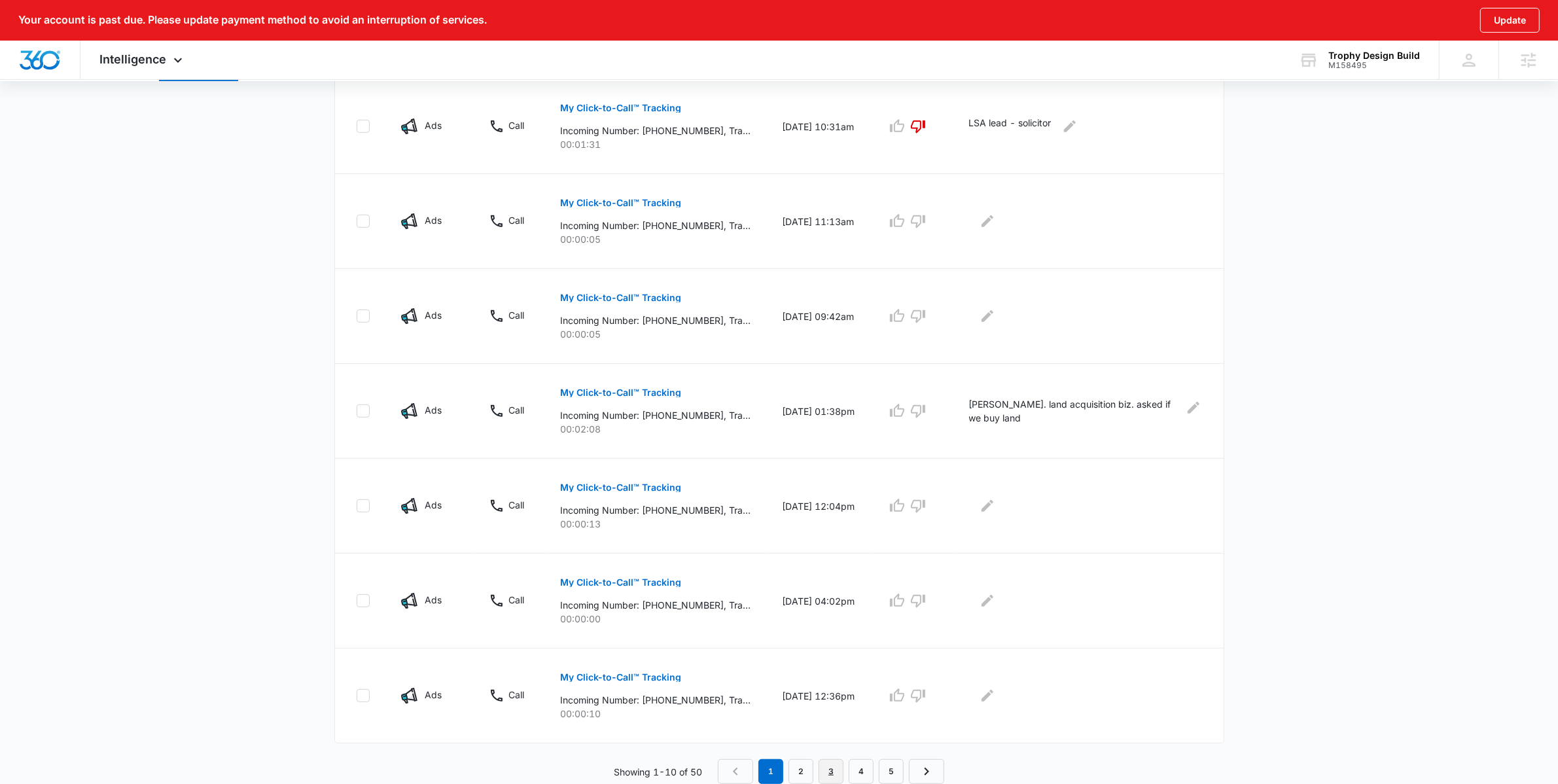
click at [828, 776] on link "3" at bounding box center [831, 772] width 25 height 25
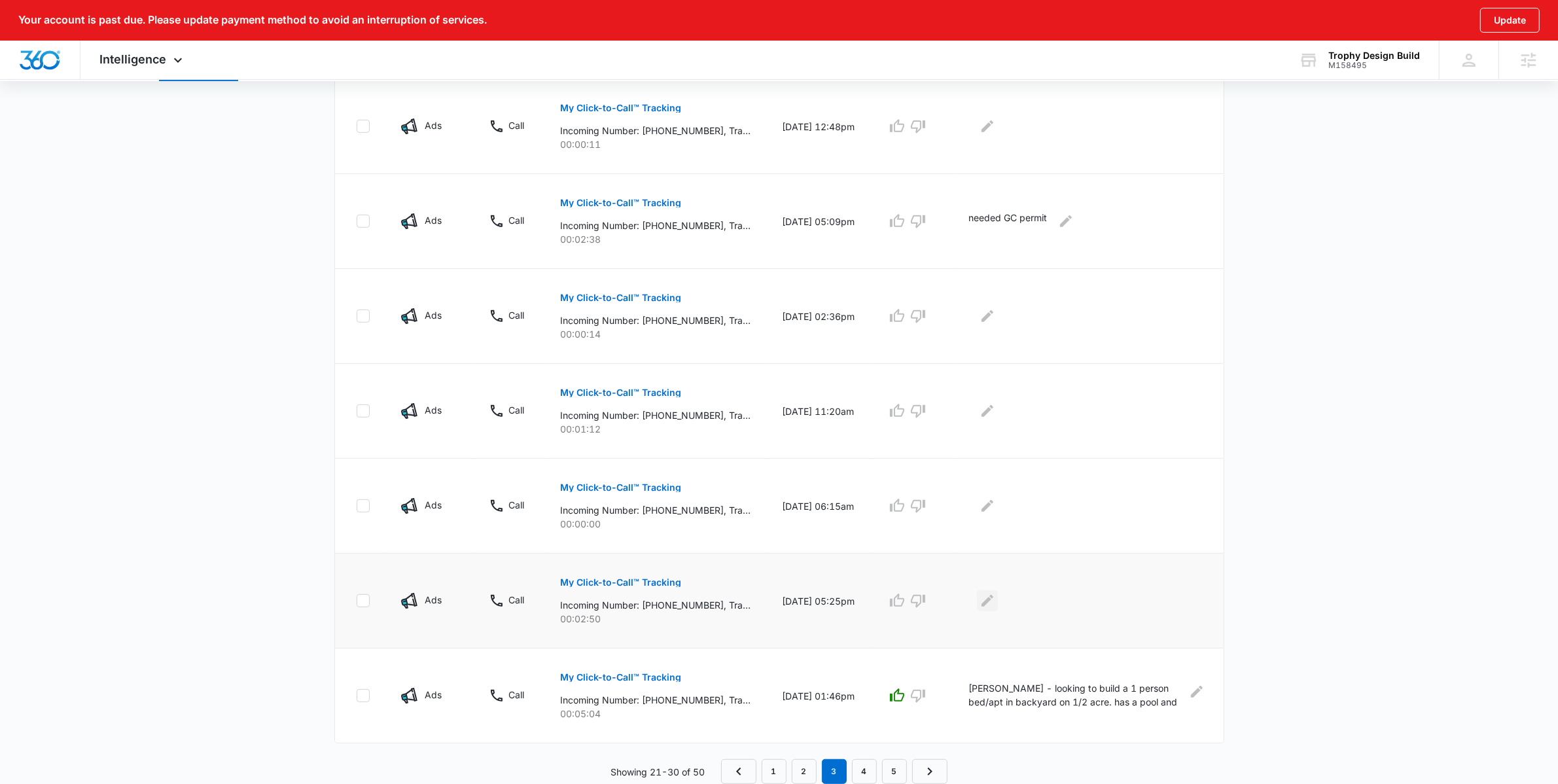
click at [989, 603] on icon "Edit Comments" at bounding box center [987, 600] width 12 height 12
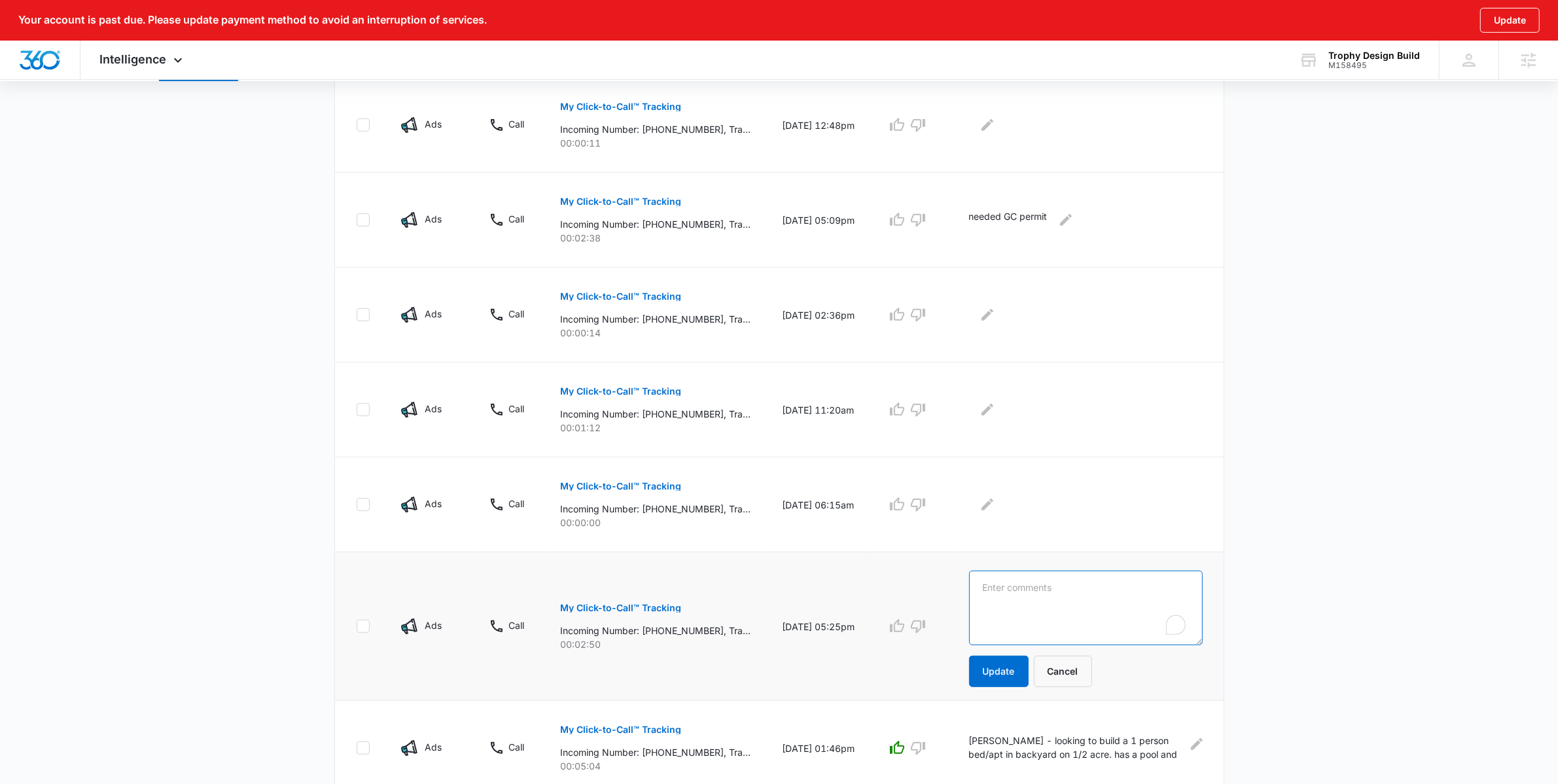
click at [1034, 611] on textarea "To enrich screen reader interactions, please activate Accessibility in Grammarl…" at bounding box center [1086, 608] width 234 height 75
type textarea "looking for homebuilder if she has her own lot."
click at [902, 631] on icon "button" at bounding box center [897, 626] width 16 height 16
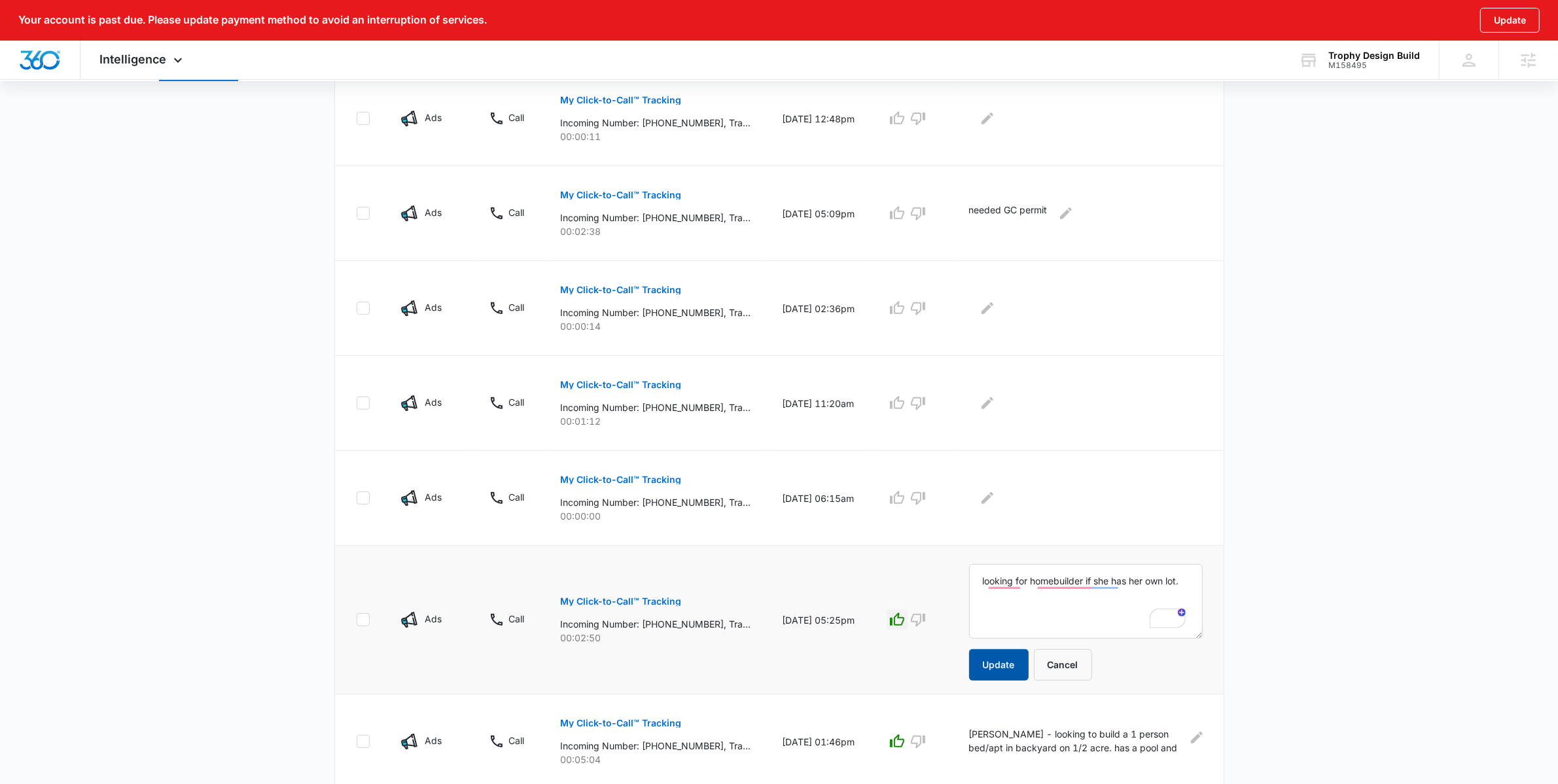
click at [1007, 670] on button "Update" at bounding box center [999, 665] width 59 height 31
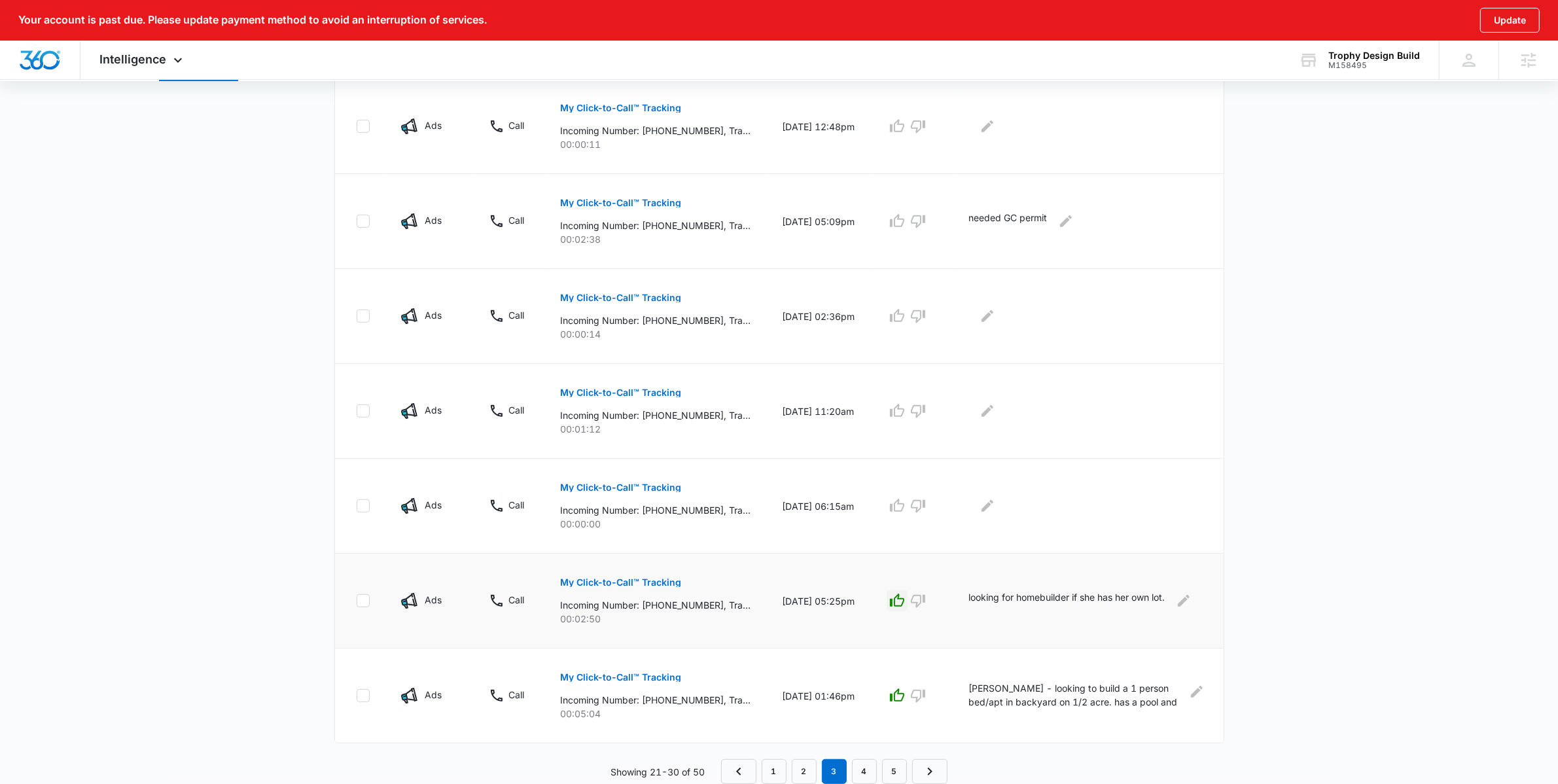
scroll to position [658, 0]
click at [866, 772] on link "4" at bounding box center [865, 772] width 25 height 25
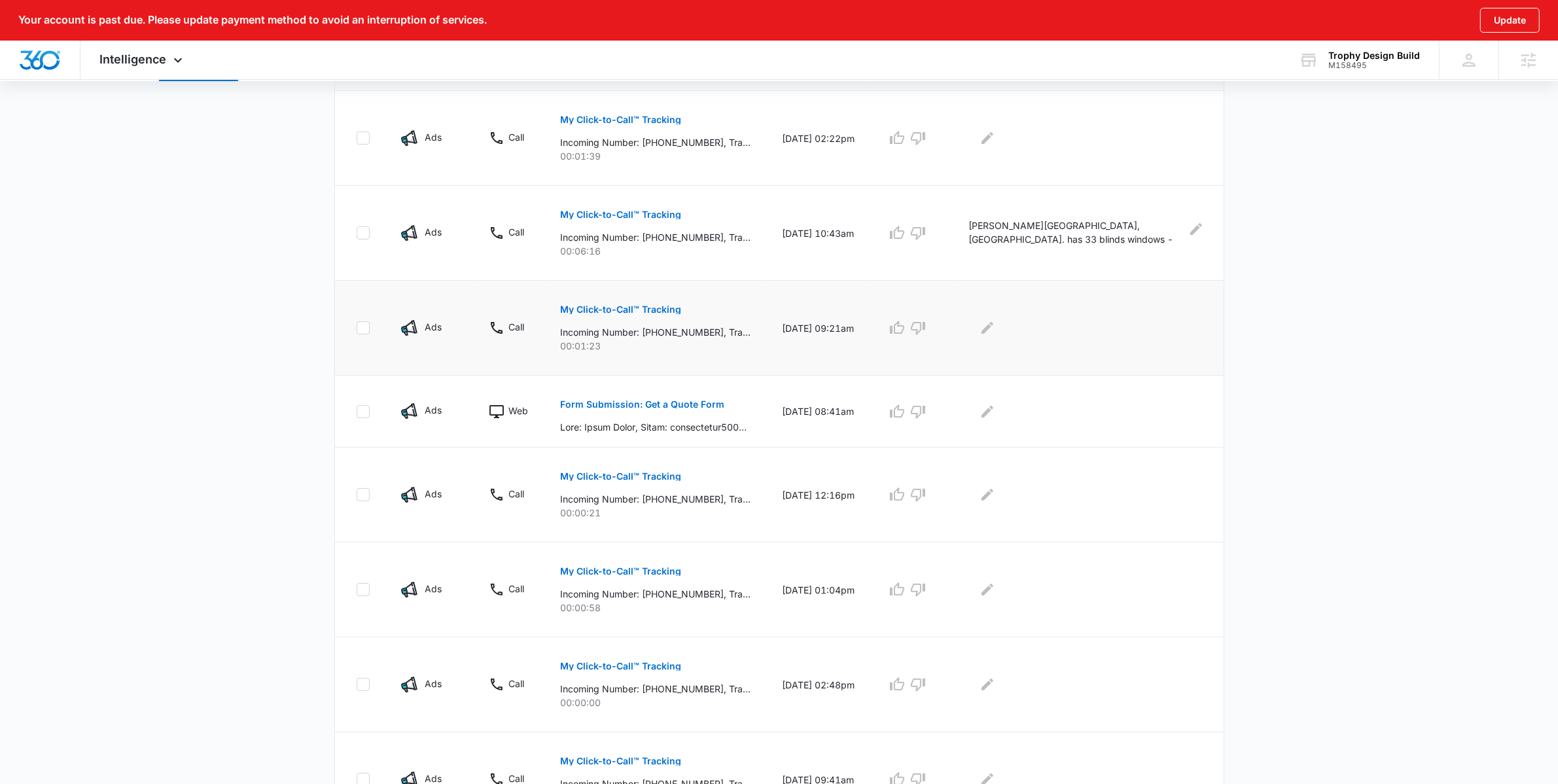
scroll to position [535, 0]
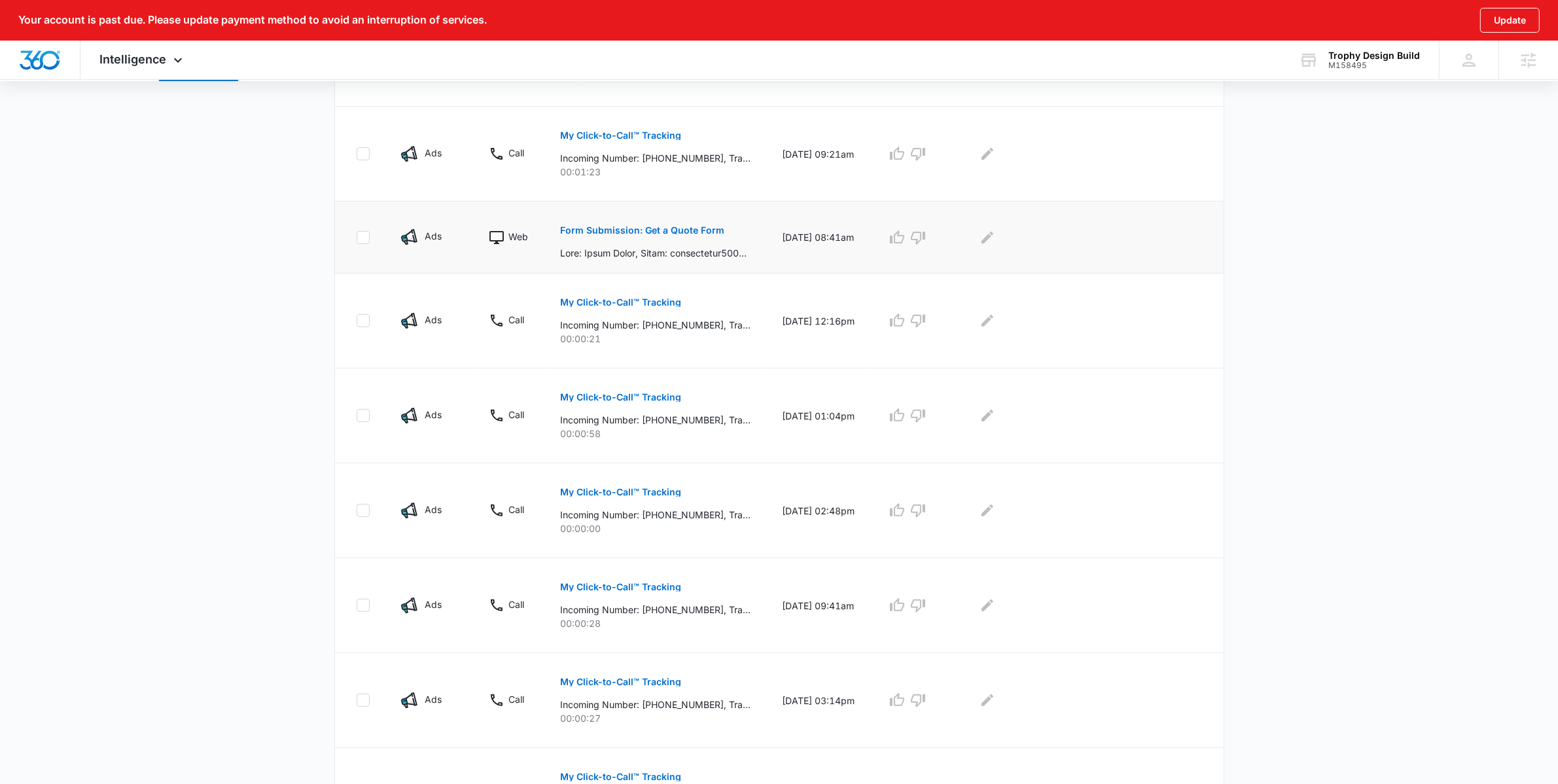
click at [624, 234] on p "Form Submission: Get a Quote Form" at bounding box center [643, 230] width 164 height 9
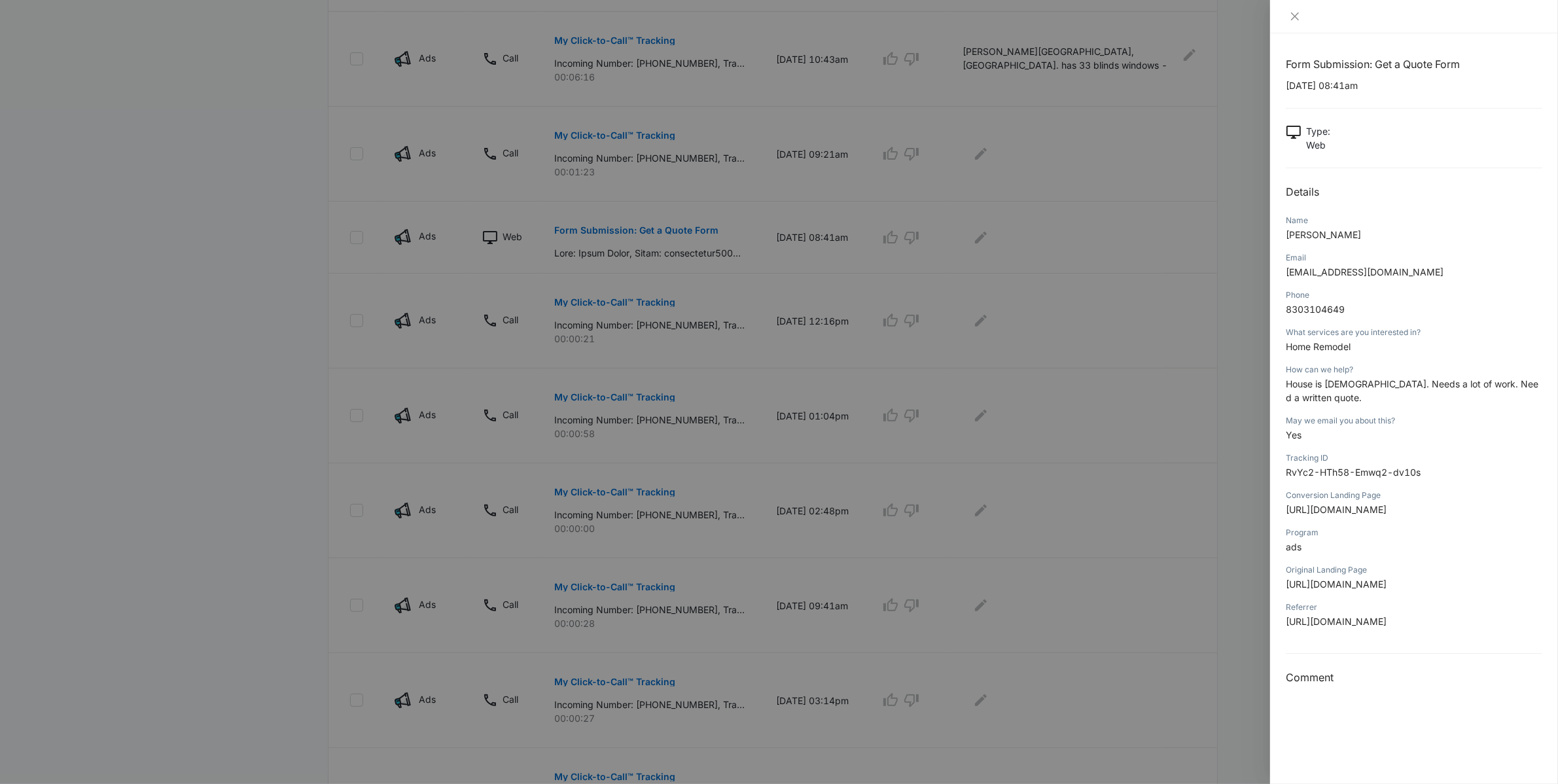
click at [292, 340] on div at bounding box center [779, 392] width 1558 height 784
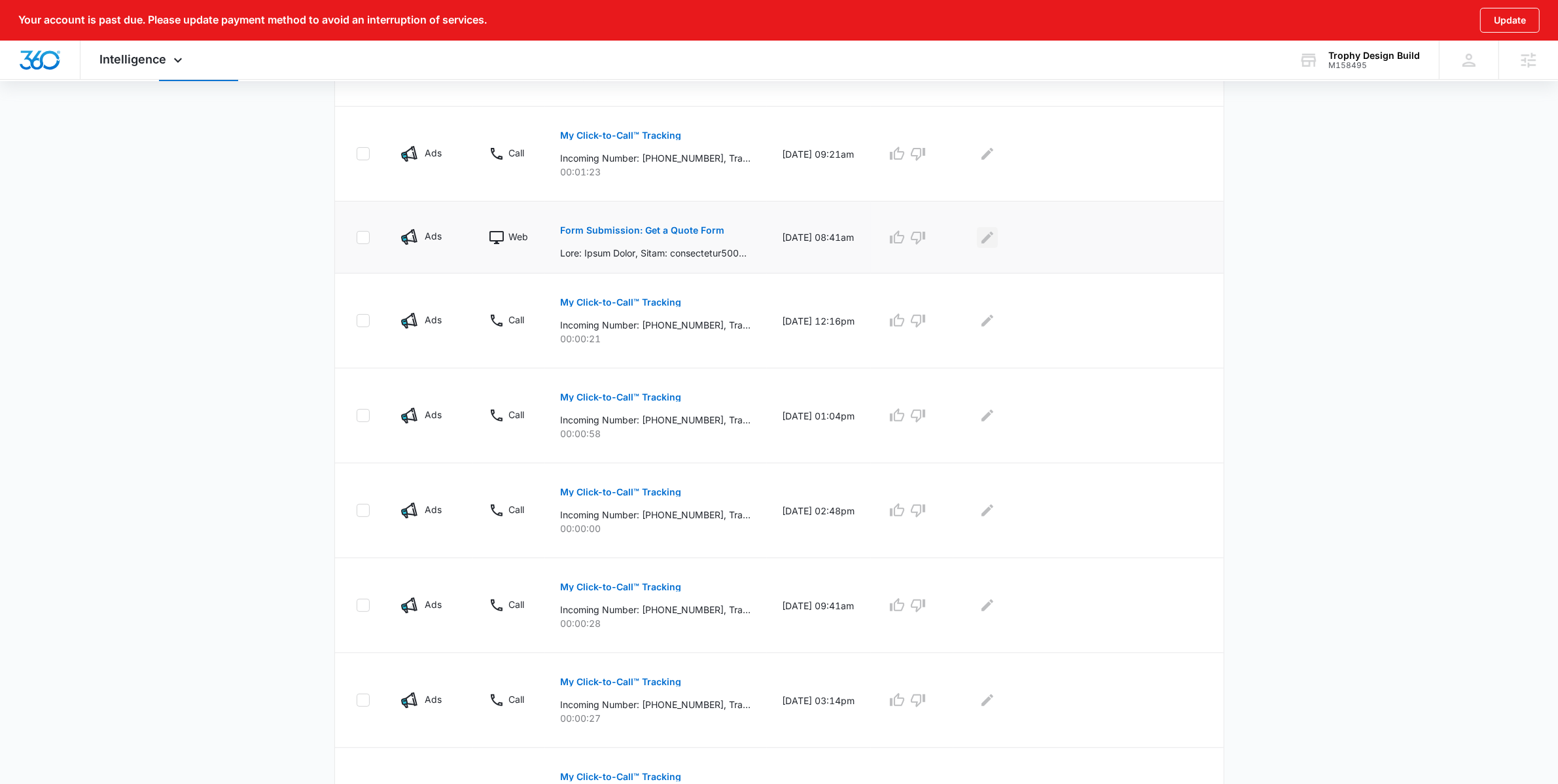
click at [992, 251] on td at bounding box center [1089, 237] width 270 height 72
click at [993, 248] on button "Edit Comments" at bounding box center [987, 237] width 21 height 21
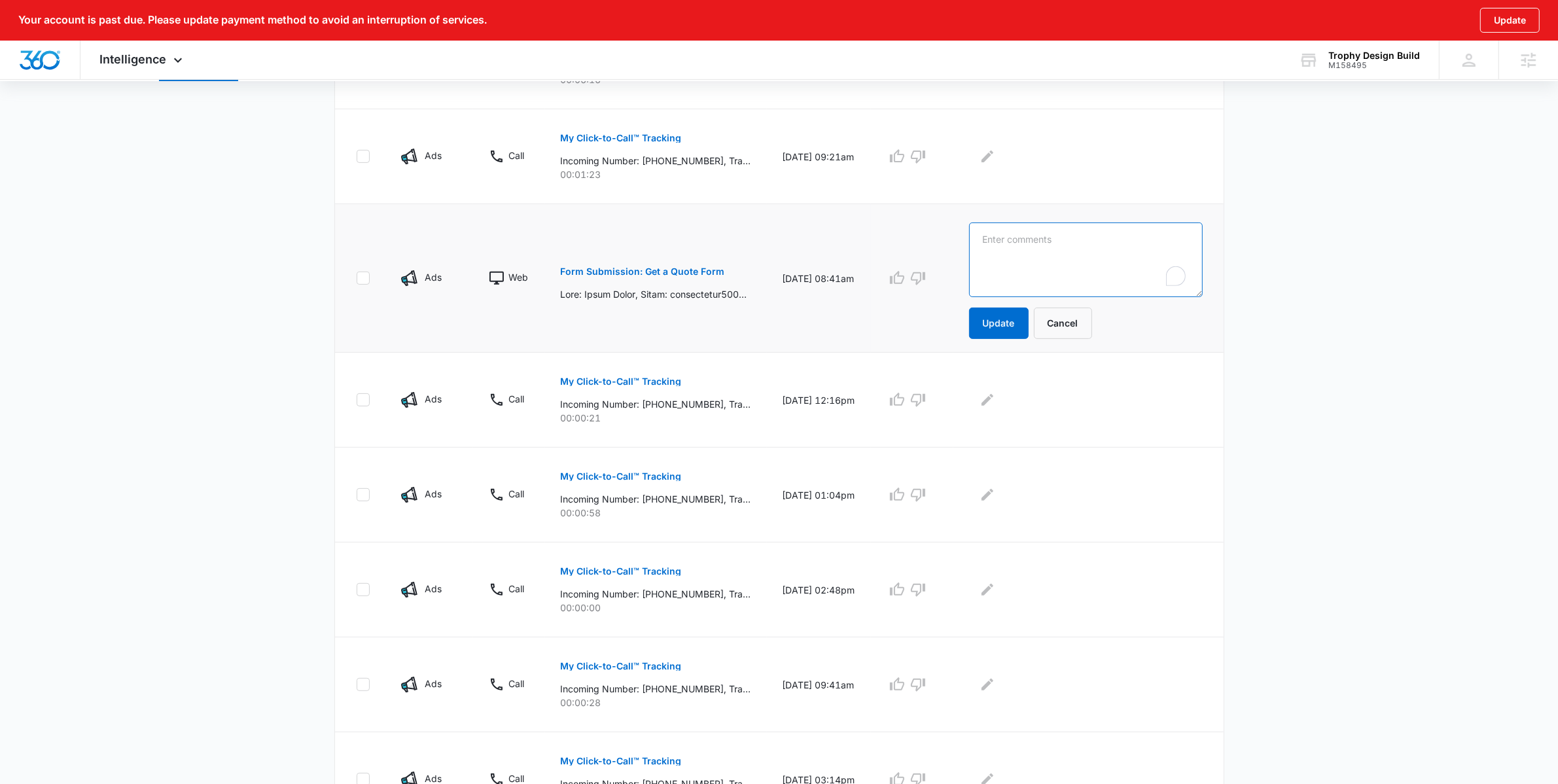
scroll to position [531, 0]
click at [993, 248] on textarea "To enrich screen reader interactions, please activate Accessibility in Grammarl…" at bounding box center [1086, 261] width 234 height 75
type textarea "home remodel quote"
click at [995, 315] on button "Update" at bounding box center [999, 324] width 59 height 31
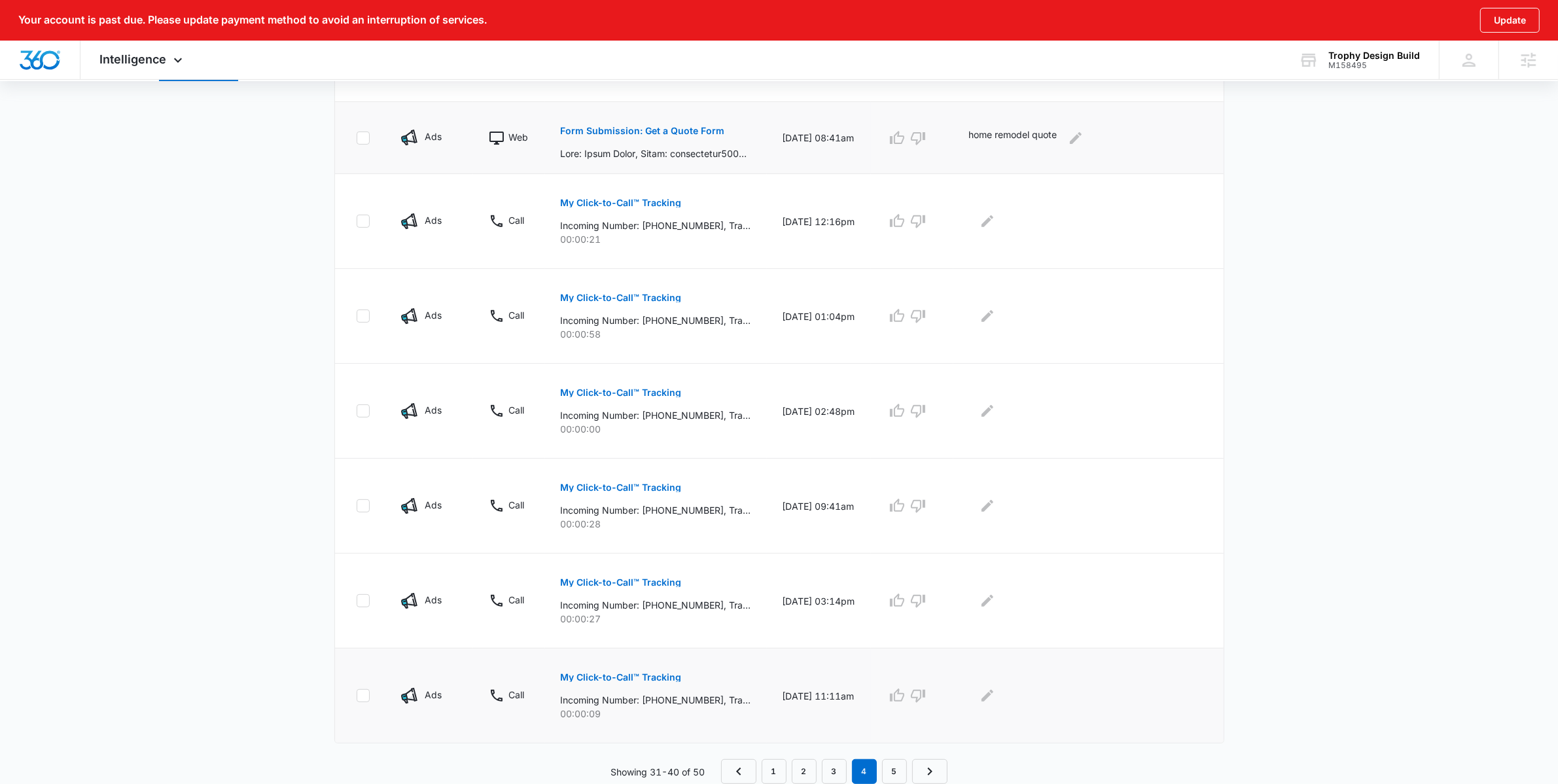
scroll to position [636, 0]
click at [898, 781] on link "5" at bounding box center [895, 772] width 25 height 25
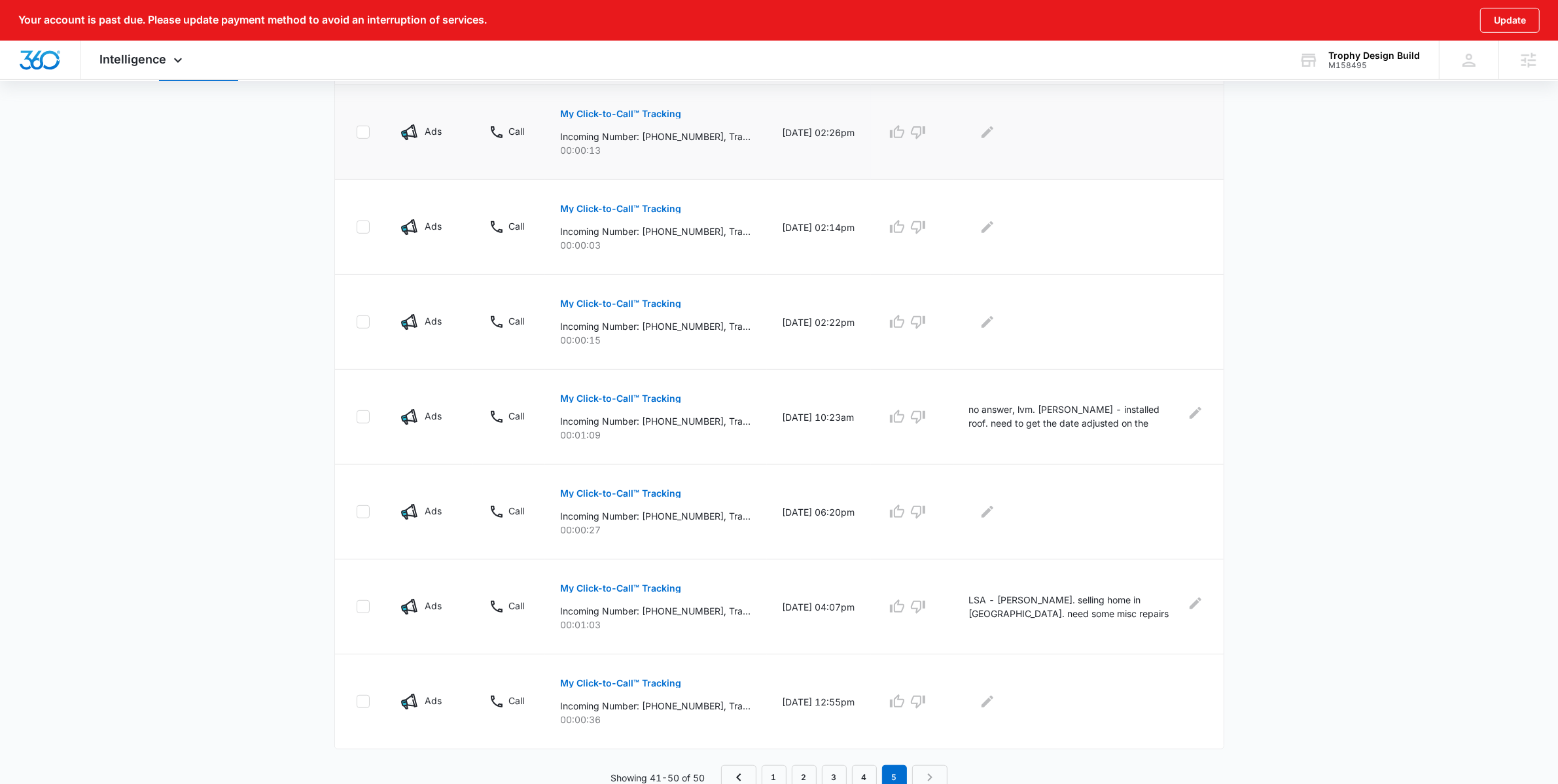
scroll to position [658, 0]
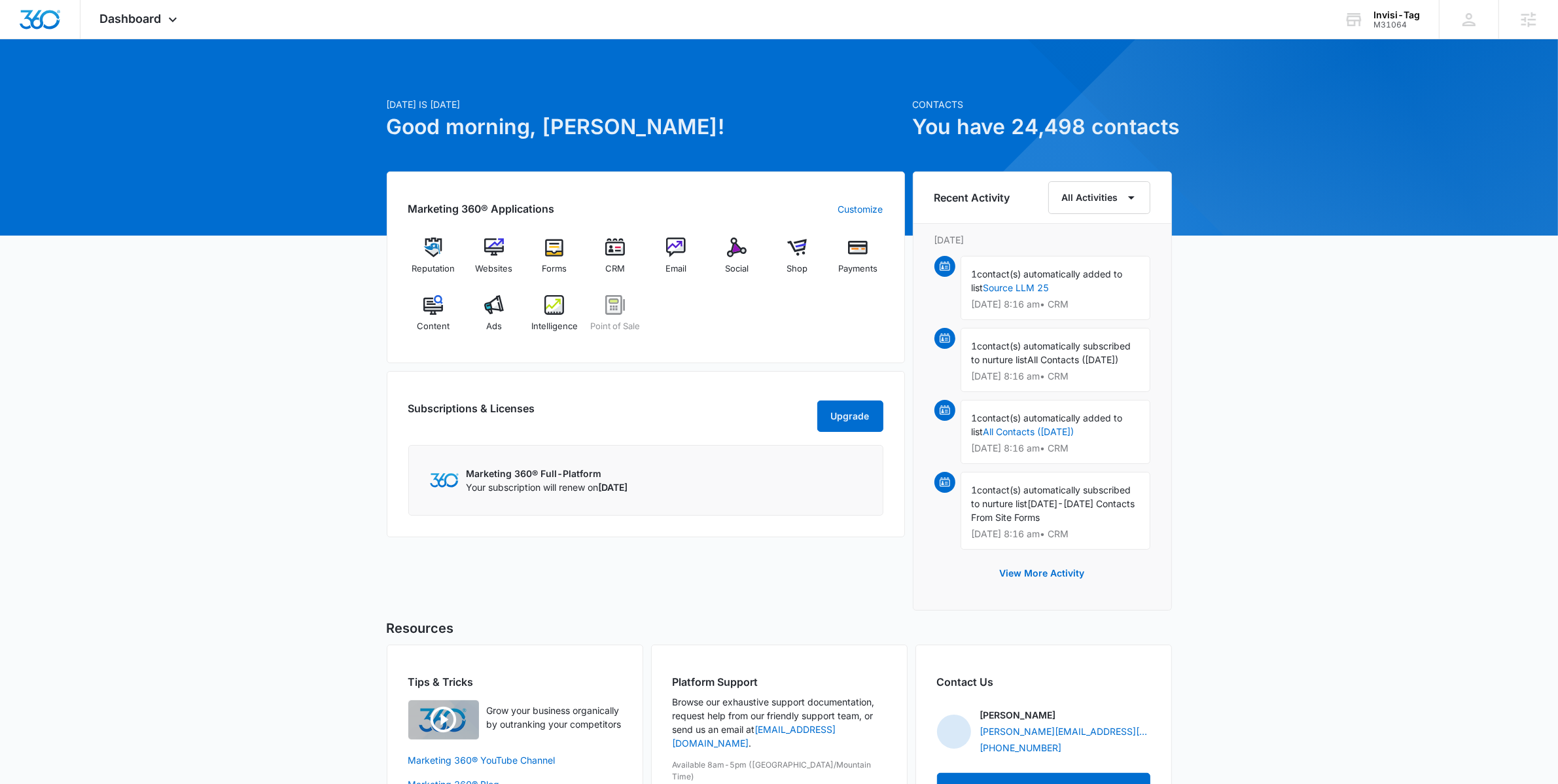
scroll to position [3, 0]
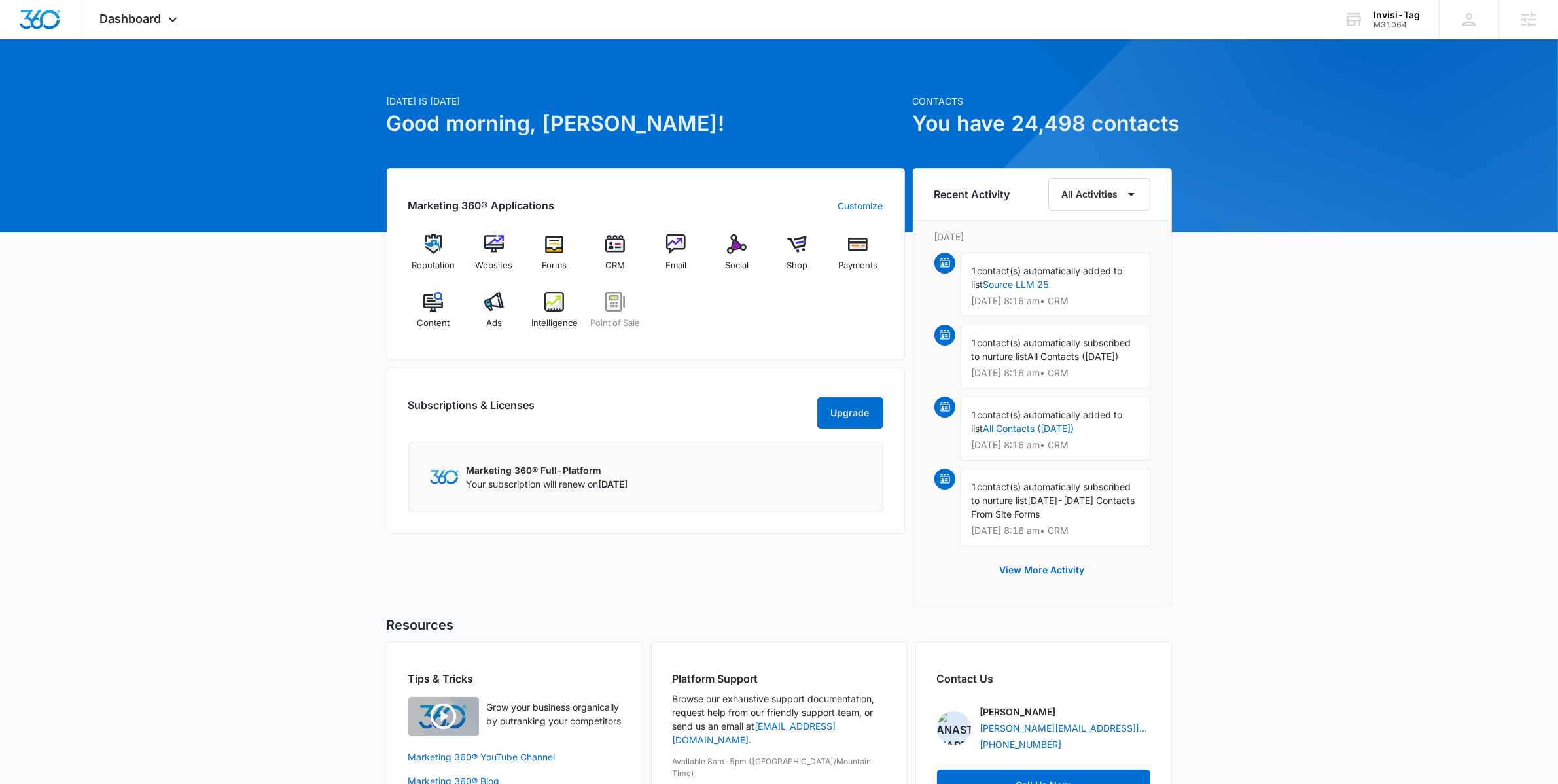
click at [318, 447] on div "Today is Friday, September 5th Good morning, Anastasia! Contacts You have 24,49…" at bounding box center [779, 454] width 1558 height 805
click at [412, 390] on div "Subscriptions & Licenses Upgrade Marketing 360® Full-Platform Your subscription…" at bounding box center [646, 451] width 519 height 166
click at [672, 263] on span "Email" at bounding box center [676, 265] width 21 height 13
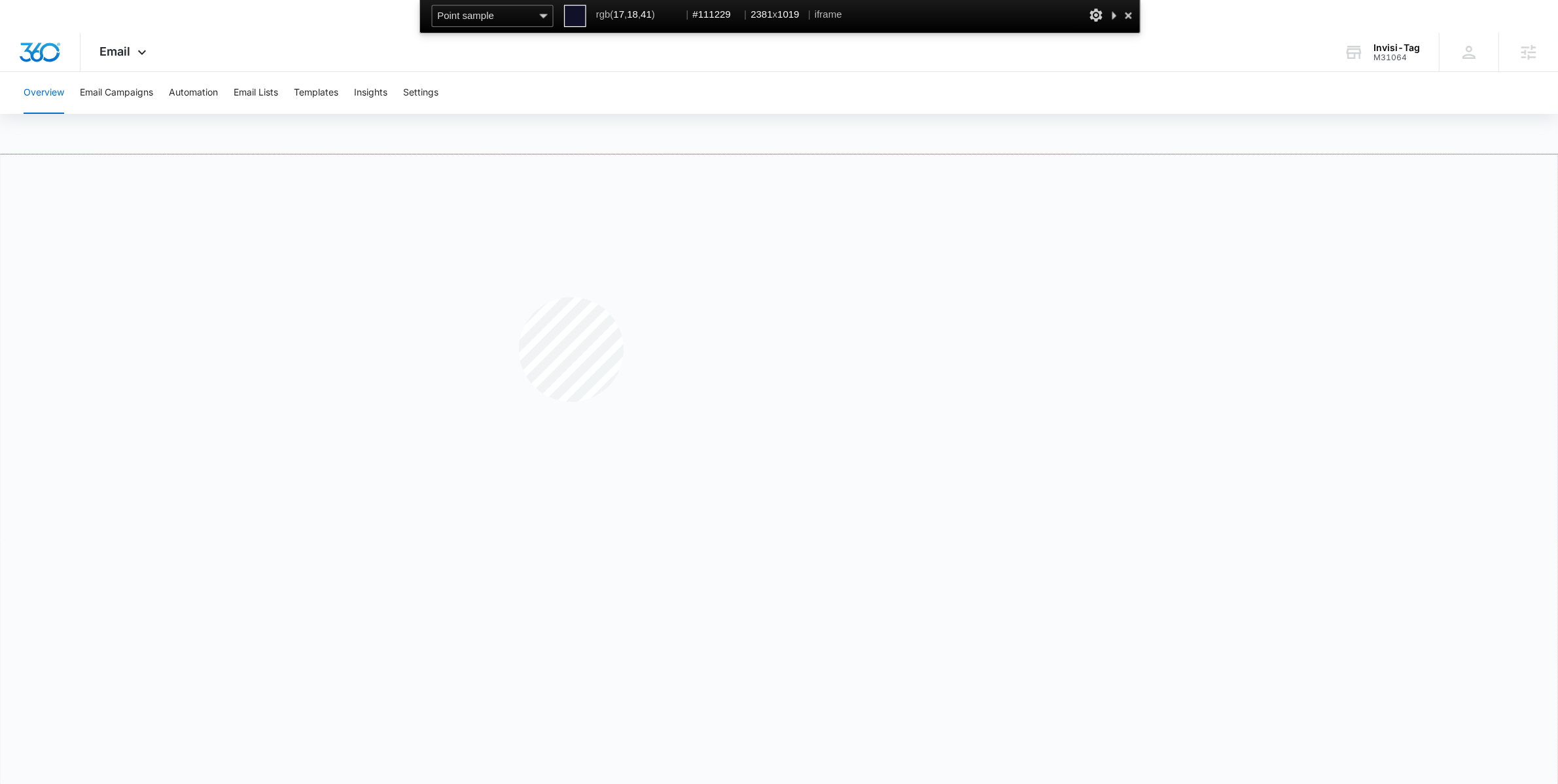
click at [519, 297] on div at bounding box center [779, 488] width 1558 height 667
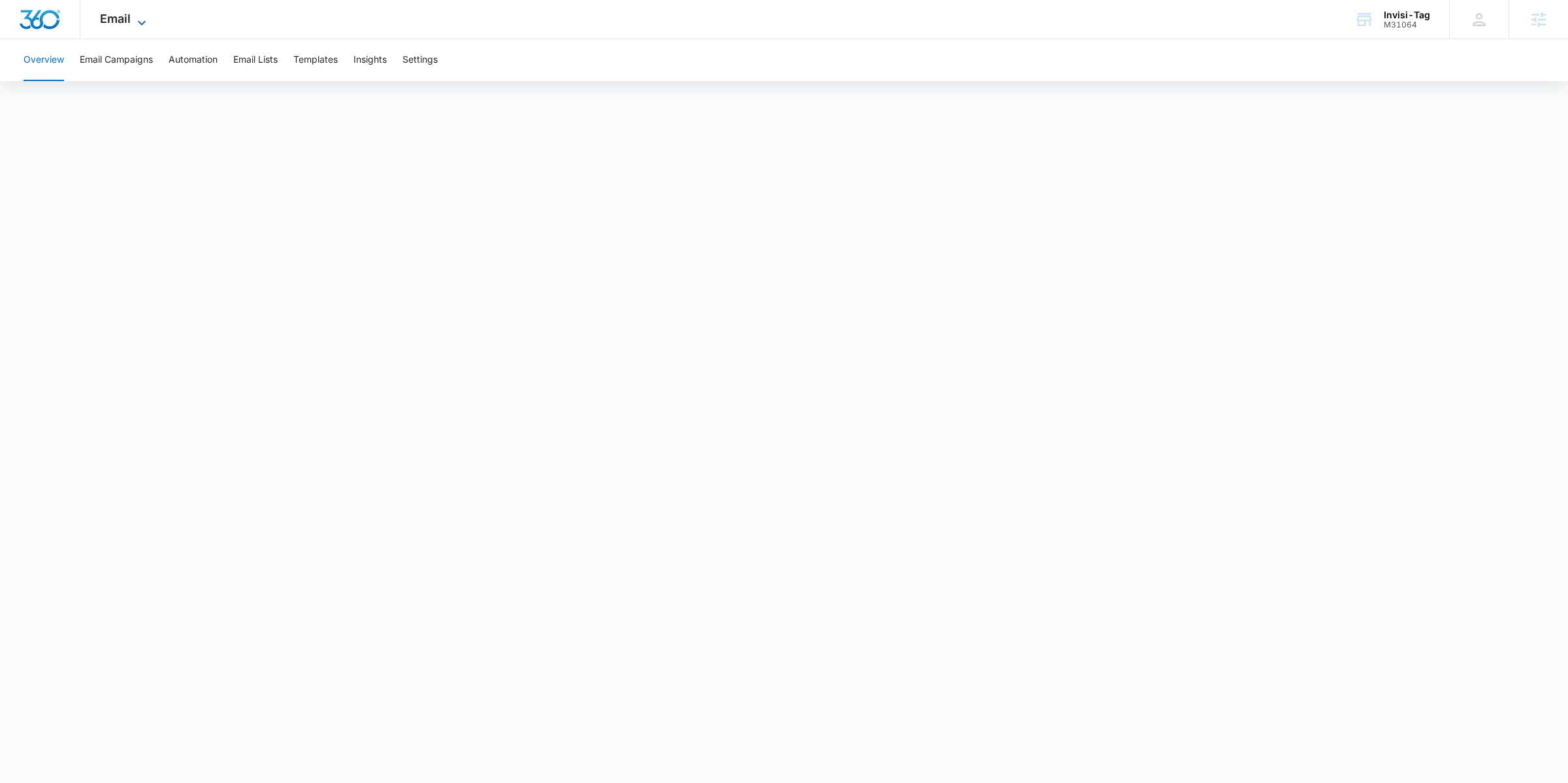
click at [135, 12] on div "Email Apps Reputation Websites Forms CRM Email Social Shop Payments POS Content…" at bounding box center [125, 19] width 89 height 38
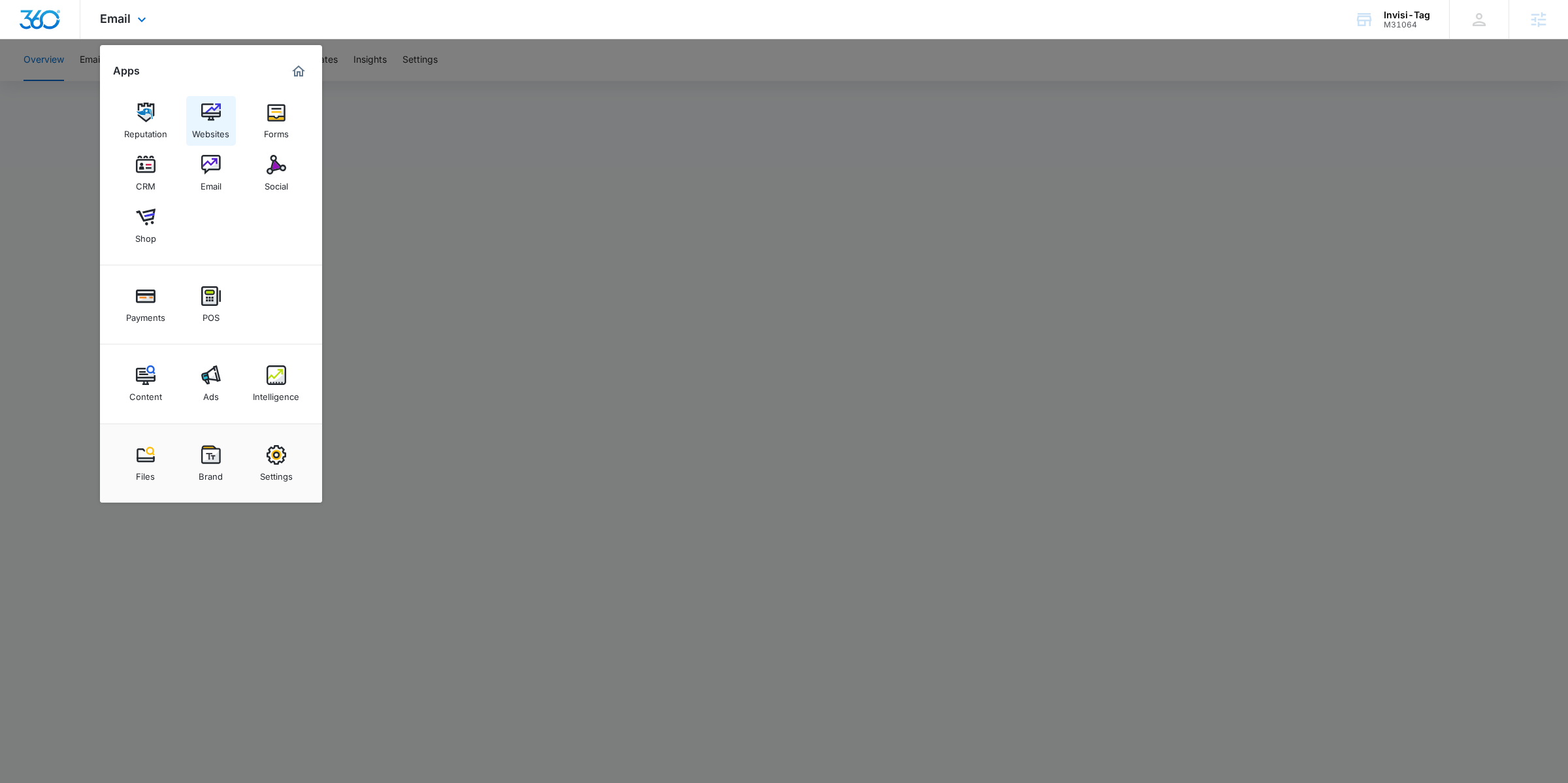
click at [214, 125] on div "Websites" at bounding box center [211, 131] width 37 height 17
